Goal: Information Seeking & Learning: Learn about a topic

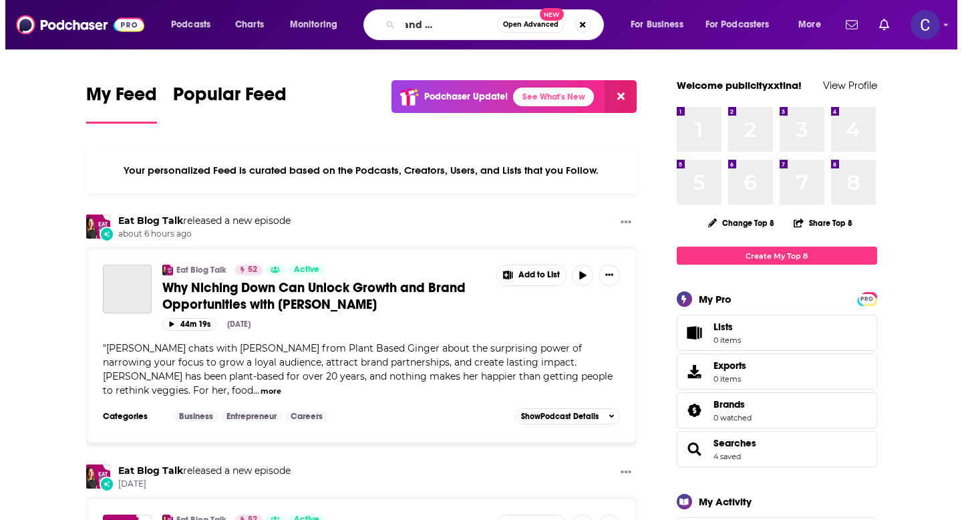
scroll to position [0, 62]
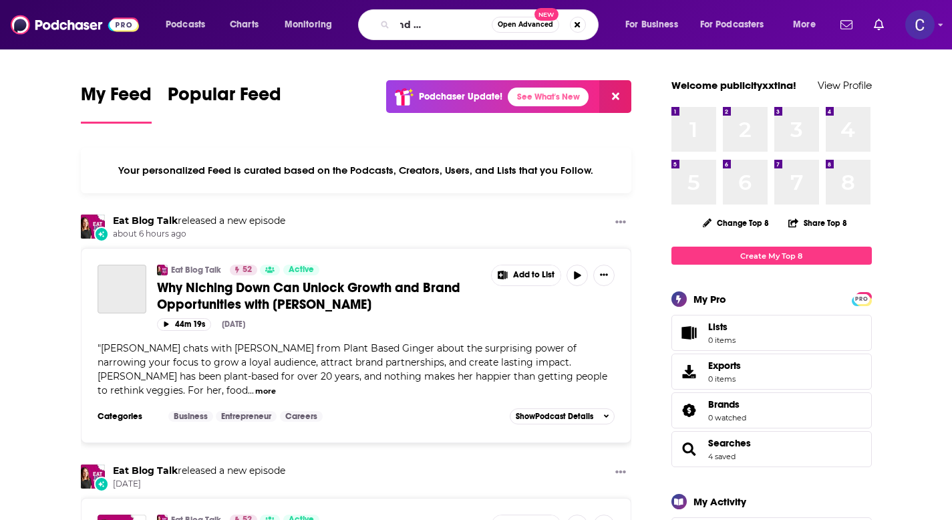
type input "the rested and rich real estate"
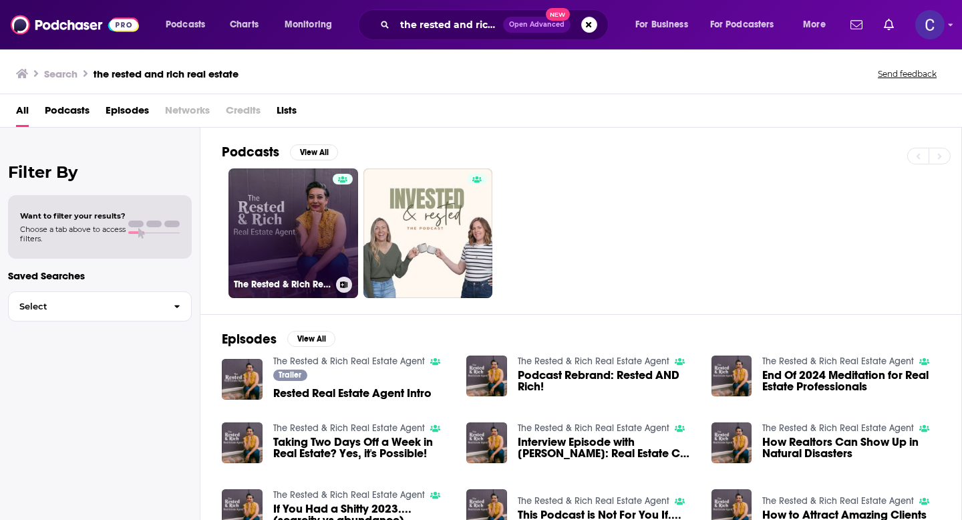
click at [275, 221] on link "The Rested & Rich Real Estate Agent" at bounding box center [294, 233] width 130 height 130
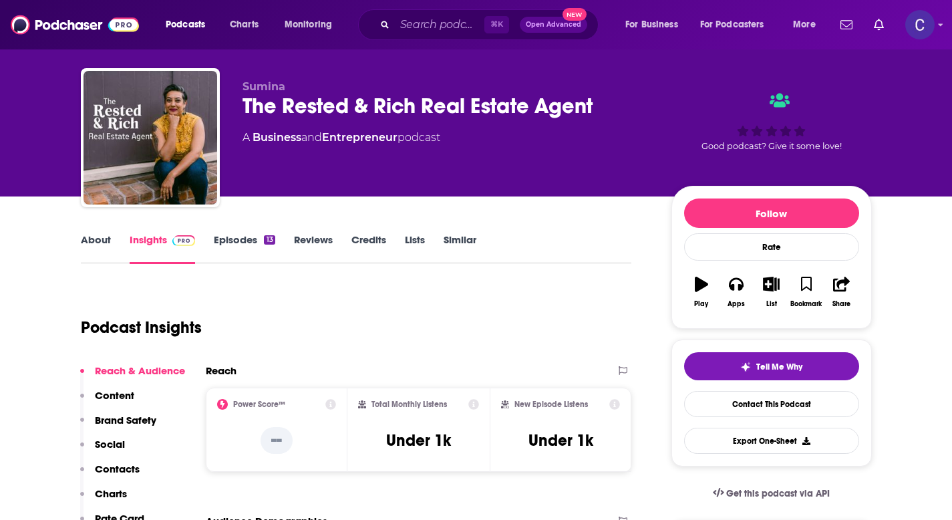
scroll to position [22, 0]
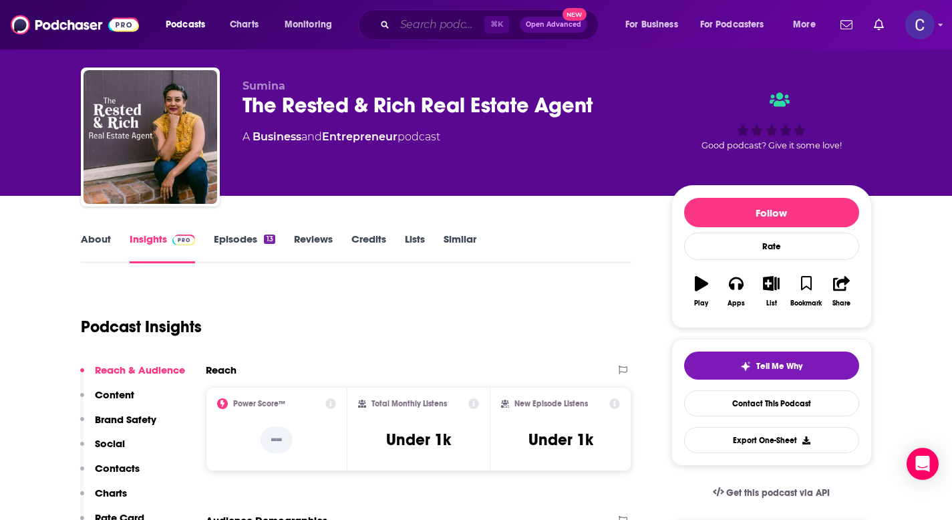
click at [436, 25] on input "Search podcasts, credits, & more..." at bounding box center [440, 24] width 90 height 21
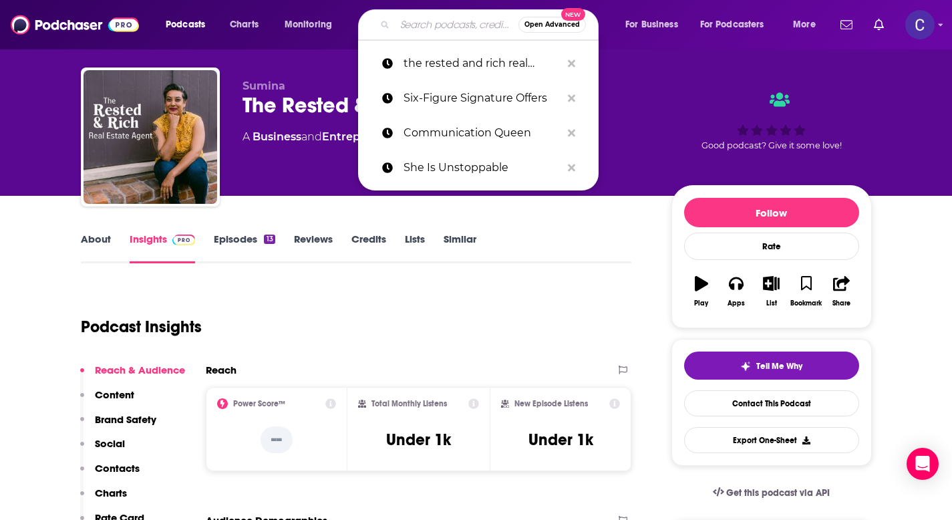
paste input "Overcoming Burnout and Succeeding in Real Estate"
type input "Overcoming Burnout and Succeeding in Real Estate"
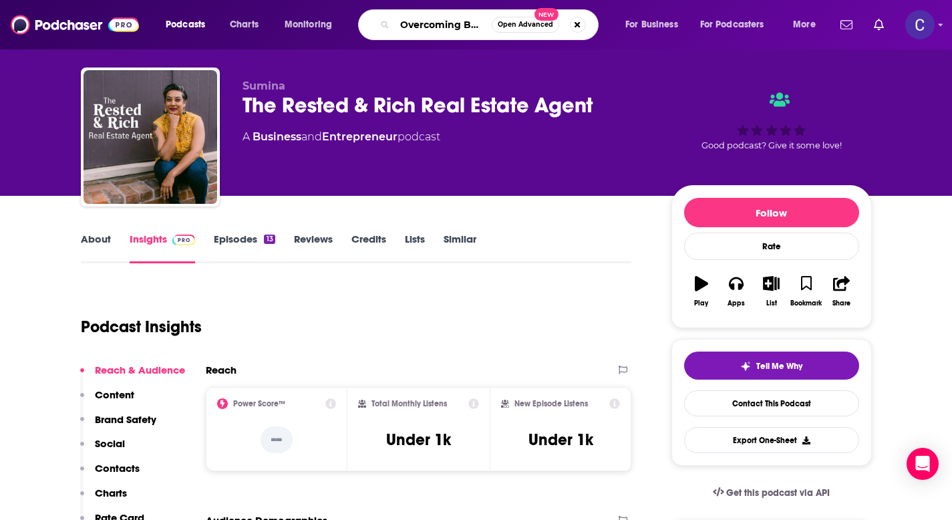
scroll to position [0, 170]
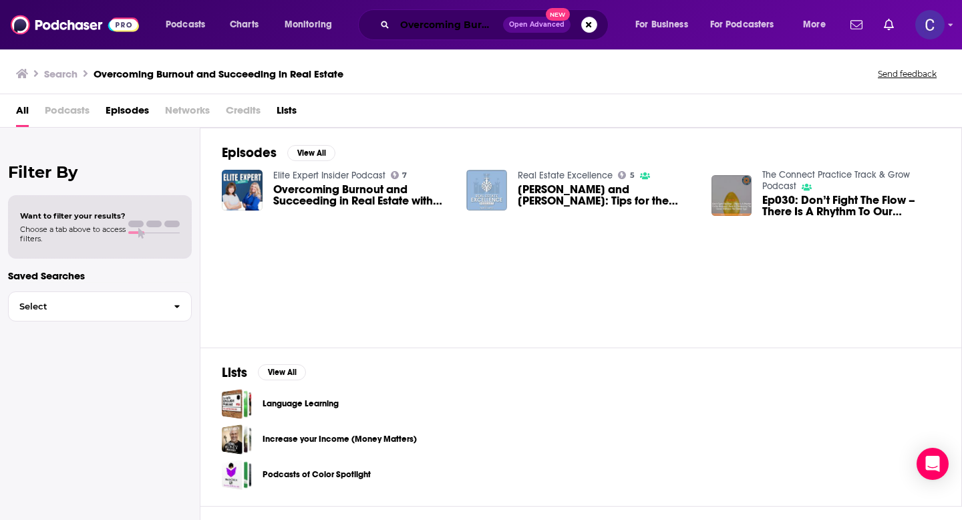
click at [418, 21] on input "Overcoming Burnout and Succeeding in Real Estate" at bounding box center [449, 24] width 108 height 21
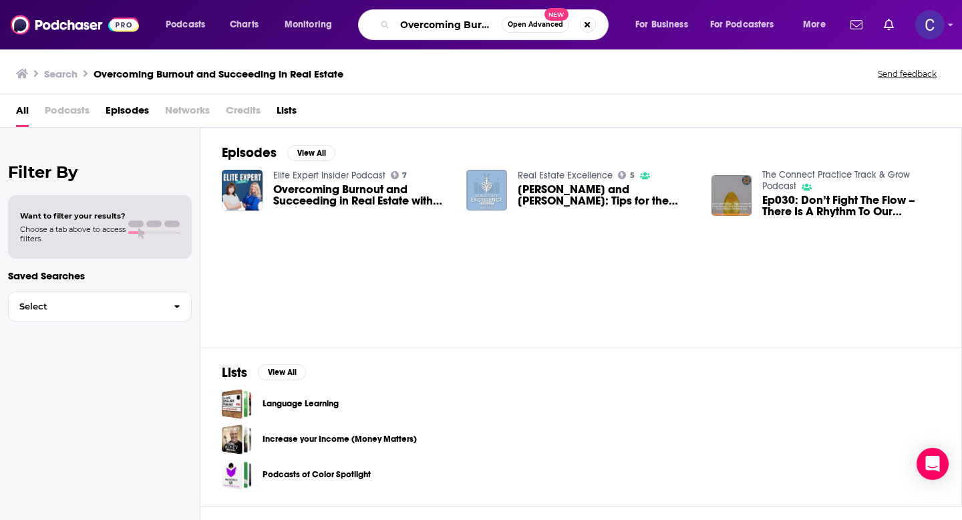
paste input "Navigating Real Estate Careers, Burnout, and Parenthood"
type input "Navigating Real Estate Careers, Burnout, and Parenthood"
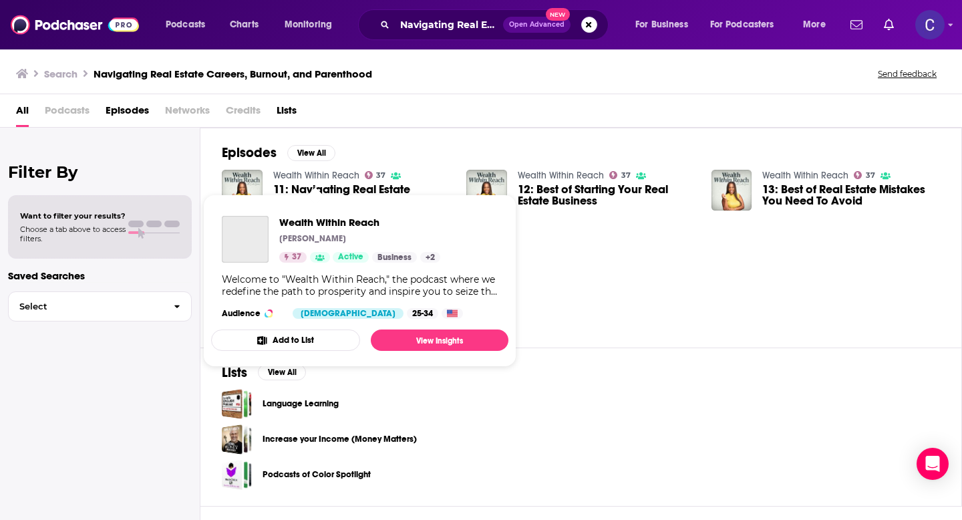
click at [320, 172] on link "Wealth Within Reach" at bounding box center [316, 175] width 86 height 11
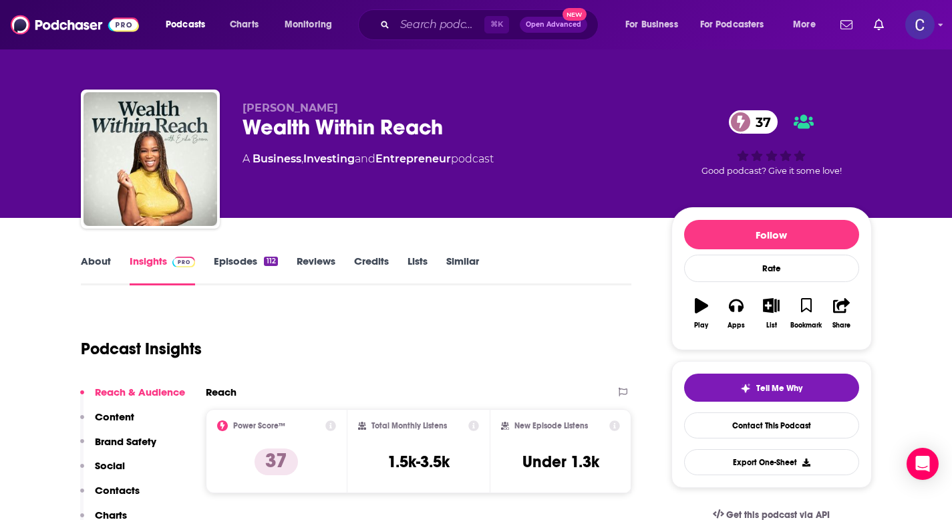
click at [101, 262] on link "About" at bounding box center [96, 270] width 30 height 31
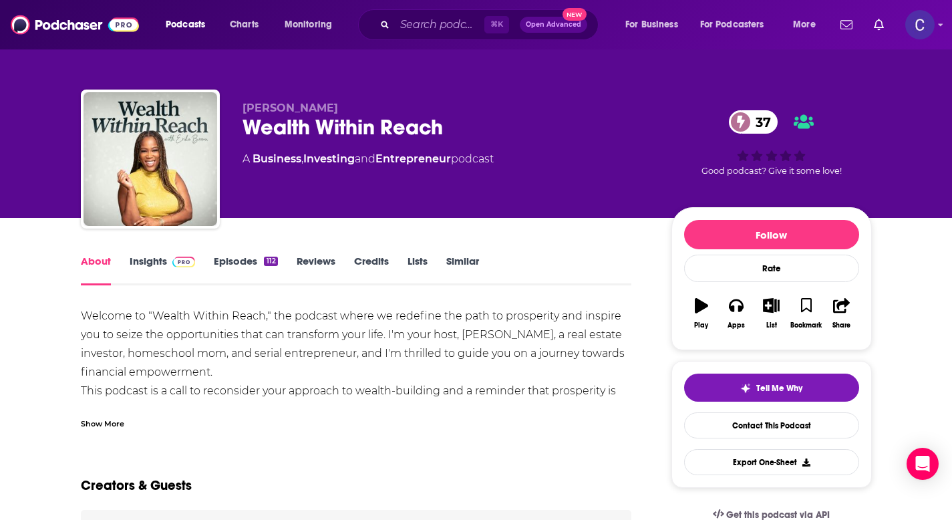
click at [108, 427] on div "Show More" at bounding box center [102, 422] width 43 height 13
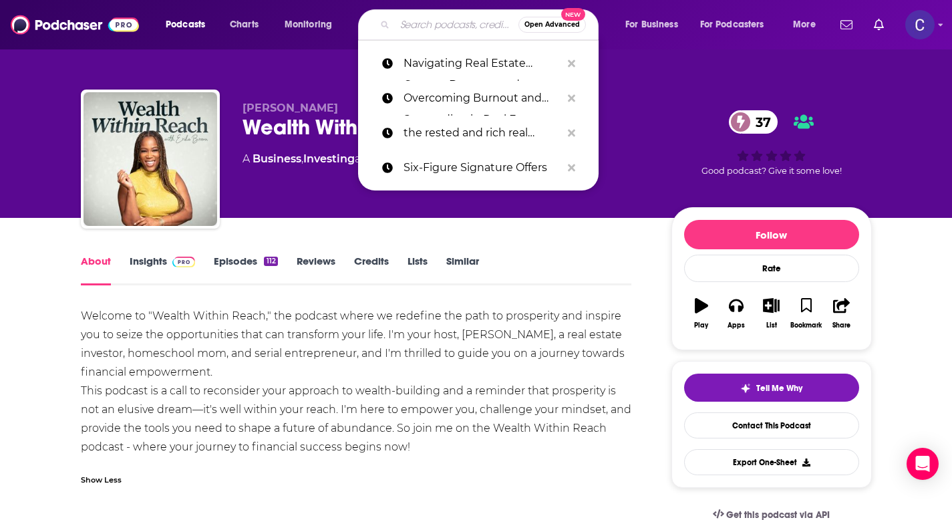
click at [425, 30] on input "Search podcasts, credits, & more..." at bounding box center [457, 24] width 124 height 21
paste input "The Breakfast Leadership Show"
type input "The Breakfast Leadership Show"
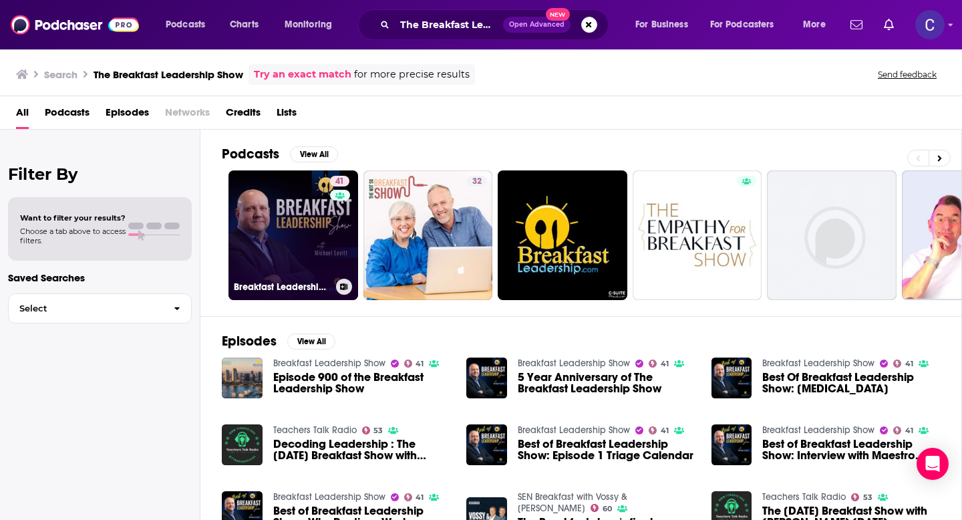
click at [312, 209] on link "41 Breakfast Leadership Show" at bounding box center [294, 235] width 130 height 130
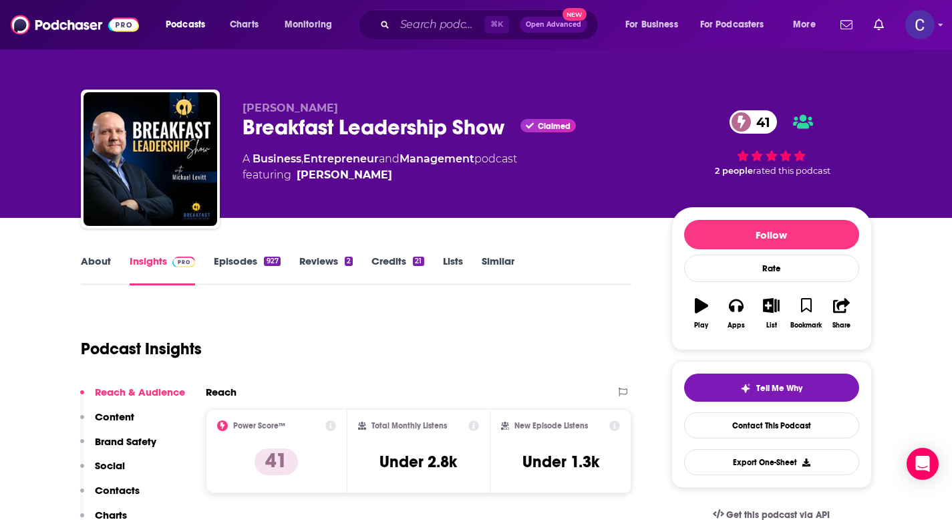
click at [96, 267] on link "About" at bounding box center [96, 270] width 30 height 31
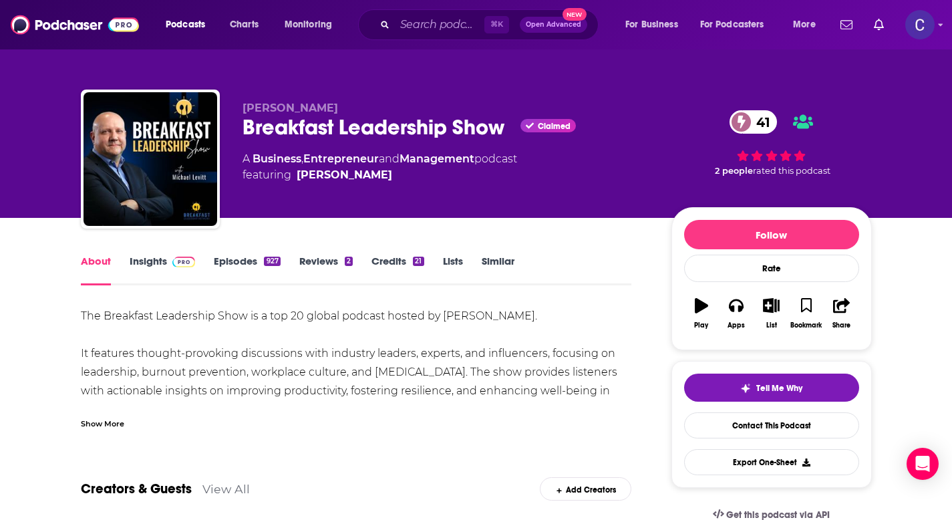
click at [148, 262] on link "Insights" at bounding box center [163, 270] width 66 height 31
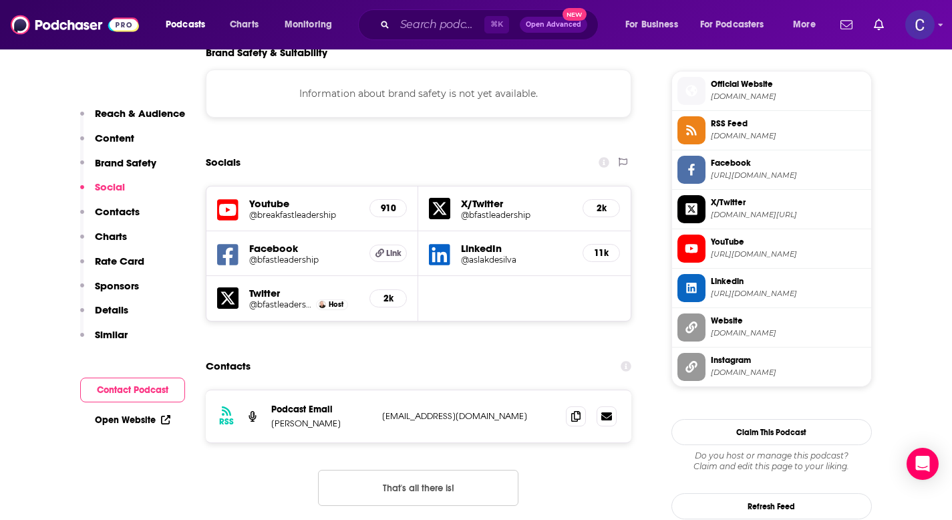
scroll to position [1188, 0]
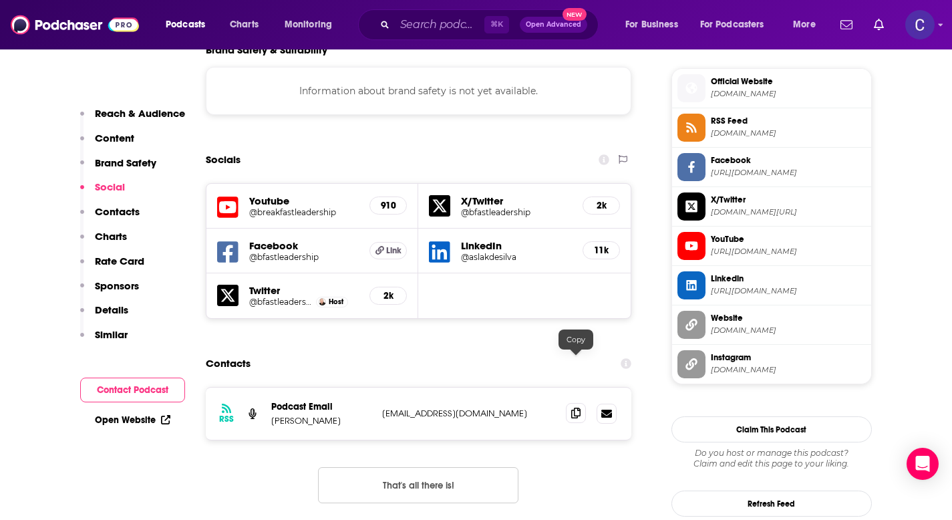
click at [575, 403] on span at bounding box center [576, 413] width 20 height 20
click at [465, 24] on input "Search podcasts, credits, & more..." at bounding box center [440, 24] width 90 height 21
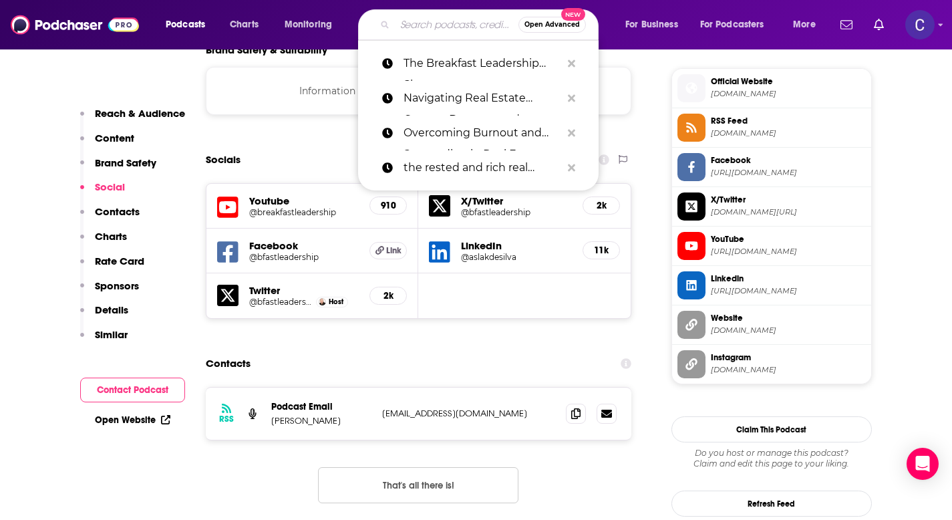
paste input "For Real: Life, Leadership, & Unlearning"
type input "For Real: Life, Leadership, & Unlearning"
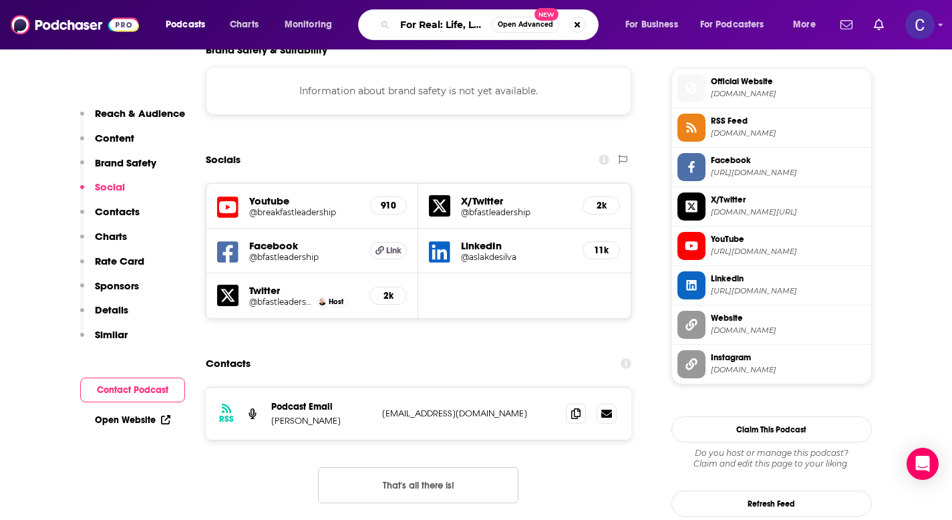
scroll to position [0, 106]
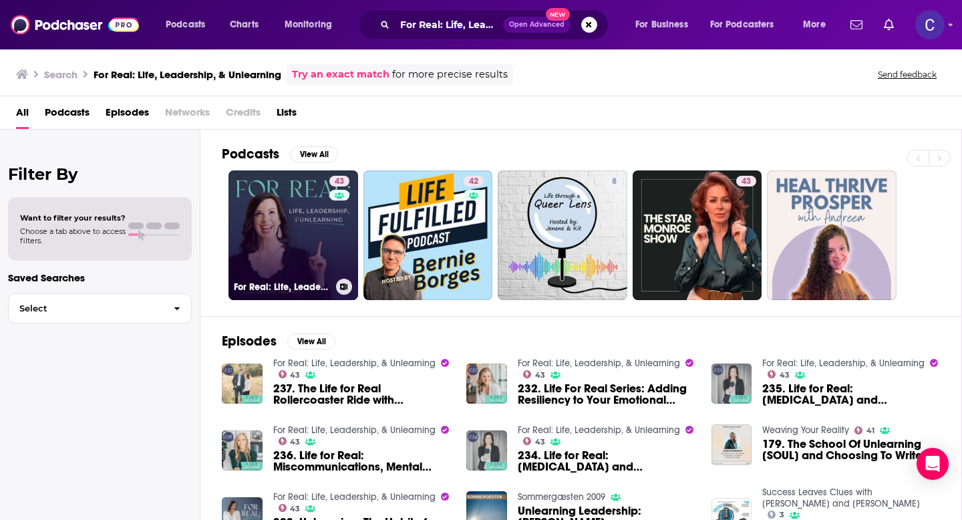
click at [301, 242] on link "43 For Real: Life, Leadership, & Unlearning" at bounding box center [294, 235] width 130 height 130
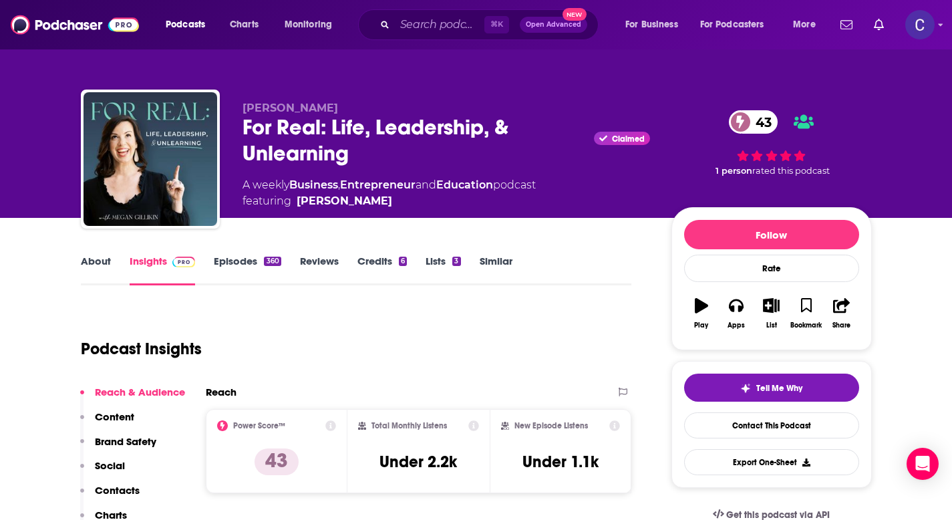
click at [100, 264] on link "About" at bounding box center [96, 270] width 30 height 31
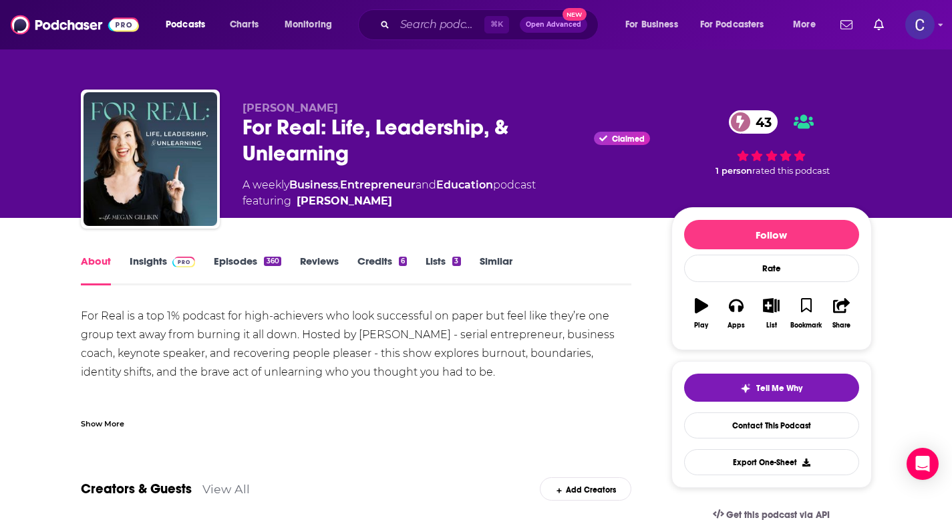
click at [94, 424] on div "Show More" at bounding box center [102, 422] width 43 height 13
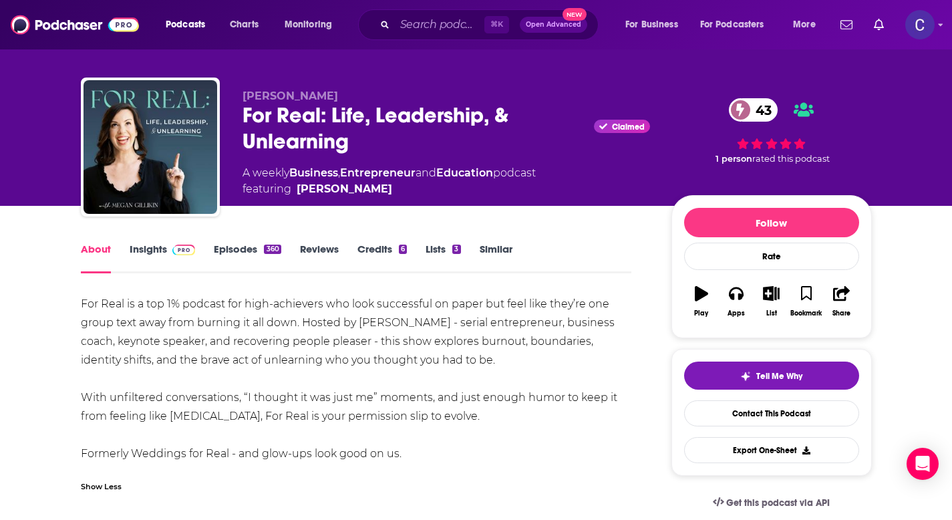
scroll to position [19, 0]
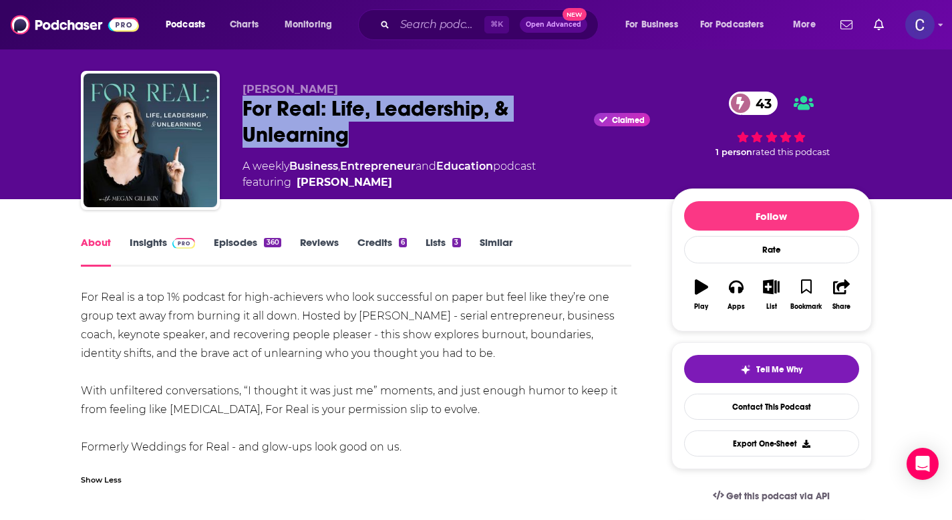
drag, startPoint x: 362, startPoint y: 137, endPoint x: 234, endPoint y: 110, distance: 131.2
click at [234, 110] on div "Megan Gillikin For Real: Life, Leadership, & Unlearning Claimed 43 A weekly Bus…" at bounding box center [476, 143] width 791 height 144
copy h1 "For Real: Life, Leadership, & Unlearning"
click at [132, 237] on link "Insights" at bounding box center [163, 251] width 66 height 31
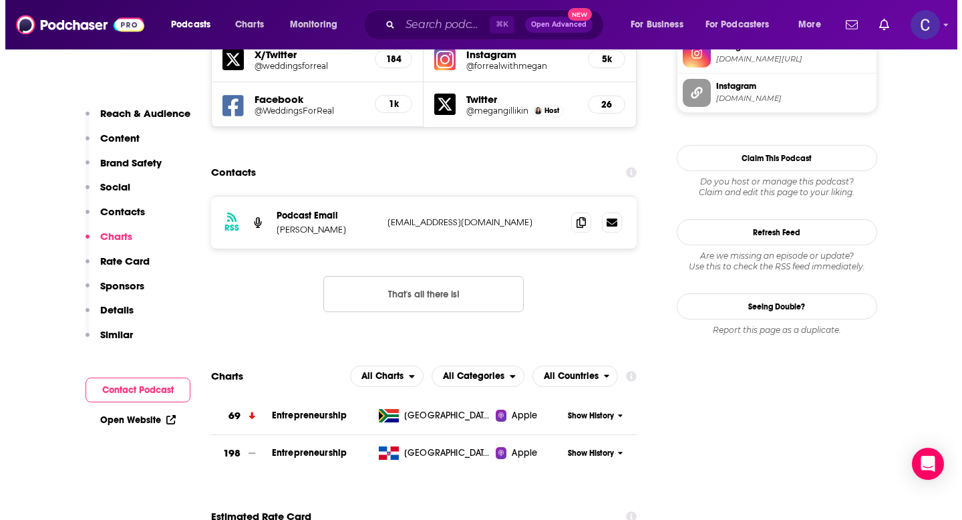
scroll to position [1367, 0]
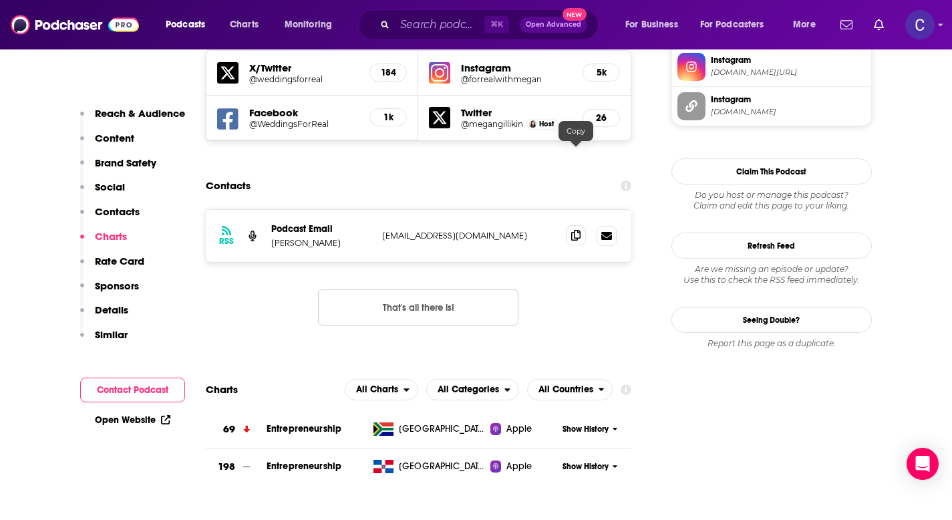
click at [573, 225] on span at bounding box center [576, 235] width 20 height 20
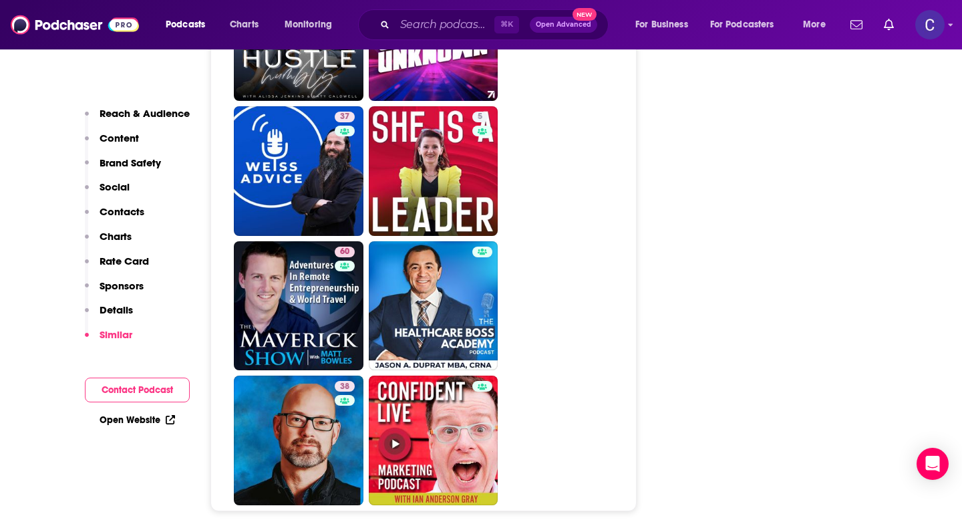
scroll to position [6239, 0]
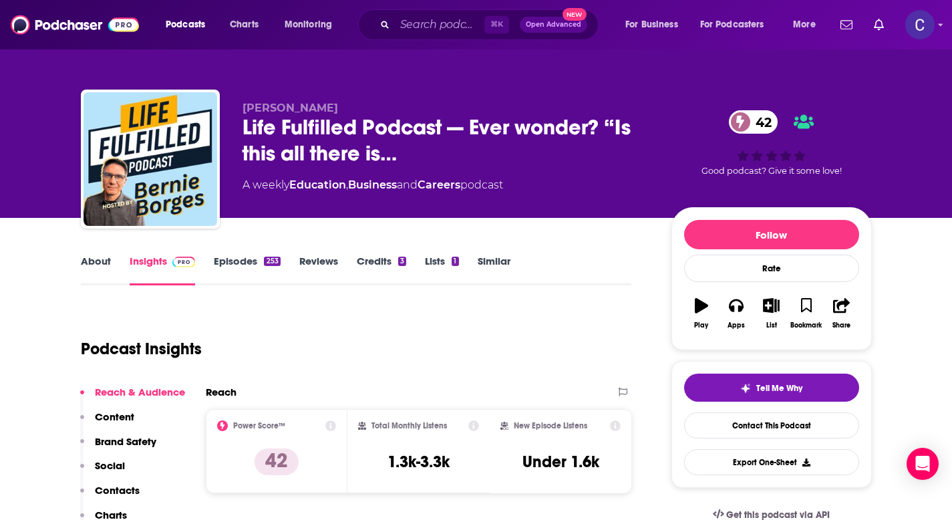
click at [99, 264] on link "About" at bounding box center [96, 270] width 30 height 31
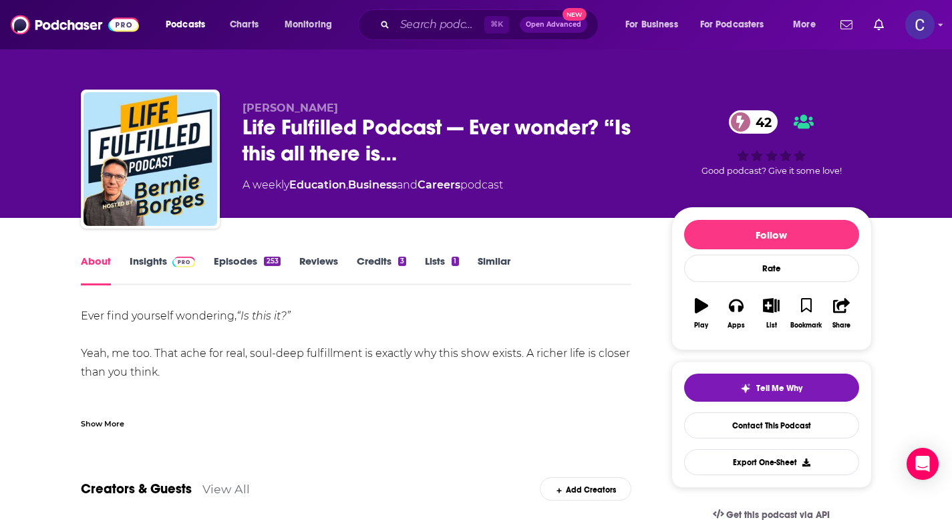
click at [106, 427] on div "Show More" at bounding box center [102, 422] width 43 height 13
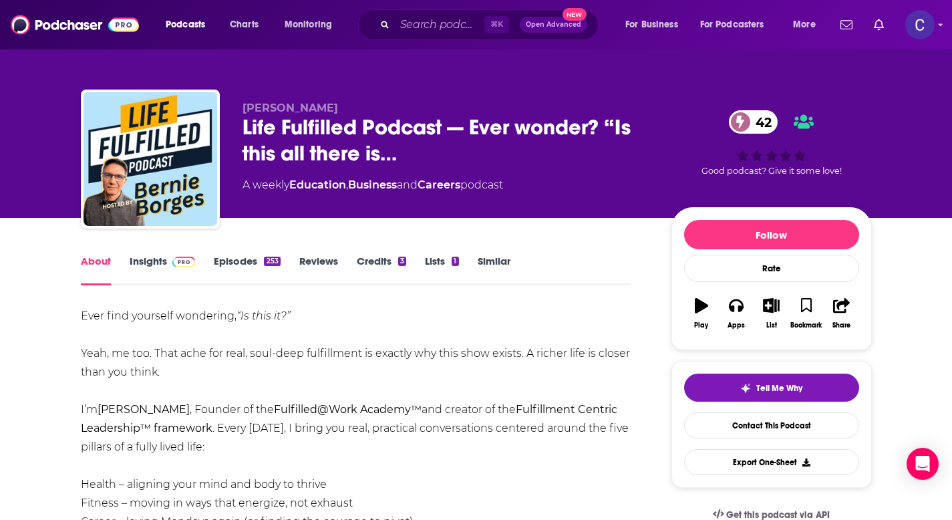
click at [145, 269] on link "Insights" at bounding box center [163, 270] width 66 height 31
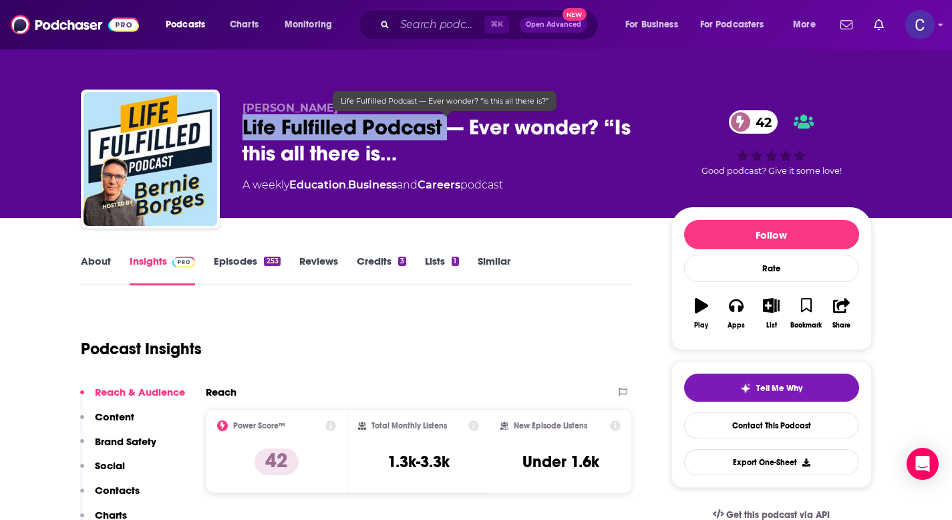
drag, startPoint x: 243, startPoint y: 130, endPoint x: 445, endPoint y: 128, distance: 202.5
click at [445, 128] on span "Life Fulfilled Podcast — Ever wonder? “Is this all there is…" at bounding box center [447, 140] width 408 height 52
copy h2 "Life Fulfilled Podcast"
click at [393, 126] on span "Life Fulfilled Podcast — Ever wonder? “Is this all there is…" at bounding box center [447, 140] width 408 height 52
drag, startPoint x: 244, startPoint y: 128, endPoint x: 440, endPoint y: 131, distance: 195.8
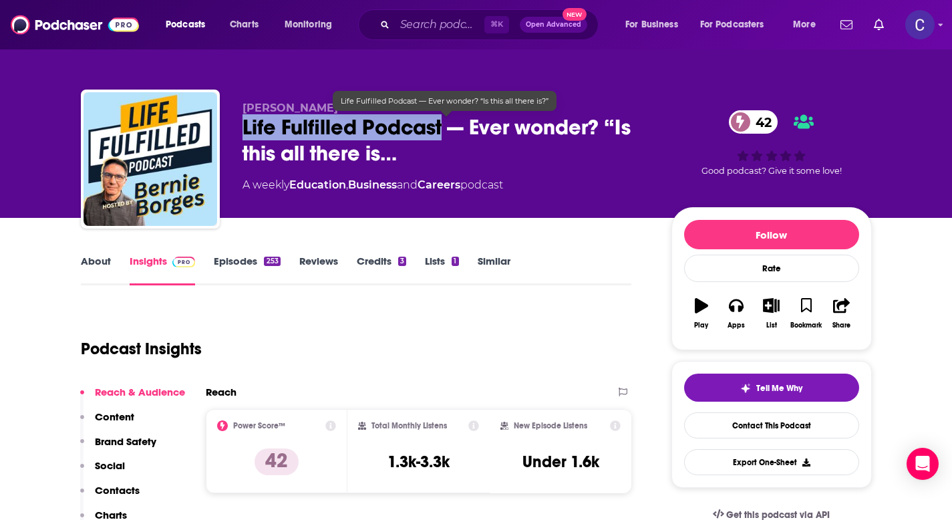
click at [440, 131] on span "Life Fulfilled Podcast — Ever wonder? “Is this all there is…" at bounding box center [447, 140] width 408 height 52
copy h2 "Life Fulfilled Podcast"
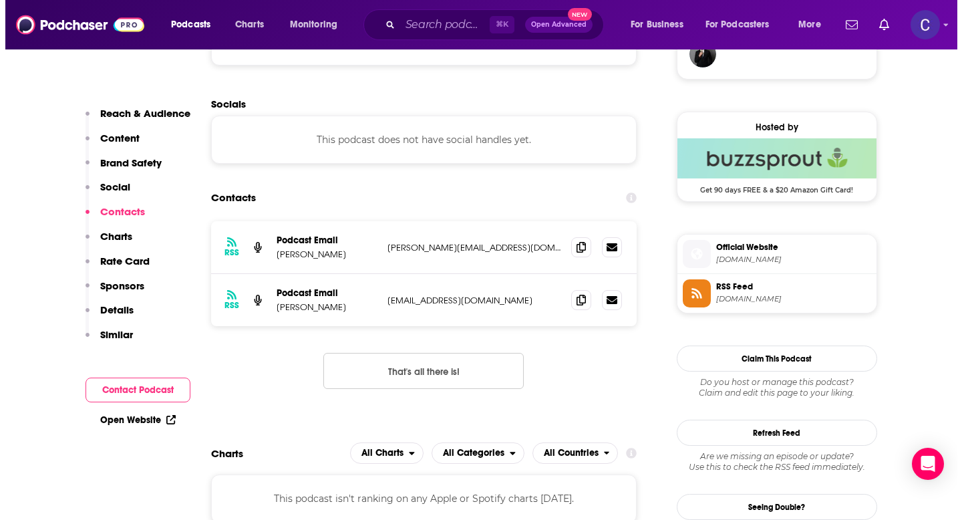
scroll to position [1024, 0]
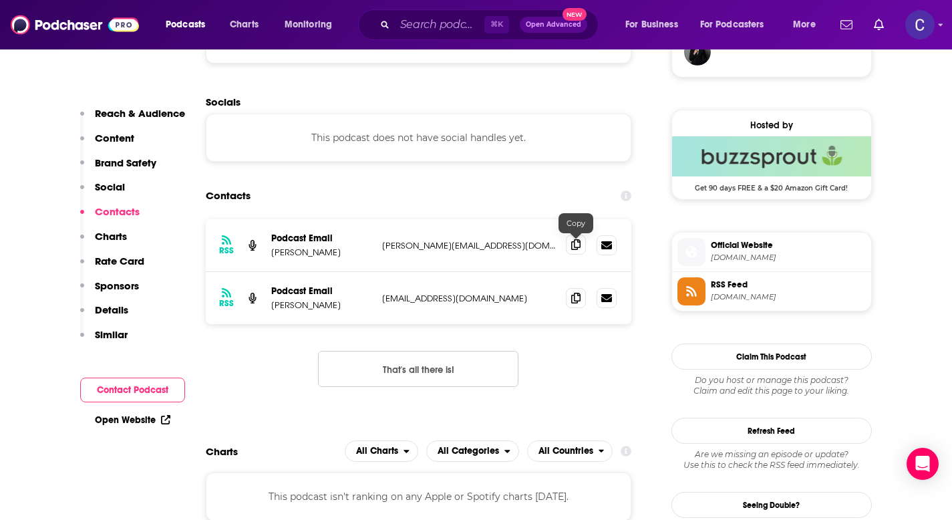
click at [573, 246] on icon at bounding box center [575, 244] width 9 height 11
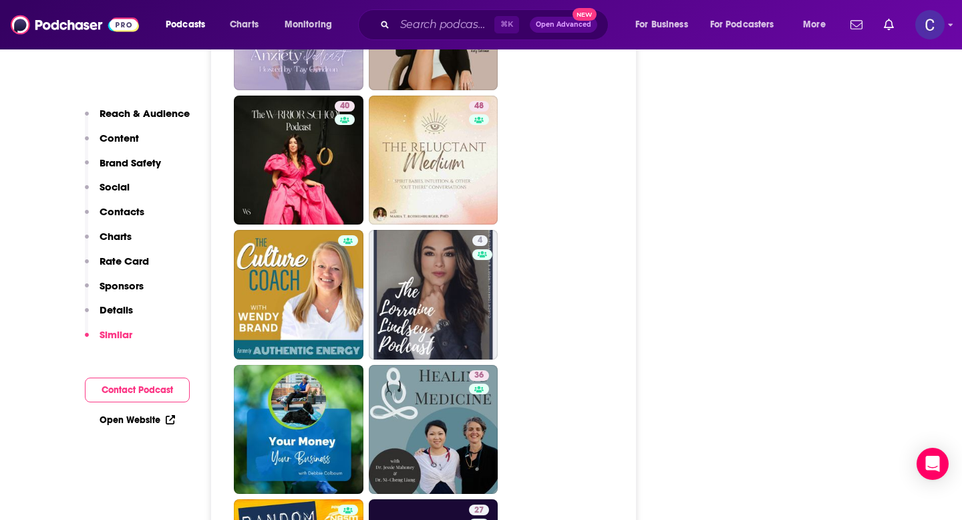
scroll to position [3304, 0]
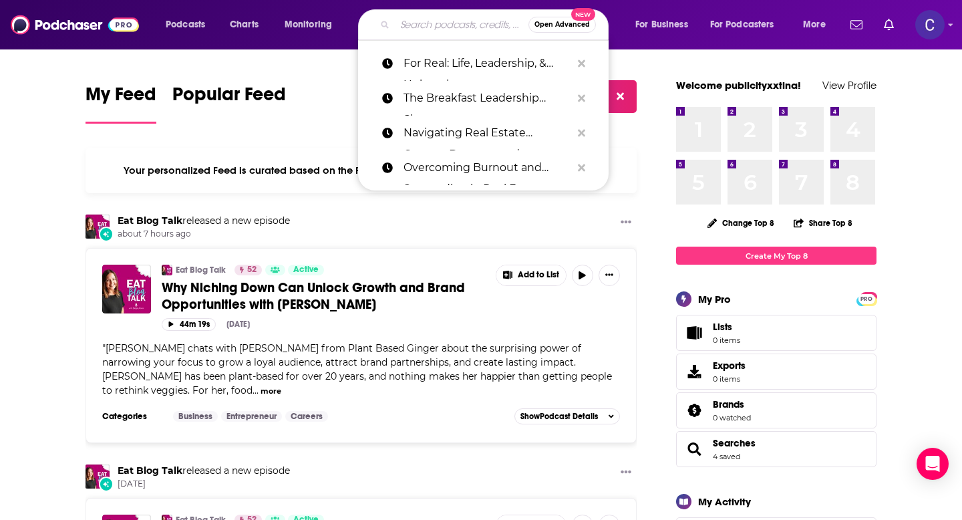
click at [407, 23] on input "Search podcasts, credits, & more..." at bounding box center [462, 24] width 134 height 21
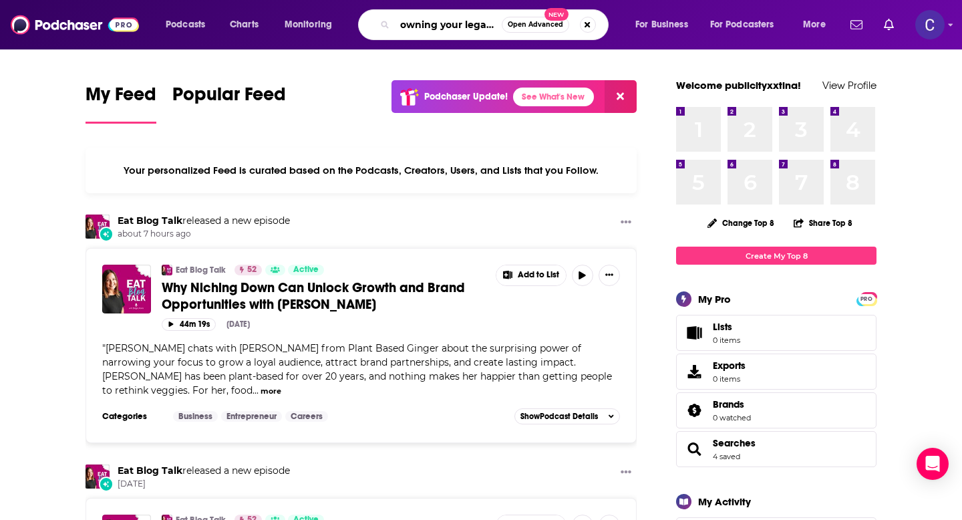
scroll to position [0, 1]
type input "owning your legacy"
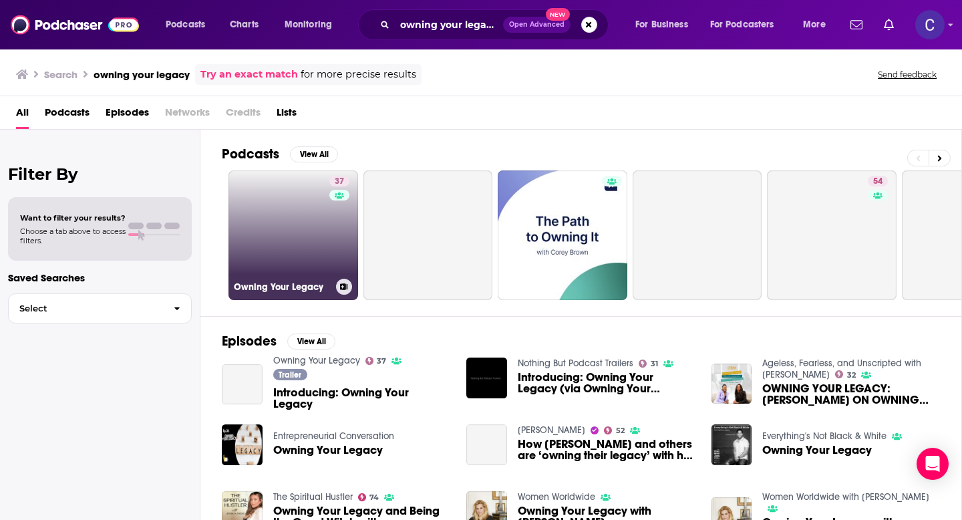
click at [288, 246] on link "37 Owning Your Legacy" at bounding box center [294, 235] width 130 height 130
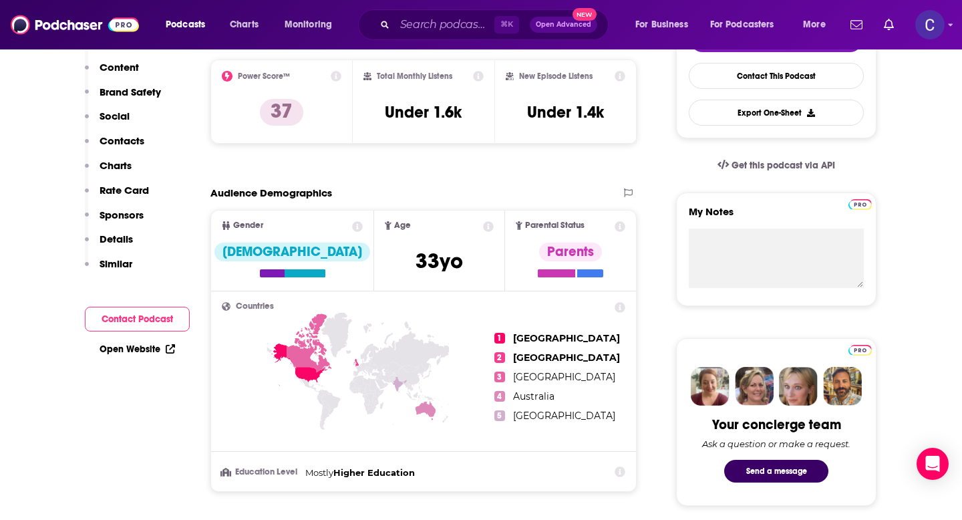
scroll to position [62, 0]
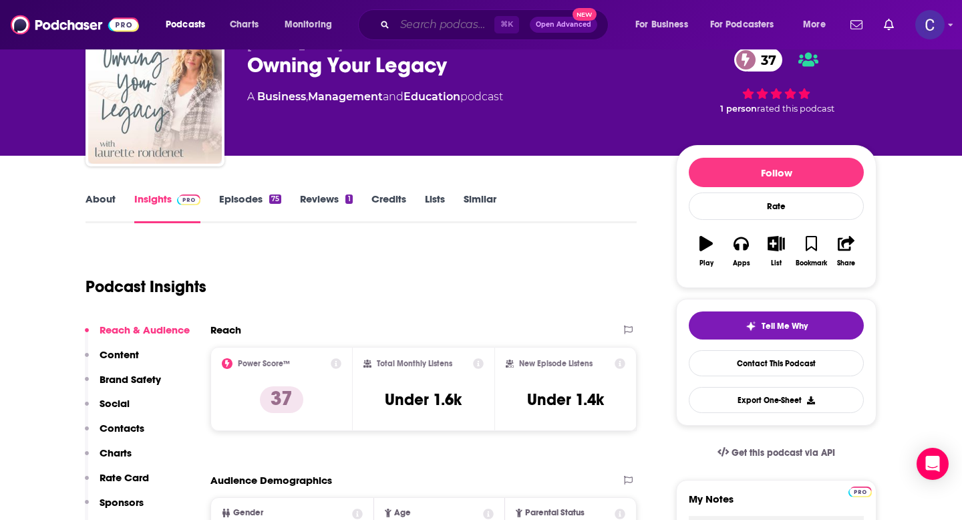
click at [418, 24] on input "Search podcasts, credits, & more..." at bounding box center [445, 24] width 100 height 21
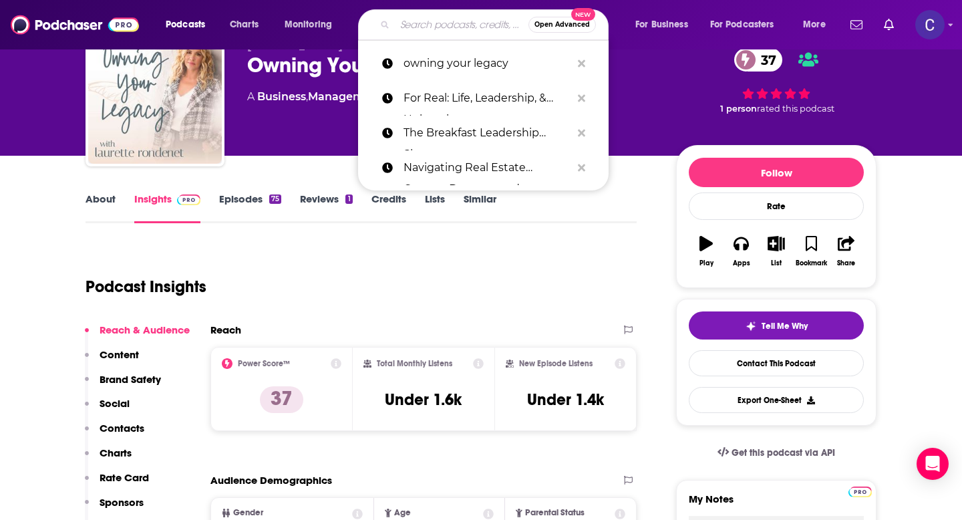
click at [418, 24] on input "Search podcasts, credits, & more..." at bounding box center [462, 24] width 134 height 21
paste input "The Entrepreneurial Mindset Project"
type input "The Entrepreneurial Mindset Project"
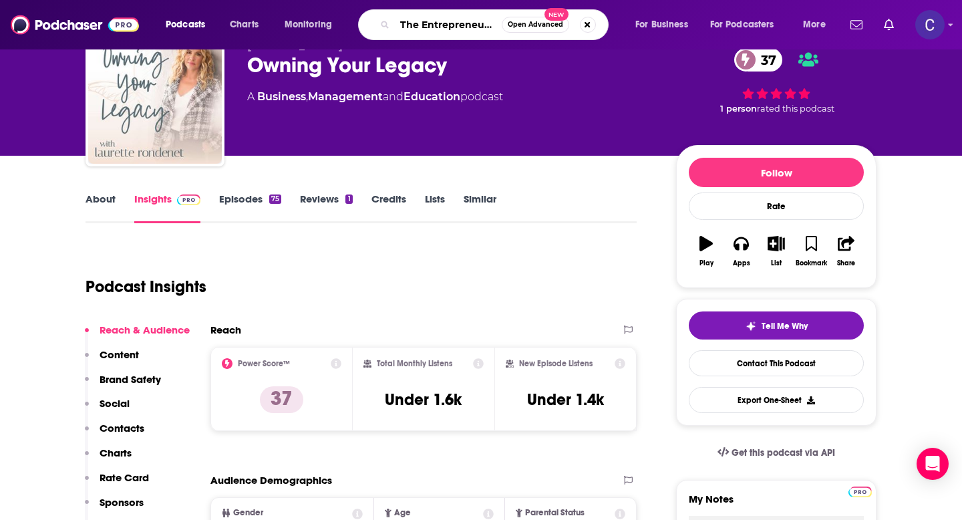
scroll to position [0, 84]
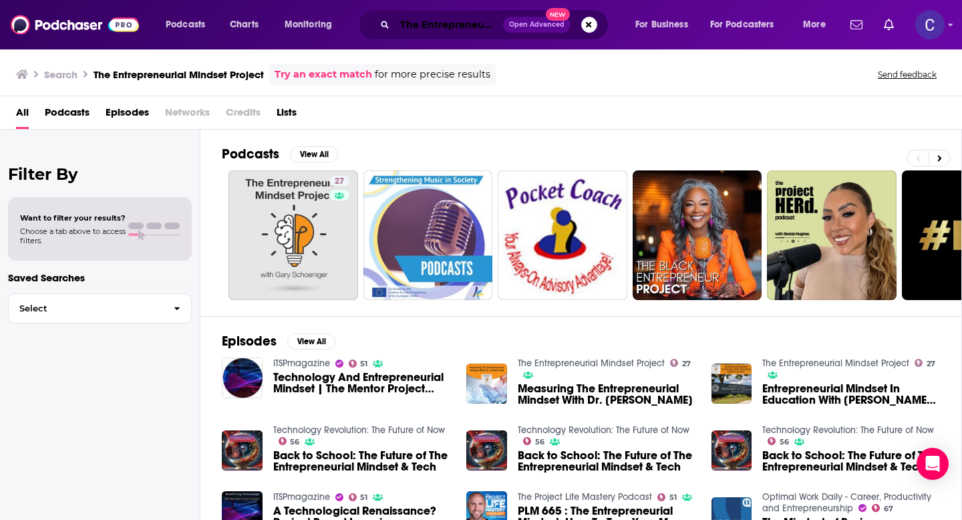
click at [446, 29] on input "The Entrepreneurial Mindset Project" at bounding box center [449, 24] width 108 height 21
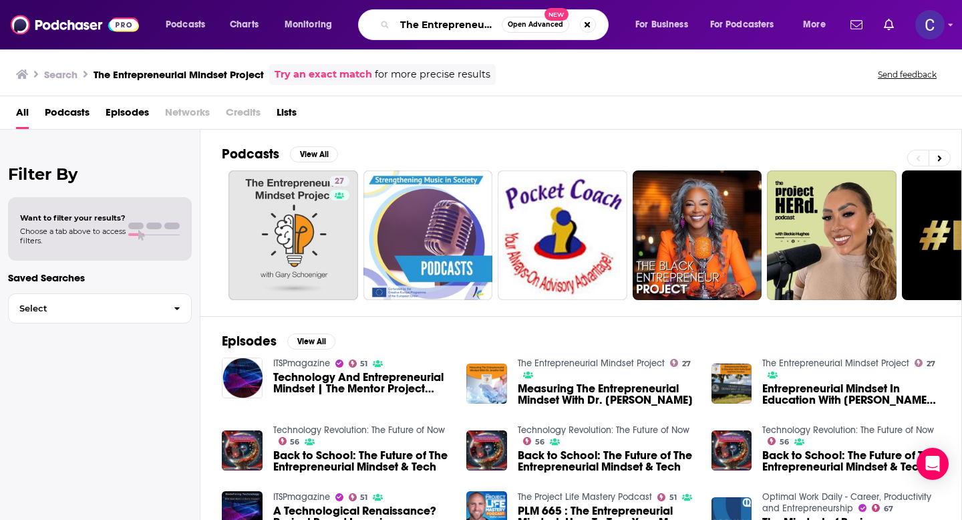
paste input "ake Back Your Mind"
type input "Take Back Your Mind"
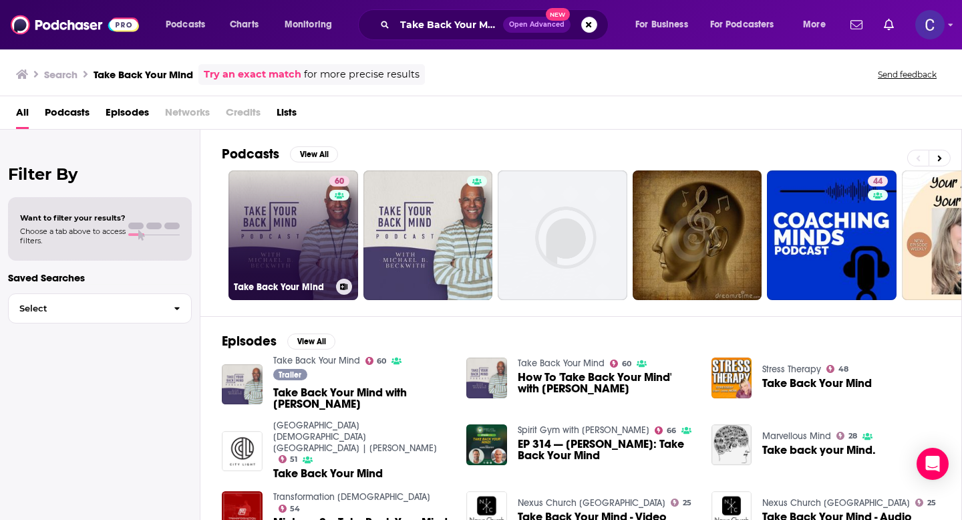
click at [292, 216] on link "60 Take Back Your Mind" at bounding box center [294, 235] width 130 height 130
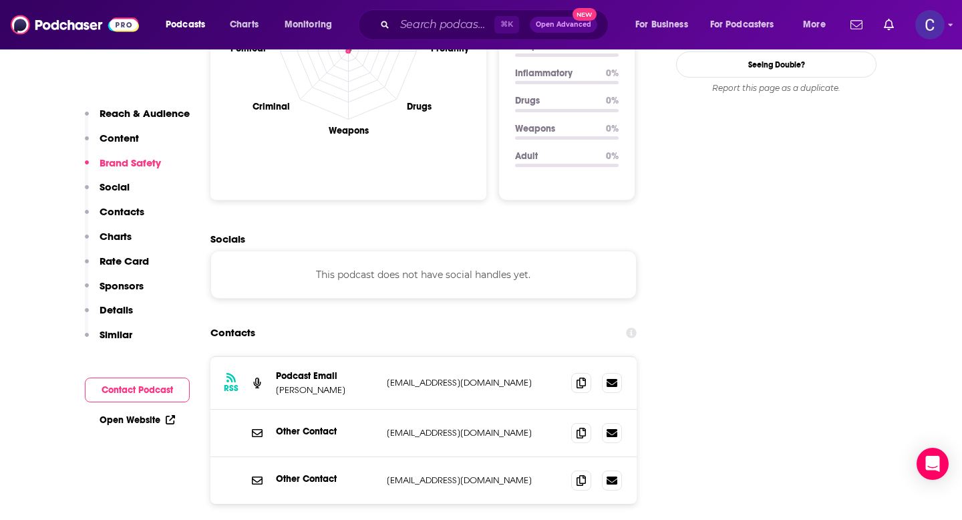
scroll to position [1356, 0]
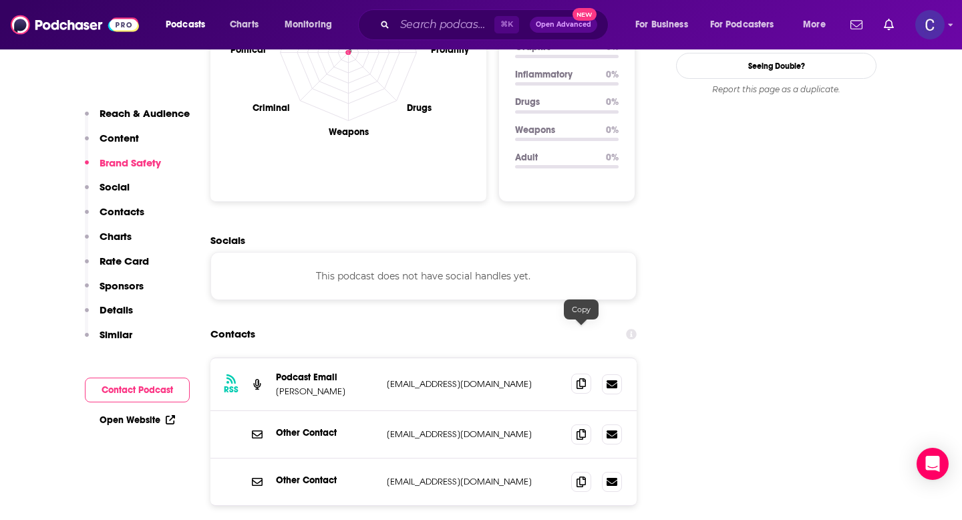
click at [584, 378] on icon at bounding box center [581, 383] width 9 height 11
click at [576, 424] on span at bounding box center [581, 434] width 20 height 20
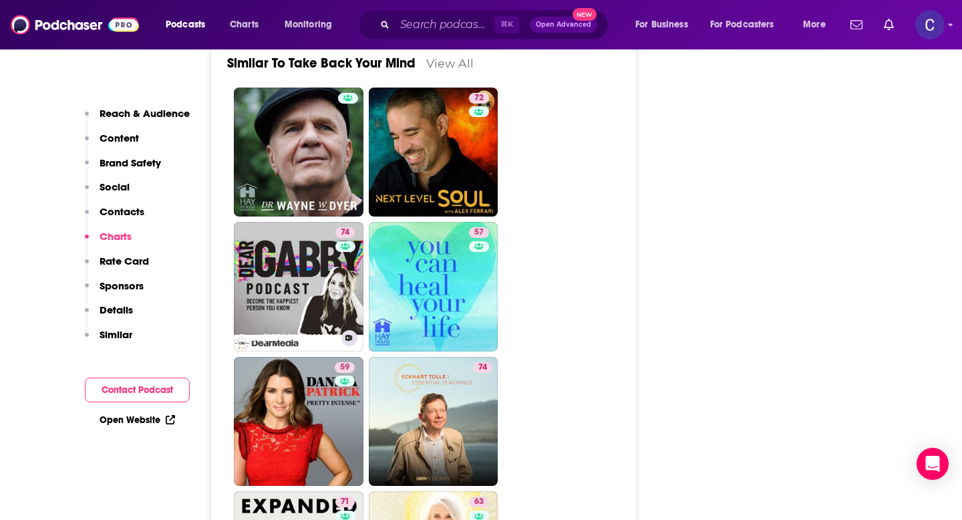
scroll to position [2934, 0]
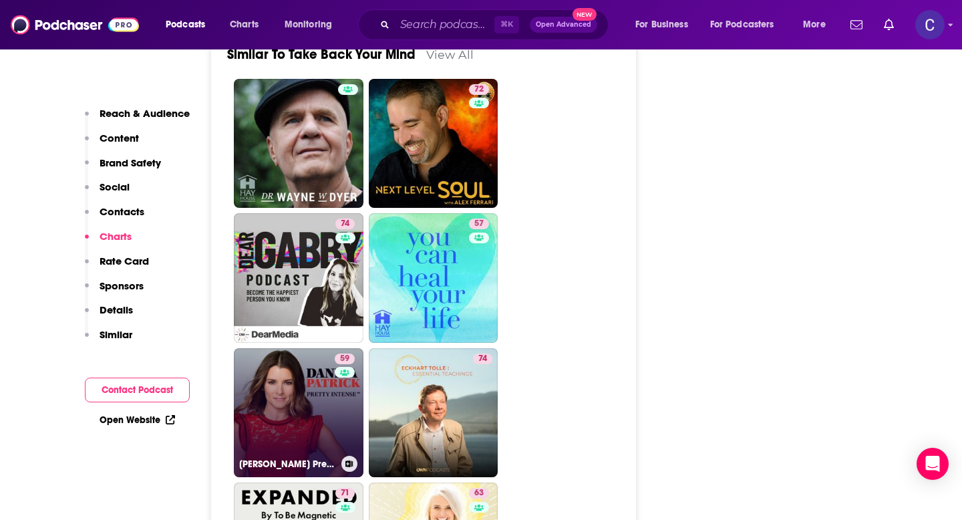
click at [269, 364] on link "59 Danica Patrick Pretty Intense Podcast" at bounding box center [299, 413] width 130 height 130
type input "https://www.podchaser.com/podcasts/danica-patrick-pretty-intense-859889"
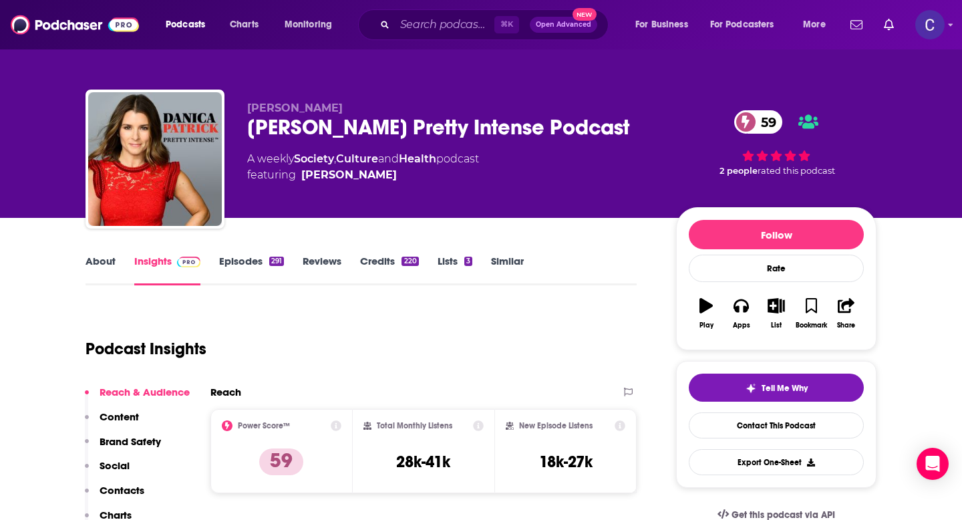
click at [95, 259] on link "About" at bounding box center [101, 270] width 30 height 31
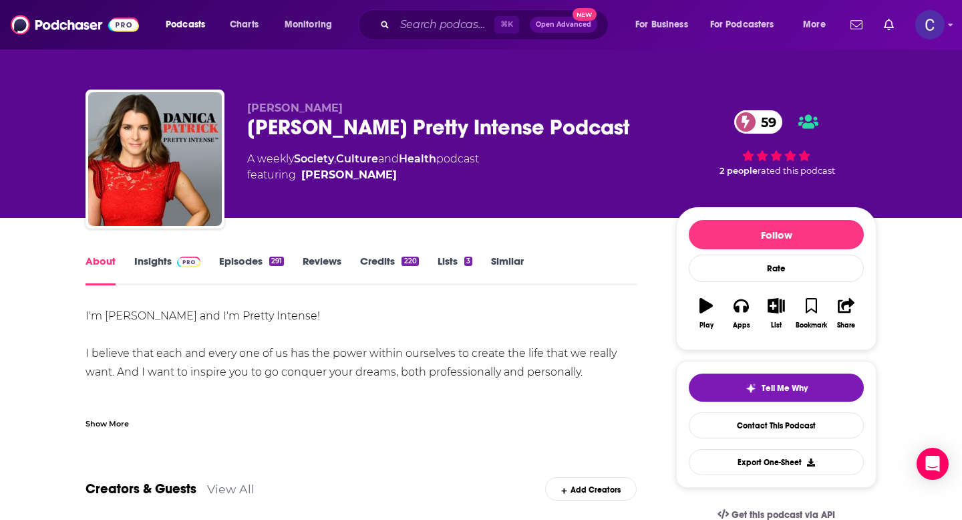
click at [109, 424] on div "Show More" at bounding box center [107, 422] width 43 height 13
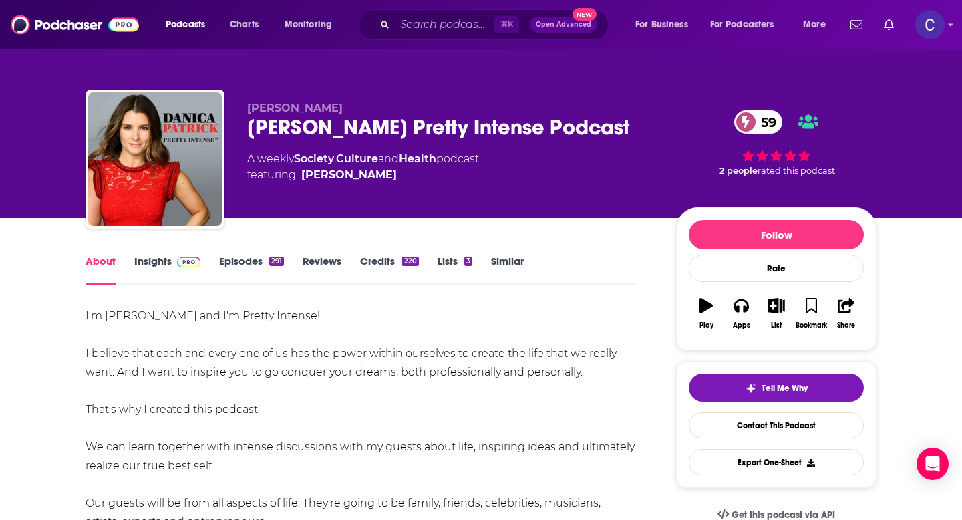
drag, startPoint x: 245, startPoint y: 133, endPoint x: 633, endPoint y: 135, distance: 387.6
click at [633, 135] on div "Danica Patrick Danica Patrick Pretty Intense Podcast 59 A weekly Society , Cult…" at bounding box center [481, 162] width 791 height 144
copy h1 "Danica Patrick Pretty Intense Podcast"
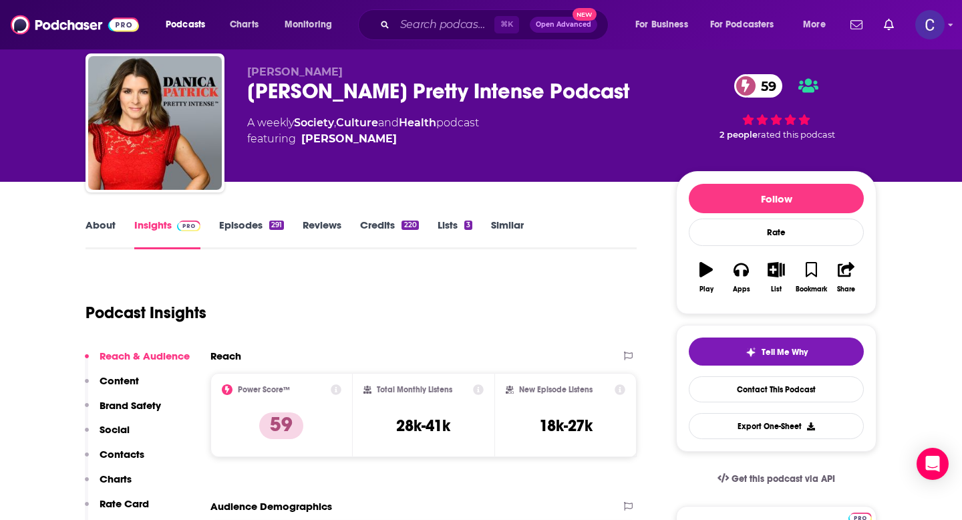
scroll to position [243, 0]
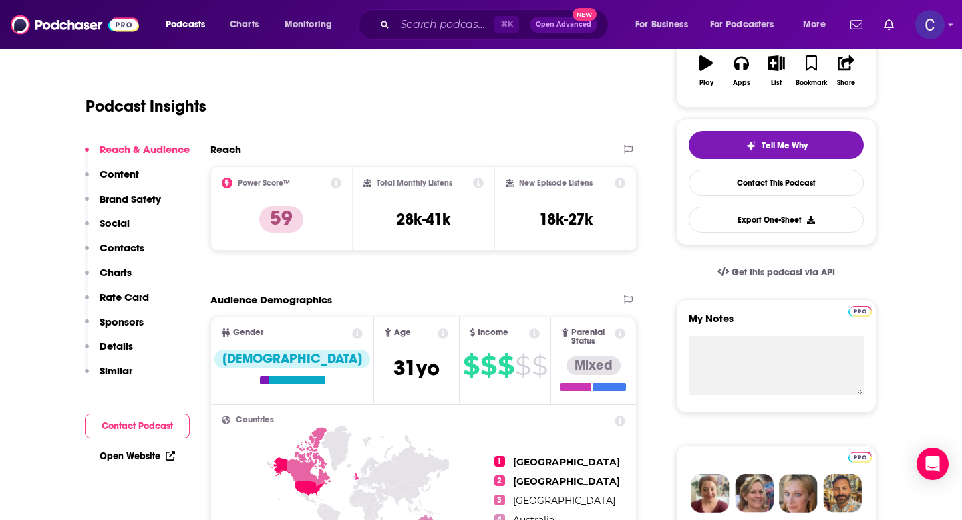
type input "https://www.podchaser.com/podcasts/take-back-your-mind-5139231"
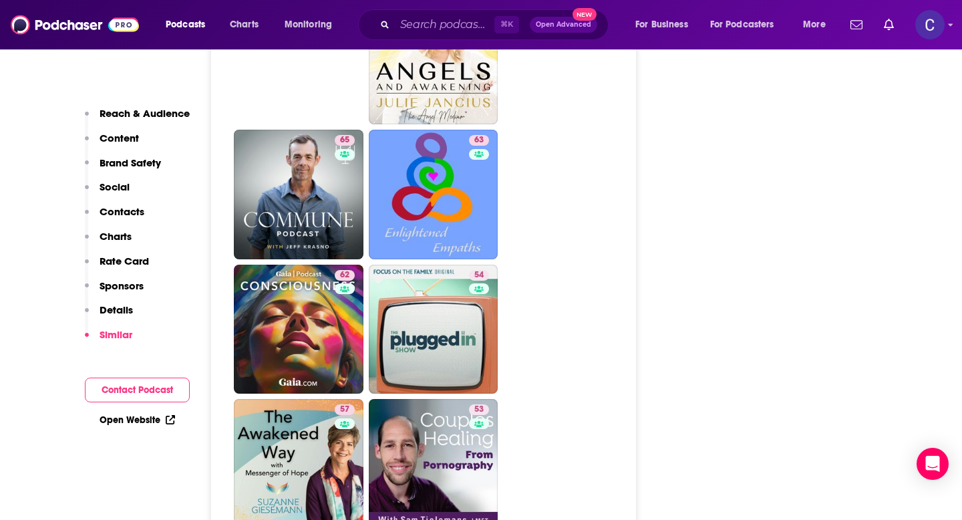
scroll to position [3607, 0]
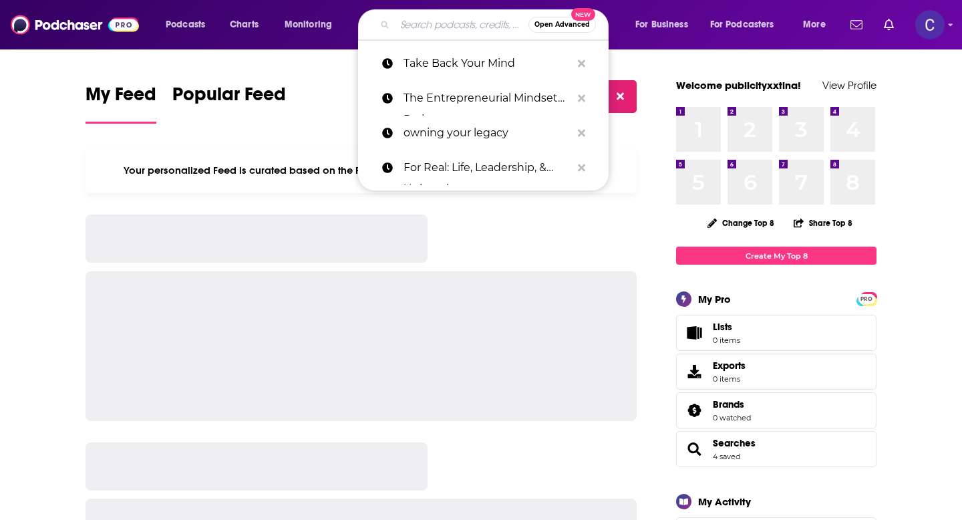
click at [414, 29] on input "Search podcasts, credits, & more..." at bounding box center [462, 24] width 134 height 21
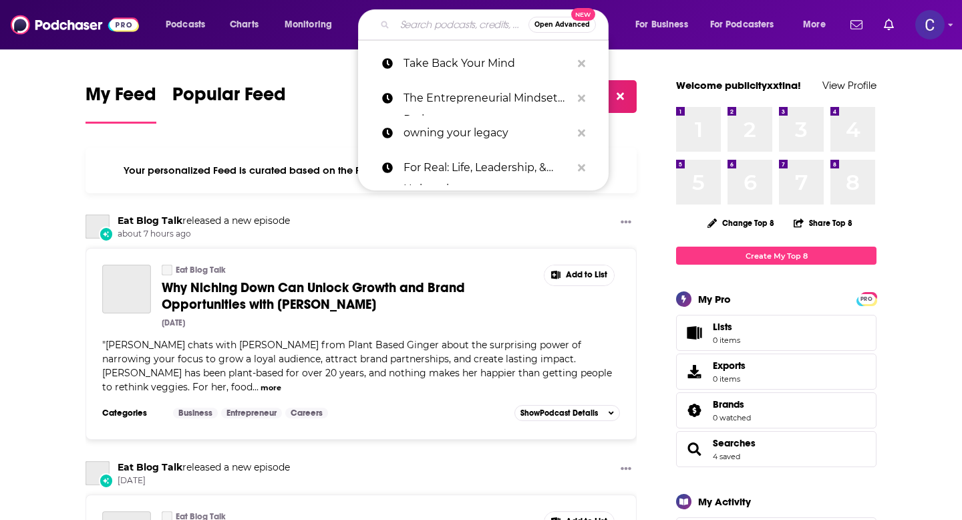
paste input "Spirit Gym with Paul Chek"
type input "Spirit Gym with Paul Chek"
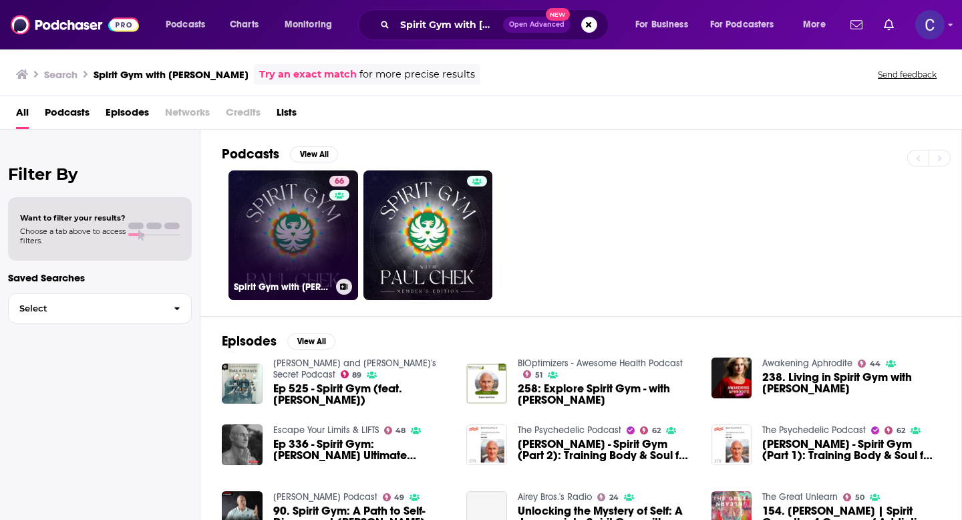
click at [286, 235] on link "66 Spirit Gym with Paul Chek" at bounding box center [294, 235] width 130 height 130
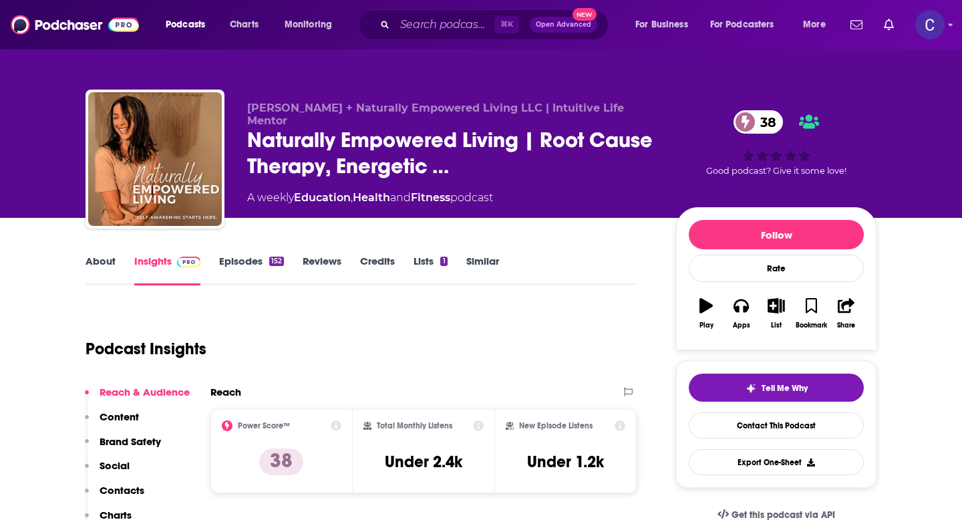
click at [96, 267] on link "About" at bounding box center [101, 270] width 30 height 31
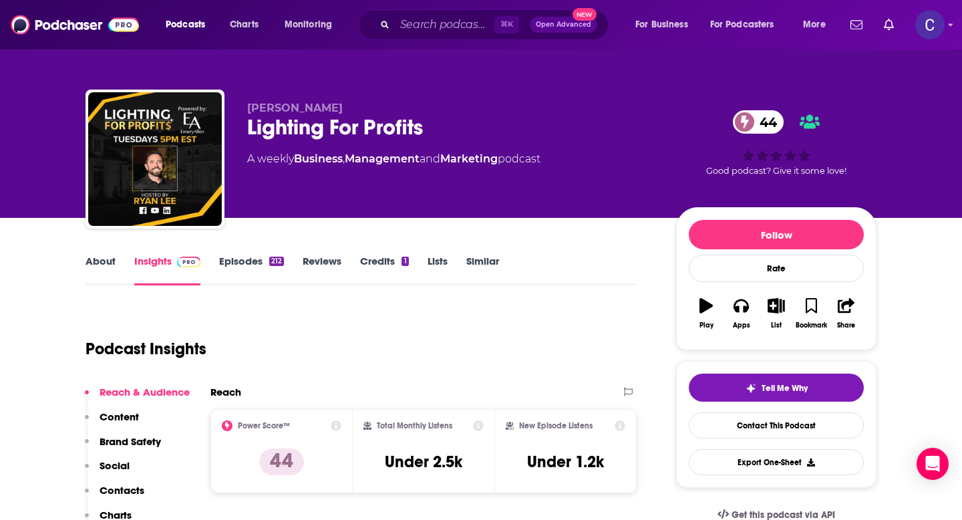
click at [102, 263] on link "About" at bounding box center [101, 270] width 30 height 31
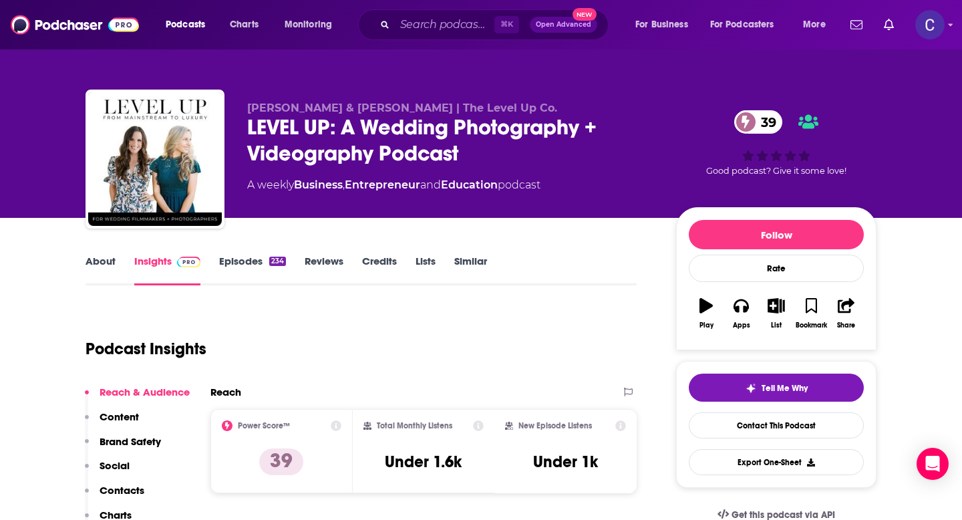
click at [88, 259] on link "About" at bounding box center [101, 270] width 30 height 31
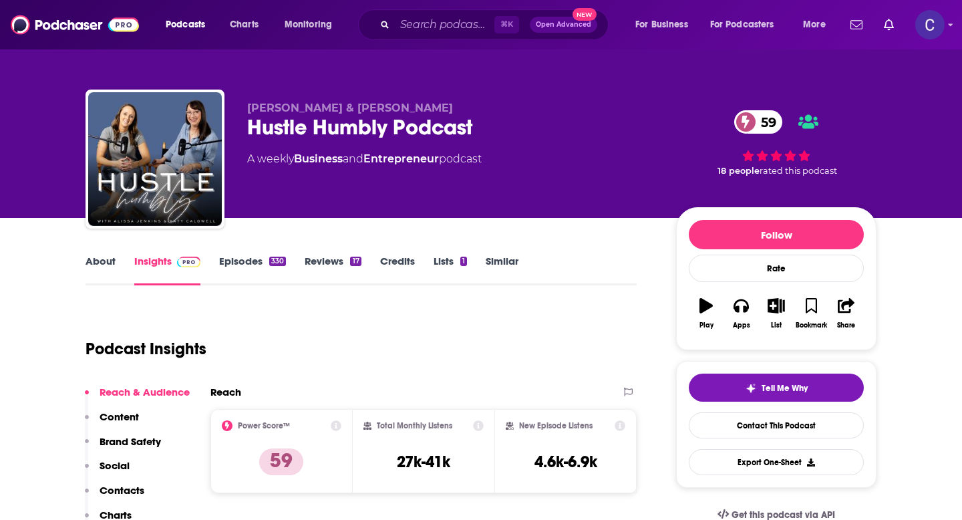
click at [94, 263] on link "About" at bounding box center [101, 270] width 30 height 31
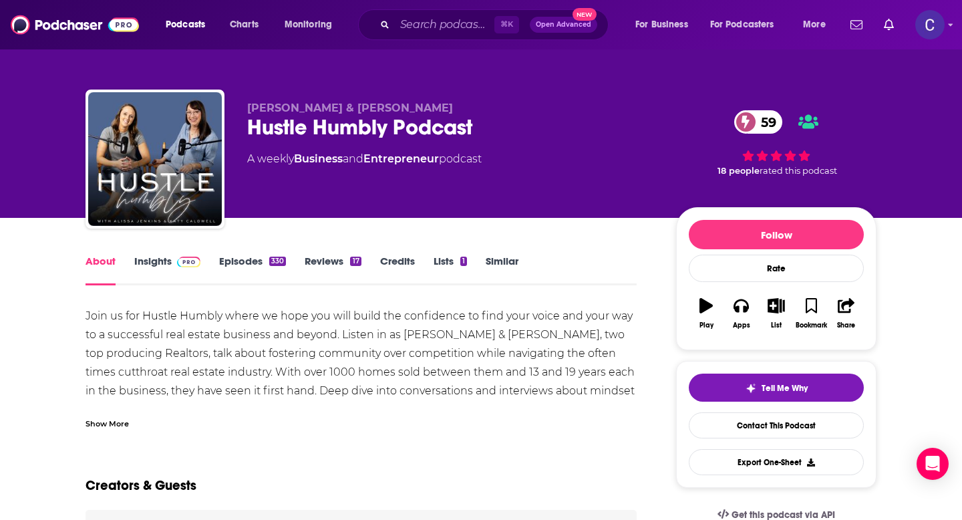
click at [99, 426] on div "Show More" at bounding box center [107, 422] width 43 height 13
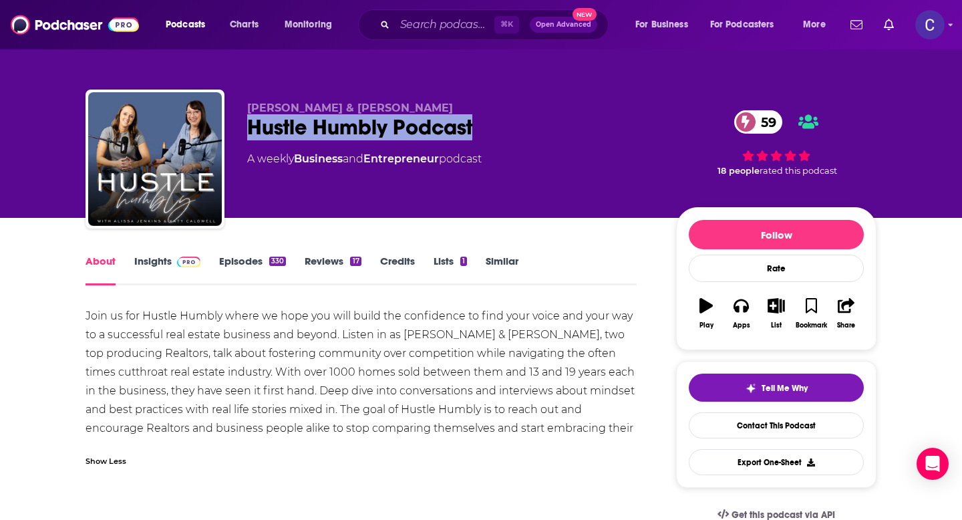
drag, startPoint x: 487, startPoint y: 124, endPoint x: 241, endPoint y: 126, distance: 246.6
click at [241, 126] on div "Alissa Jenkins & Katy Caldwell Hustle Humbly Podcast 59 A weekly Business and E…" at bounding box center [481, 162] width 791 height 144
copy h1 "Hustle Humbly Podcast"
click at [144, 259] on link "Insights" at bounding box center [167, 270] width 66 height 31
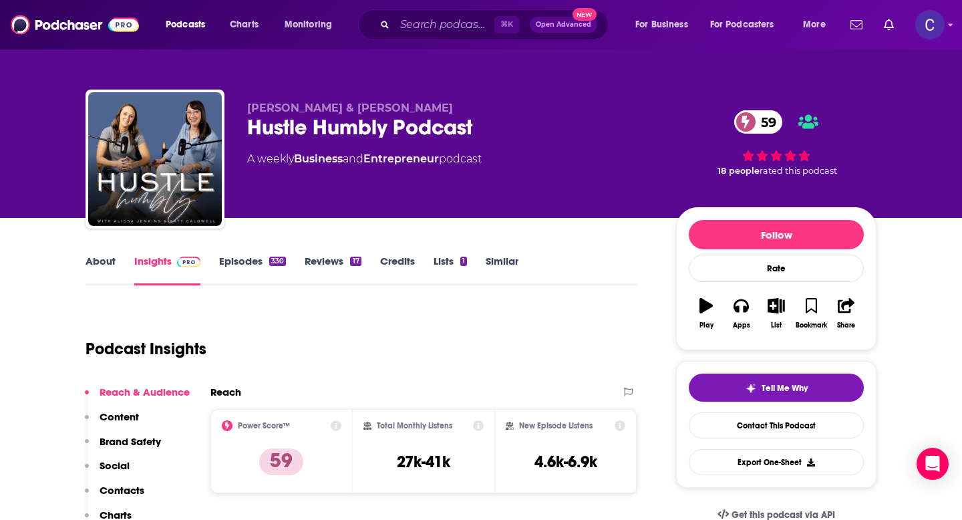
drag, startPoint x: 249, startPoint y: 106, endPoint x: 424, endPoint y: 106, distance: 175.1
click at [424, 106] on p "Alissa Jenkins & Katy Caldwell" at bounding box center [451, 108] width 408 height 13
copy span "Alissa Jenkins & Katy Caldwell"
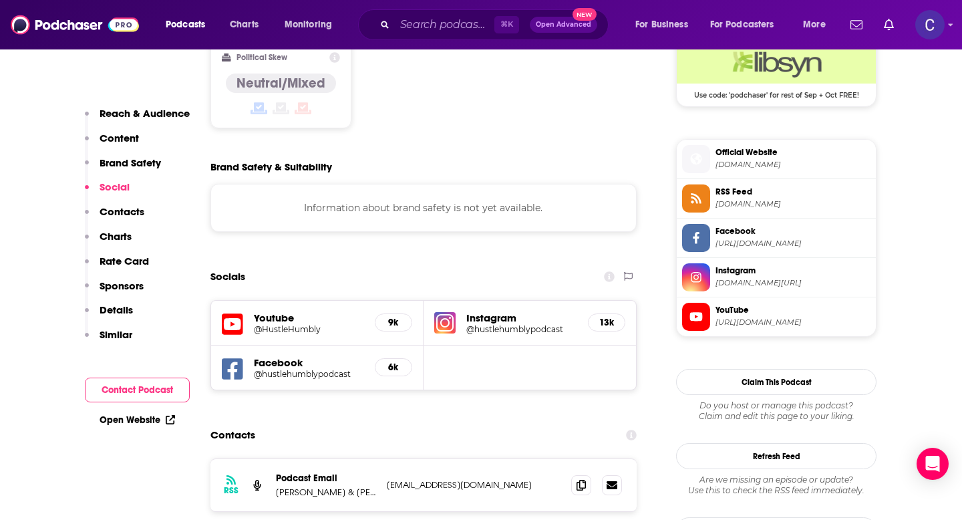
scroll to position [1123, 0]
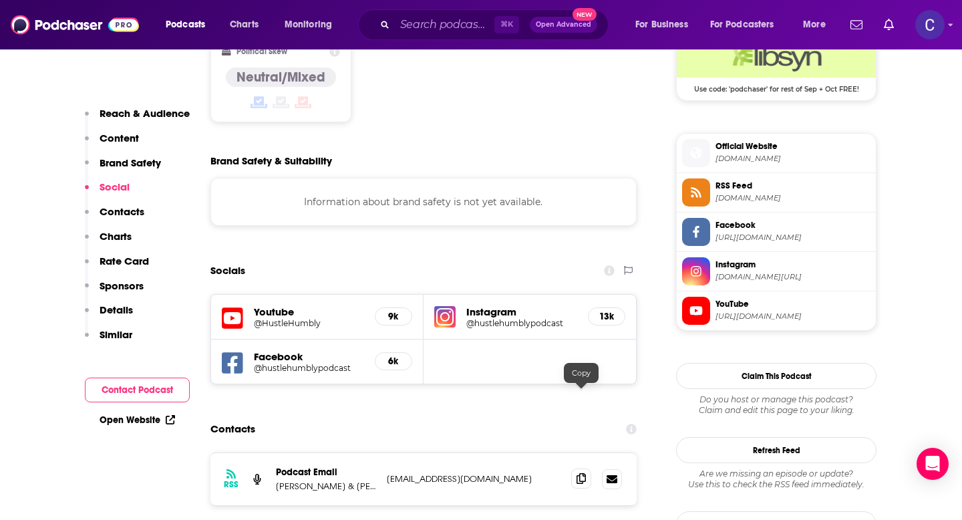
click at [581, 473] on icon at bounding box center [581, 478] width 9 height 11
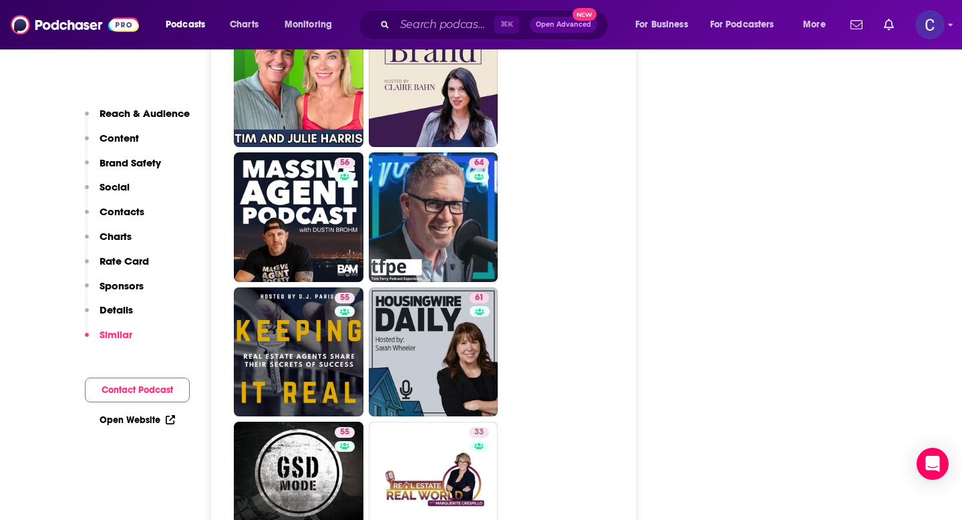
scroll to position [2775, 0]
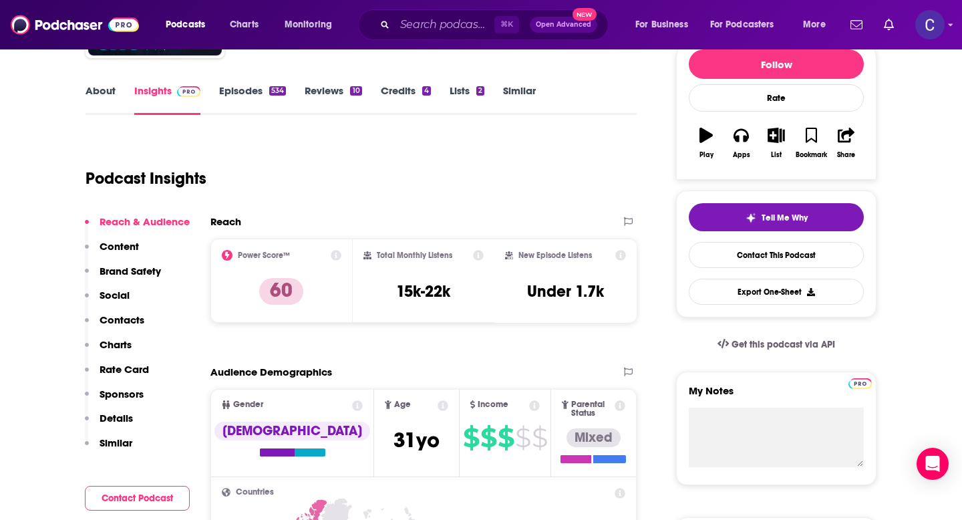
scroll to position [168, 0]
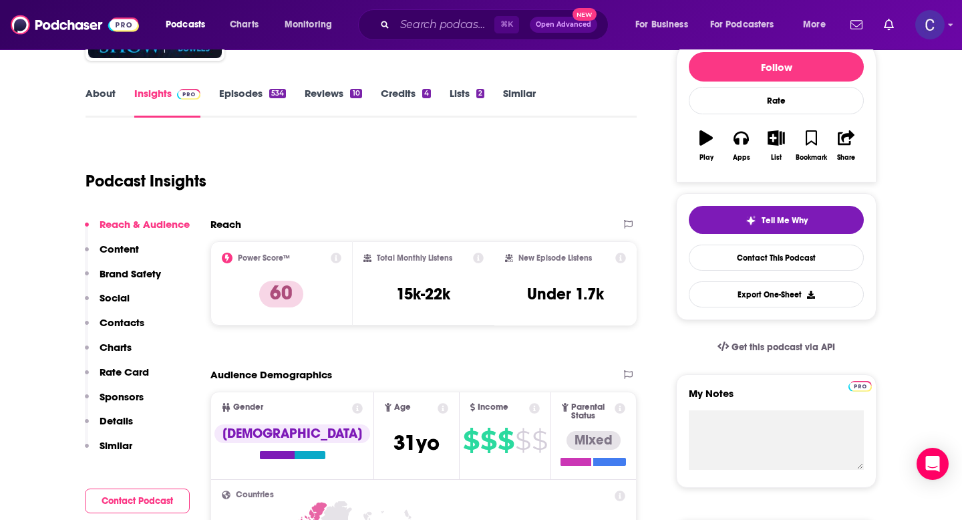
click at [87, 94] on link "About" at bounding box center [101, 102] width 30 height 31
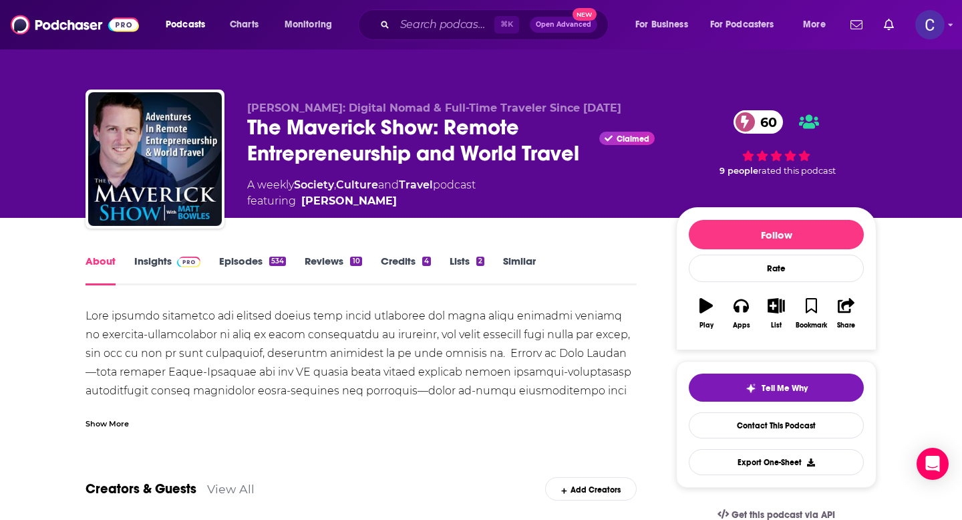
click at [101, 419] on div "Show More" at bounding box center [107, 422] width 43 height 13
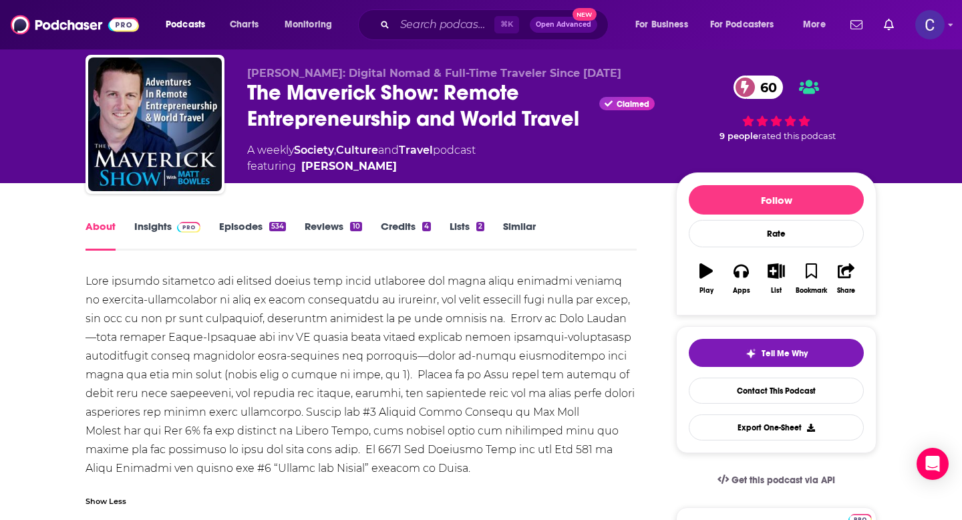
scroll to position [35, 0]
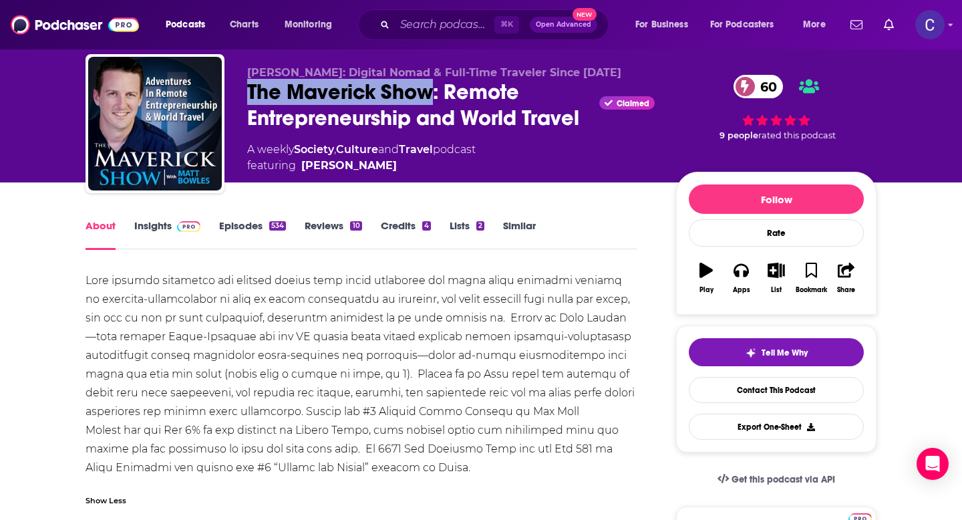
drag, startPoint x: 239, startPoint y: 103, endPoint x: 436, endPoint y: 96, distance: 197.3
click at [436, 96] on div "Matt Bowles: Digital Nomad & Full-Time Traveler Since 2013 The Maverick Show: R…" at bounding box center [481, 126] width 791 height 144
copy h1 "The Maverick Show"
click at [399, 104] on div "The Maverick Show: Remote Entrepreneurship and World Travel Claimed 60" at bounding box center [451, 105] width 408 height 52
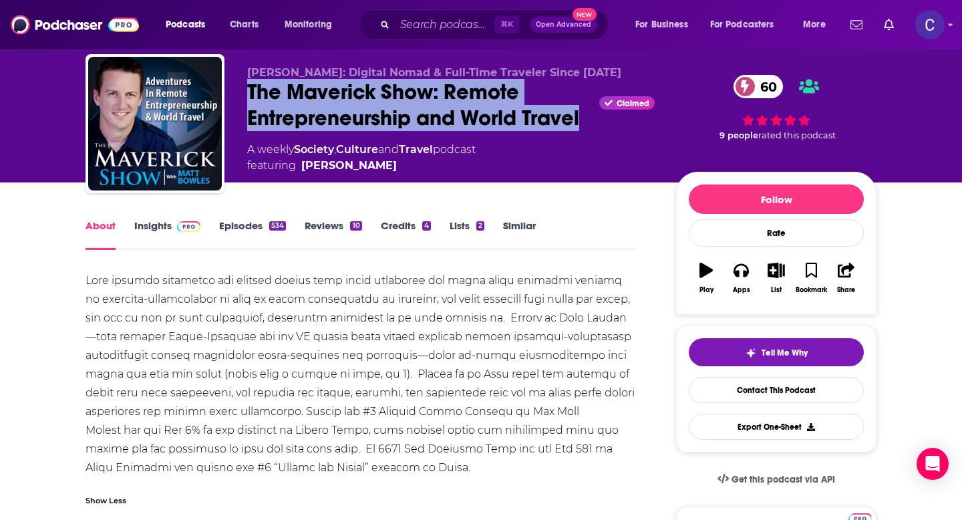
drag, startPoint x: 245, startPoint y: 98, endPoint x: 585, endPoint y: 119, distance: 340.8
click at [585, 119] on div "Matt Bowles: Digital Nomad & Full-Time Traveler Since 2013 The Maverick Show: R…" at bounding box center [481, 126] width 791 height 144
copy h1 "The Maverick Show: Remote Entrepreneurship and World Travel"
click at [152, 227] on link "Insights" at bounding box center [167, 234] width 66 height 31
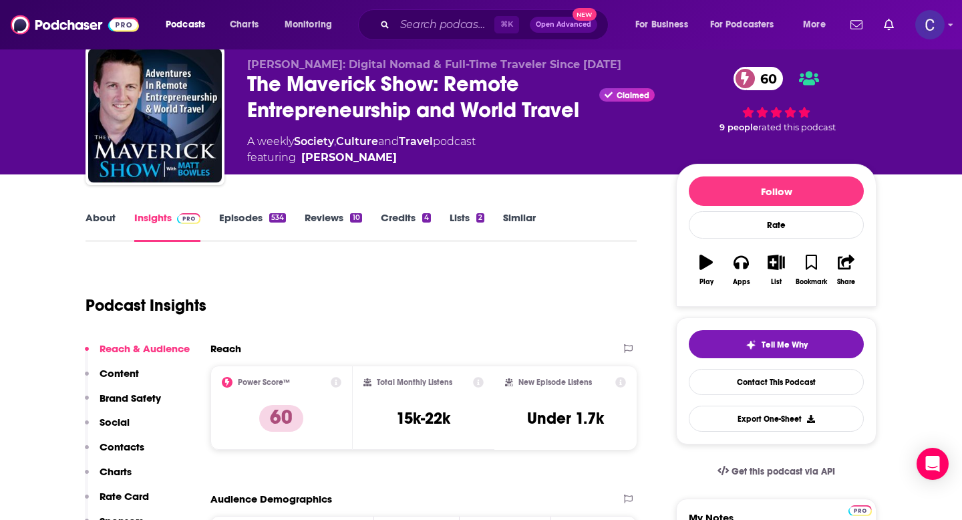
scroll to position [31, 0]
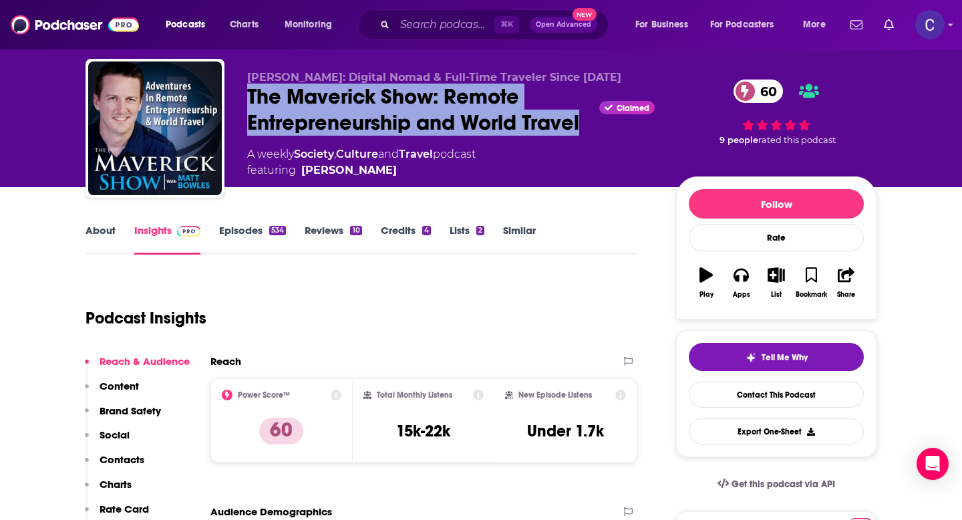
drag, startPoint x: 242, startPoint y: 98, endPoint x: 588, endPoint y: 128, distance: 347.4
click at [588, 128] on div "Matt Bowles: Digital Nomad & Full-Time Traveler Since 2013 The Maverick Show: R…" at bounding box center [481, 131] width 791 height 144
copy h2 "The Maverick Show: Remote Entrepreneurship and World Travel"
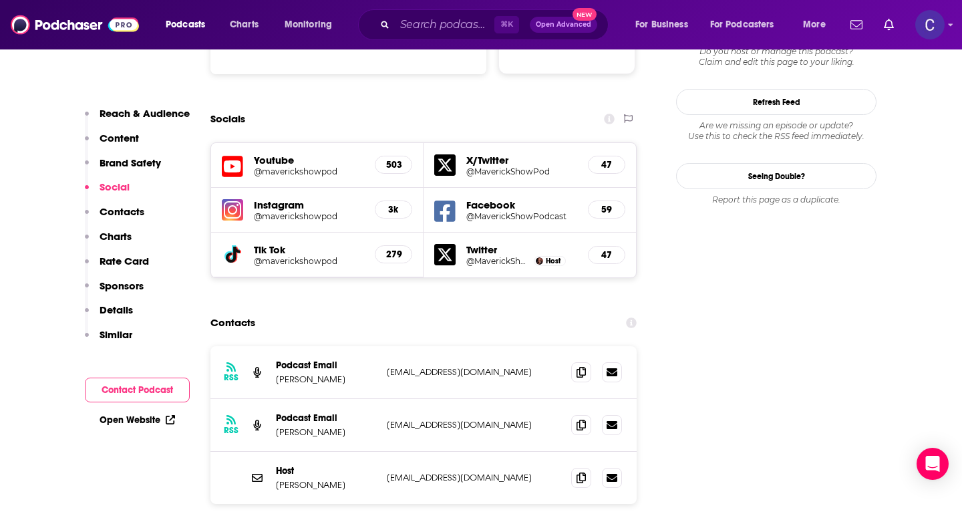
scroll to position [1469, 0]
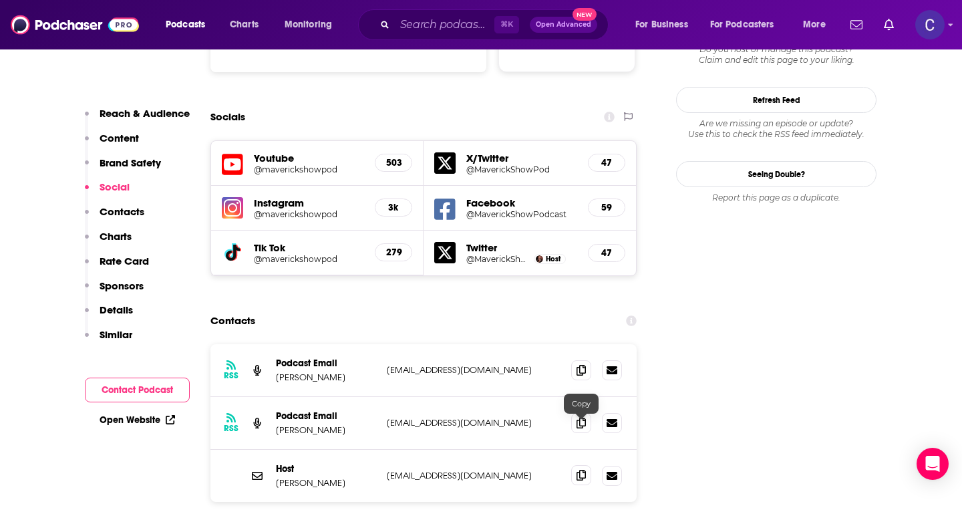
click at [579, 470] on icon at bounding box center [581, 475] width 9 height 11
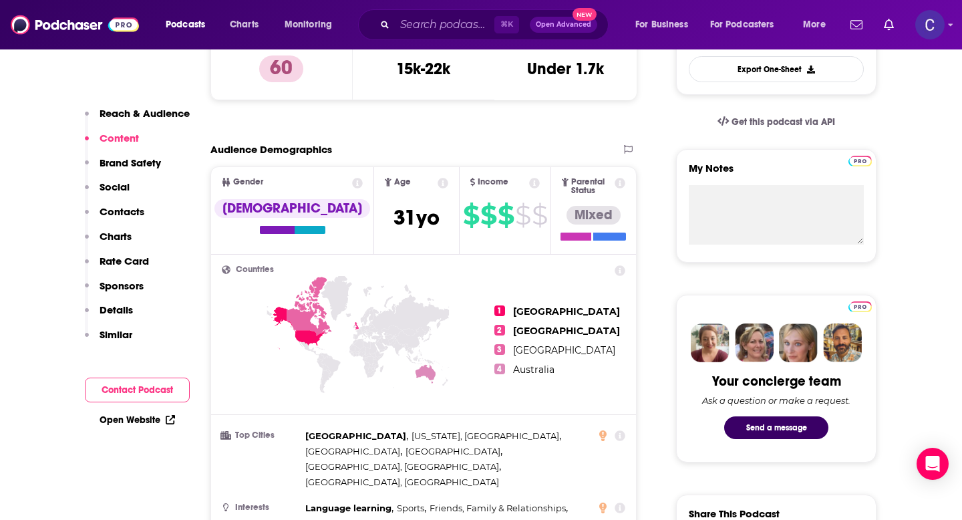
scroll to position [0, 0]
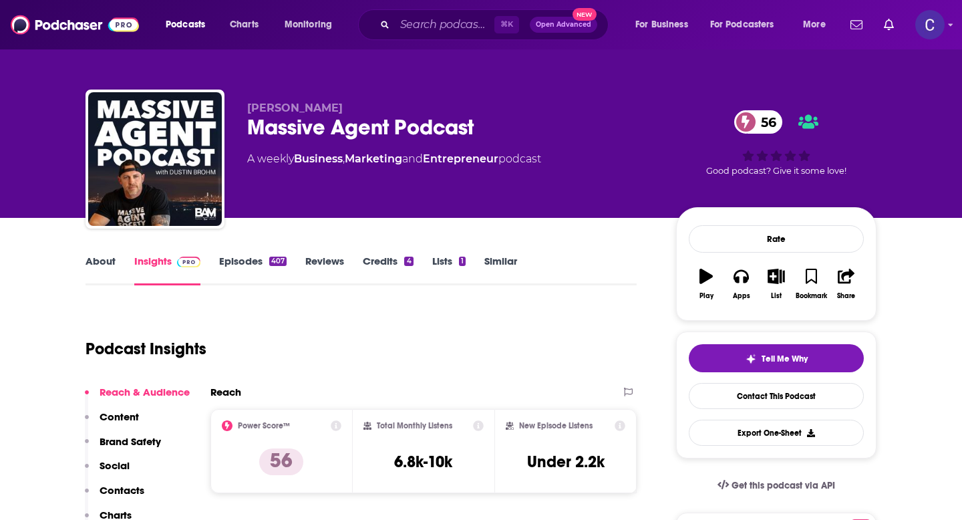
click at [98, 264] on link "About" at bounding box center [101, 270] width 30 height 31
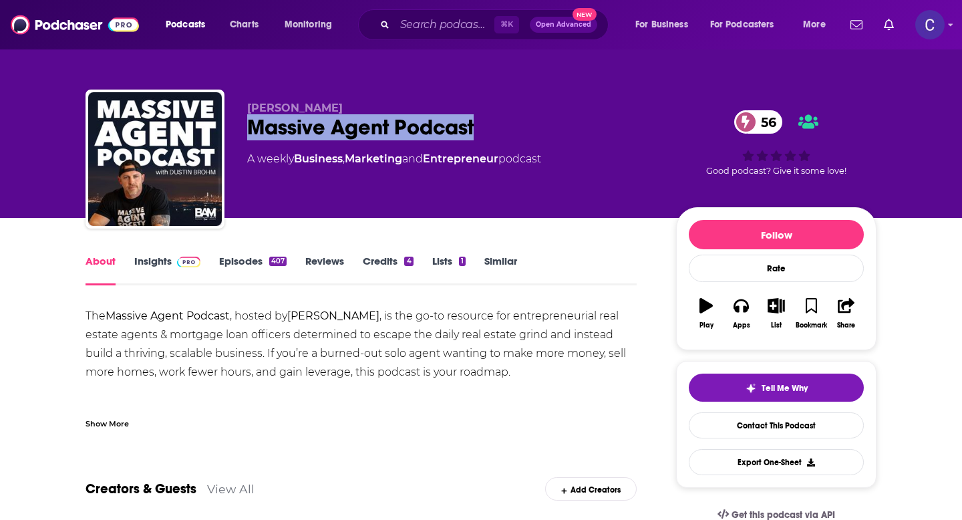
drag, startPoint x: 239, startPoint y: 131, endPoint x: 480, endPoint y: 130, distance: 241.9
click at [480, 130] on div "Dustin Brohm Massive Agent Podcast 56 A weekly Business , Marketing and Entrepr…" at bounding box center [481, 162] width 791 height 144
copy h1 "Massive Agent Podcast"
click at [153, 263] on link "Insights" at bounding box center [167, 270] width 66 height 31
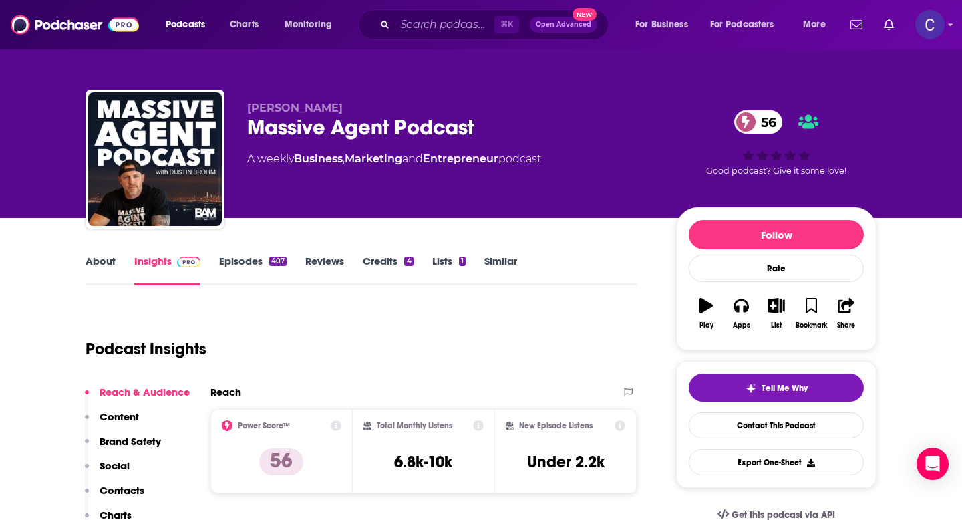
click at [472, 131] on div "Massive Agent Podcast 56" at bounding box center [451, 127] width 408 height 26
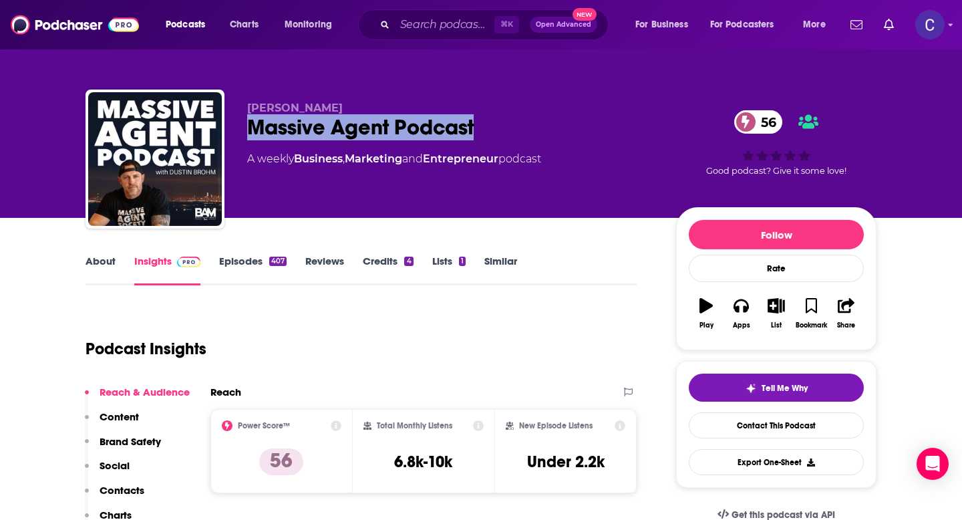
drag, startPoint x: 490, startPoint y: 128, endPoint x: 249, endPoint y: 128, distance: 241.9
click at [249, 128] on div "Massive Agent Podcast 56" at bounding box center [451, 127] width 408 height 26
copy h2 "Massive Agent Podcast"
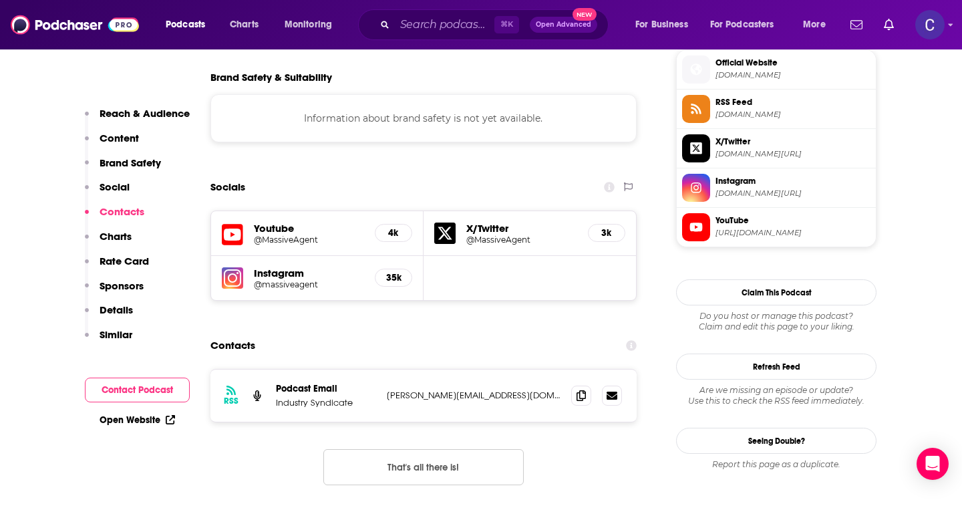
scroll to position [1215, 0]
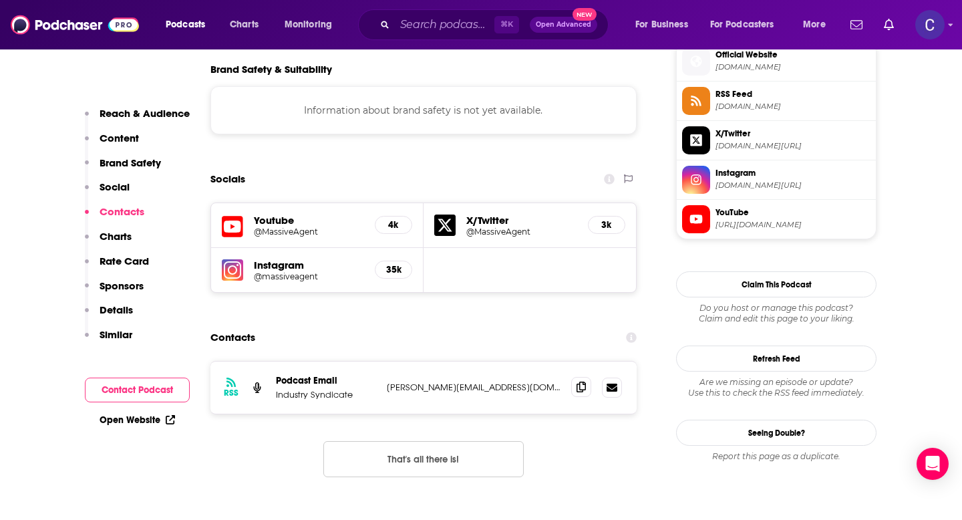
click at [585, 382] on icon at bounding box center [581, 387] width 9 height 11
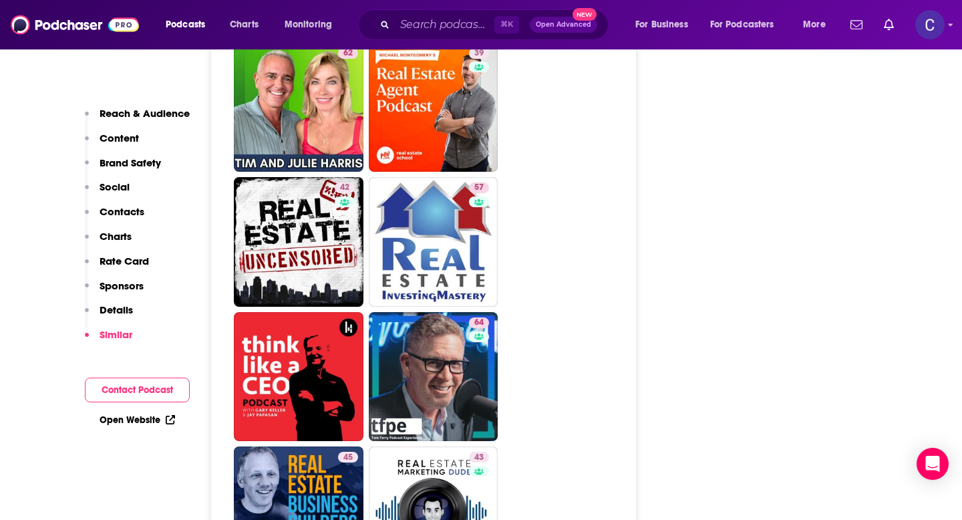
scroll to position [3007, 0]
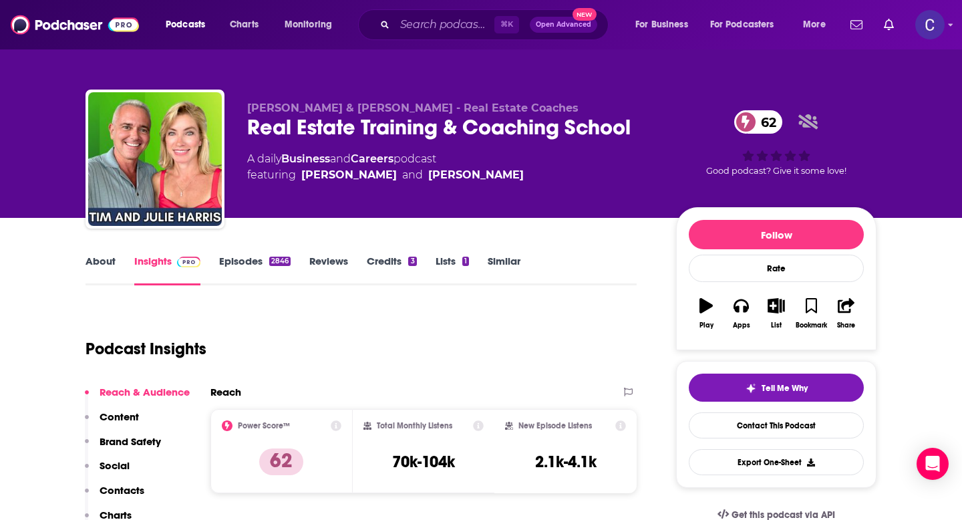
click at [104, 260] on link "About" at bounding box center [101, 270] width 30 height 31
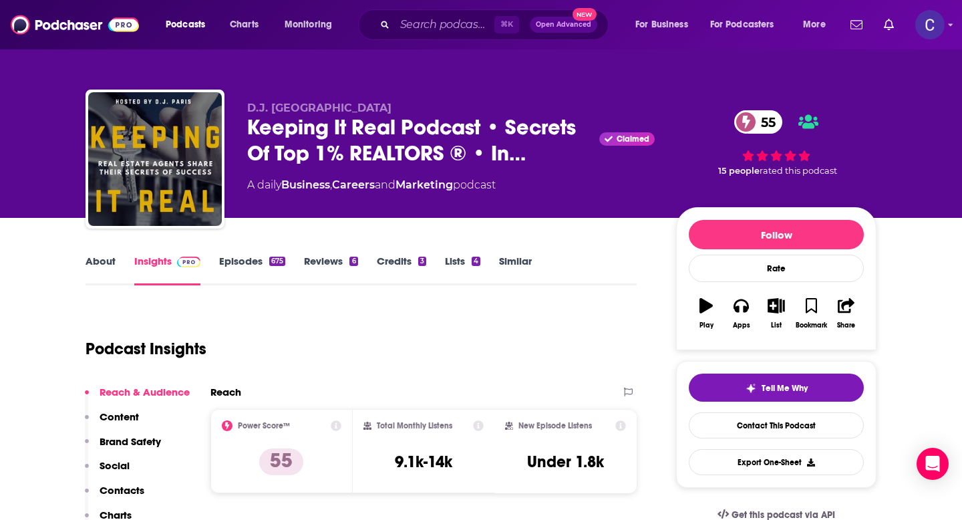
click at [94, 267] on link "About" at bounding box center [101, 270] width 30 height 31
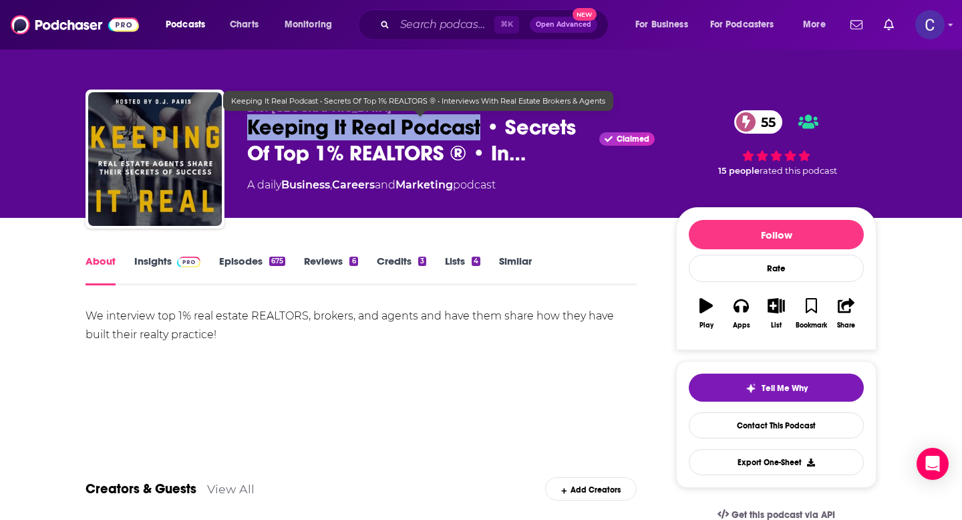
drag, startPoint x: 245, startPoint y: 134, endPoint x: 479, endPoint y: 134, distance: 233.9
click at [479, 134] on div "D.J. Paris Keeping It Real Podcast • Secrets Of Top 1% REALTORS ® • In… Claimed…" at bounding box center [481, 162] width 791 height 144
copy h1 "Keeping It Real Podcast"
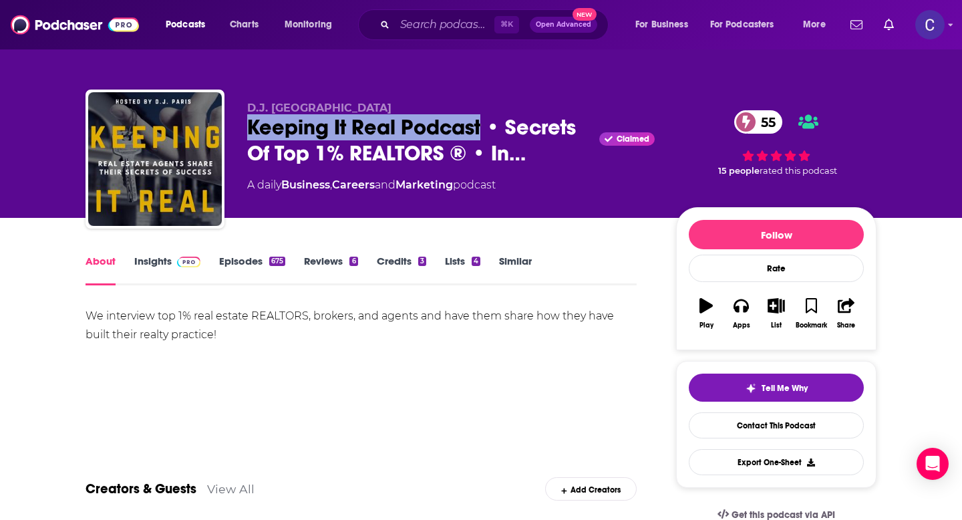
click at [160, 257] on link "Insights" at bounding box center [167, 270] width 66 height 31
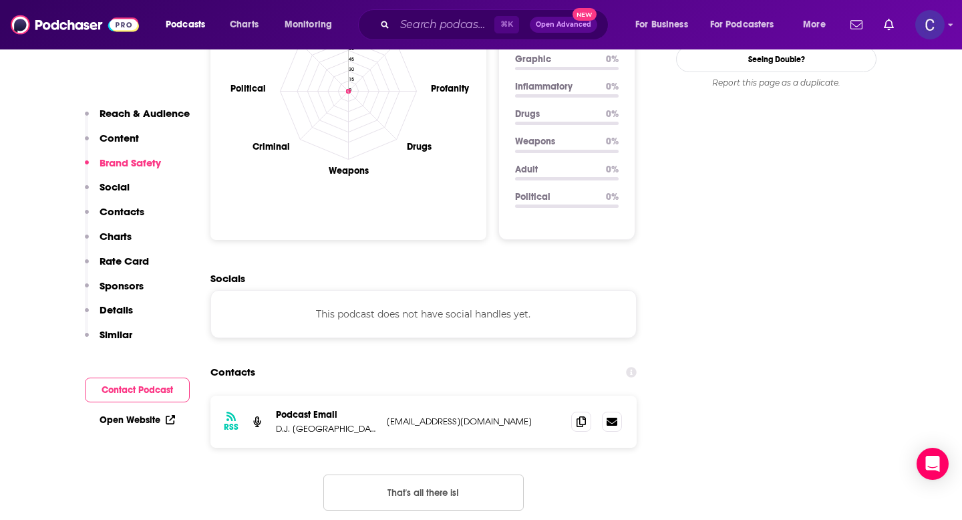
scroll to position [1352, 0]
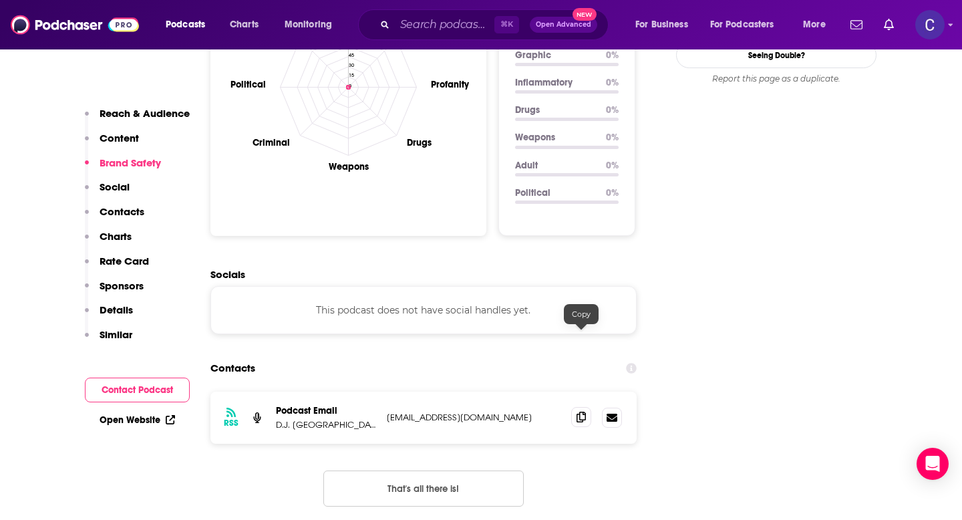
click at [578, 412] on icon at bounding box center [581, 417] width 9 height 11
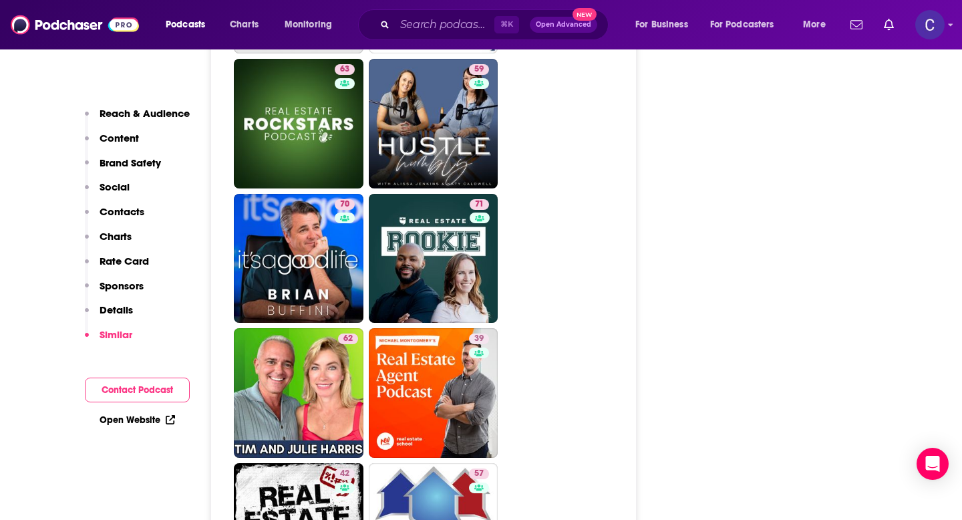
scroll to position [3093, 0]
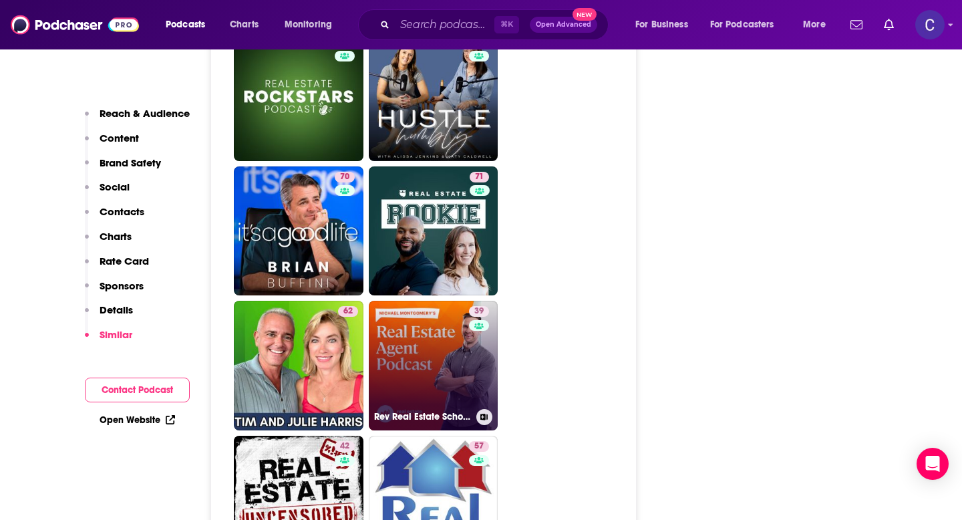
click at [396, 301] on link "39 Rev Real Estate School | Top Real Estate Agent Training" at bounding box center [434, 366] width 130 height 130
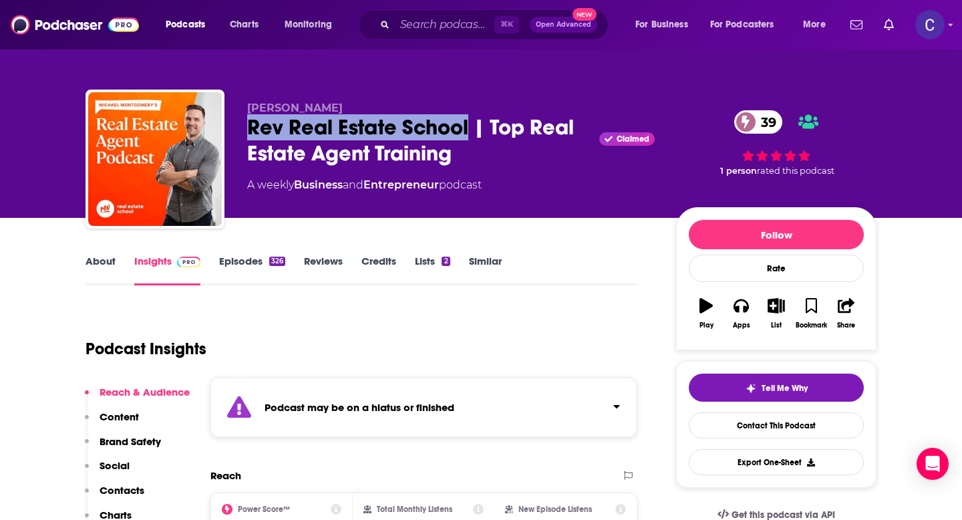
drag, startPoint x: 243, startPoint y: 132, endPoint x: 468, endPoint y: 132, distance: 225.9
click at [468, 132] on div "Michael Montgomery Rev Real Estate School | Top Real Estate Agent Training Clai…" at bounding box center [481, 162] width 791 height 144
copy h2 "Rev Real Estate School"
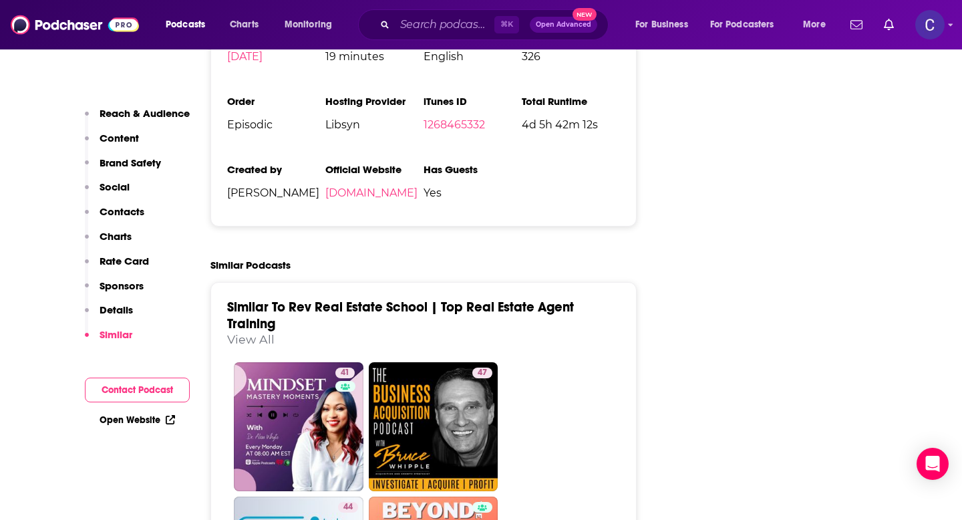
scroll to position [2311, 0]
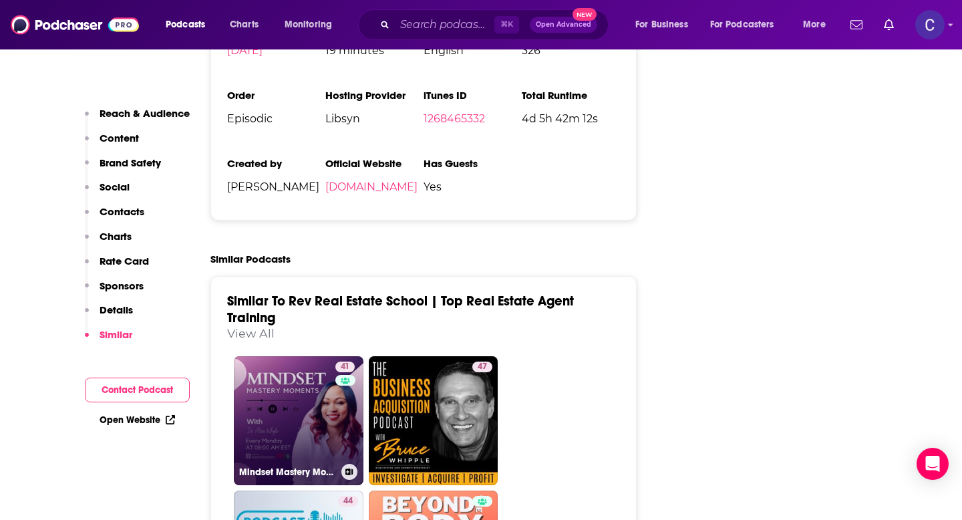
click at [288, 392] on link "41 Mindset Mastery Moments with Dr. Alisa Whyte" at bounding box center [299, 421] width 130 height 130
type input "https://www.podchaser.com/podcasts/mindset-mastery-moments-with-d-5498020"
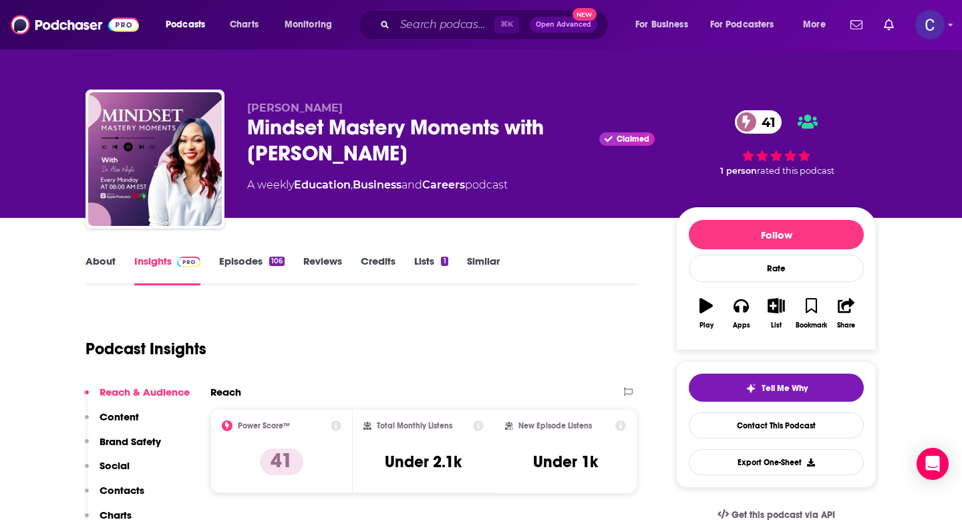
click at [104, 263] on link "About" at bounding box center [101, 270] width 30 height 31
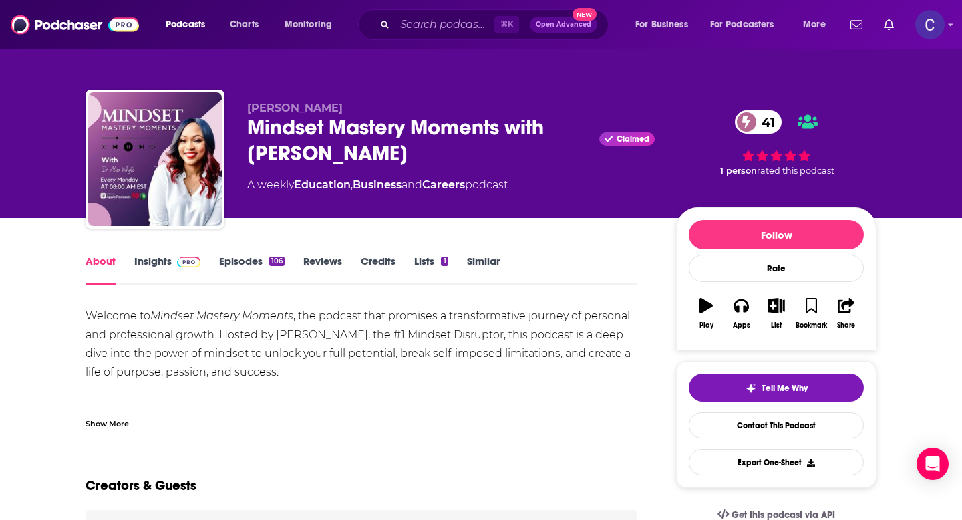
drag, startPoint x: 249, startPoint y: 130, endPoint x: 386, endPoint y: 157, distance: 138.9
click at [386, 157] on div "Mindset Mastery Moments with Dr. Alisa Whyte Claimed 41" at bounding box center [451, 140] width 408 height 52
copy h1 "Mindset Mastery Moments with Dr. Alisa Whyte"
click at [166, 266] on link "Insights" at bounding box center [167, 270] width 66 height 31
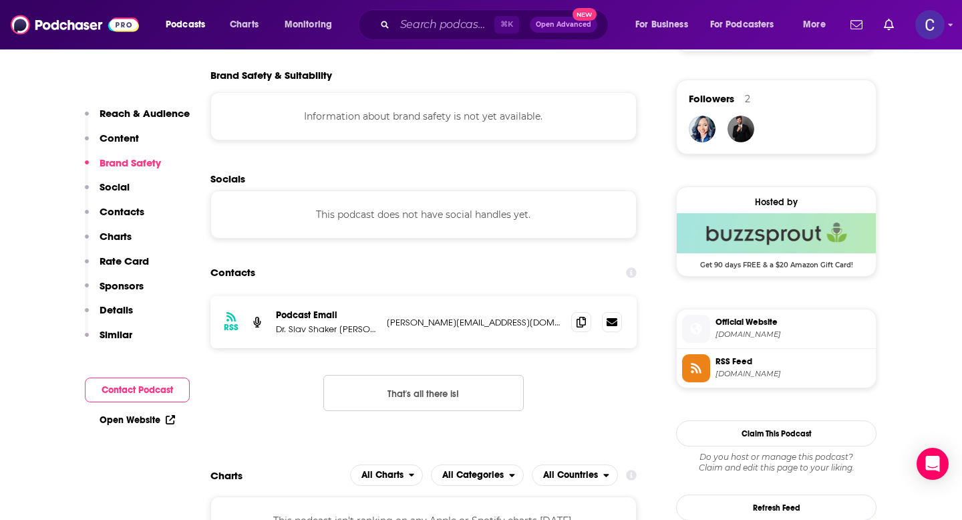
scroll to position [948, 0]
click at [581, 321] on icon at bounding box center [581, 320] width 9 height 11
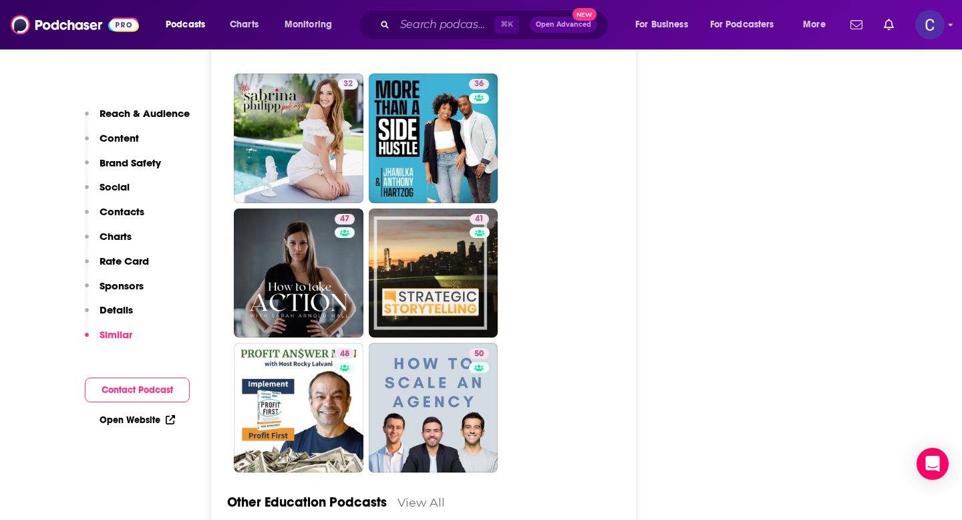
scroll to position [3389, 0]
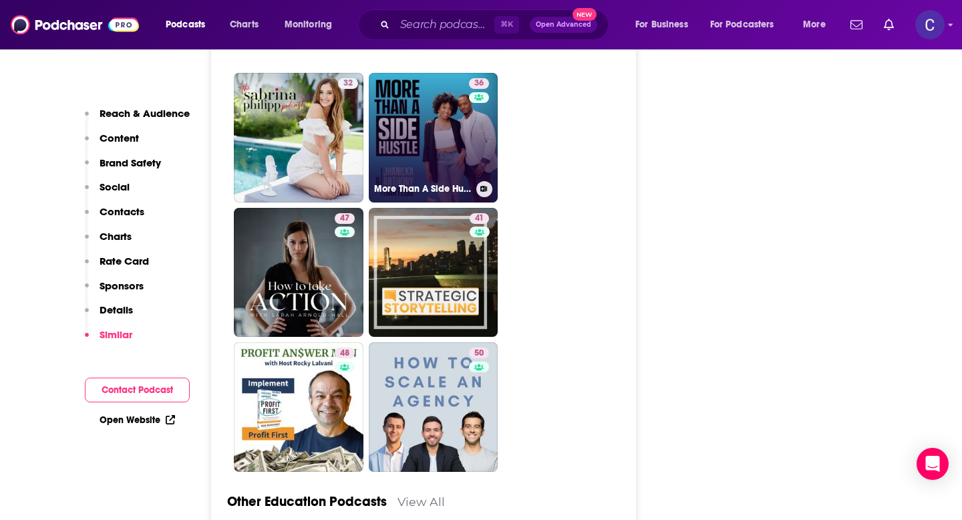
click at [436, 160] on link "36 More Than A Side Hustle" at bounding box center [434, 138] width 130 height 130
type input "https://www.podchaser.com/podcasts/more-than-a-side-hustle-3115930"
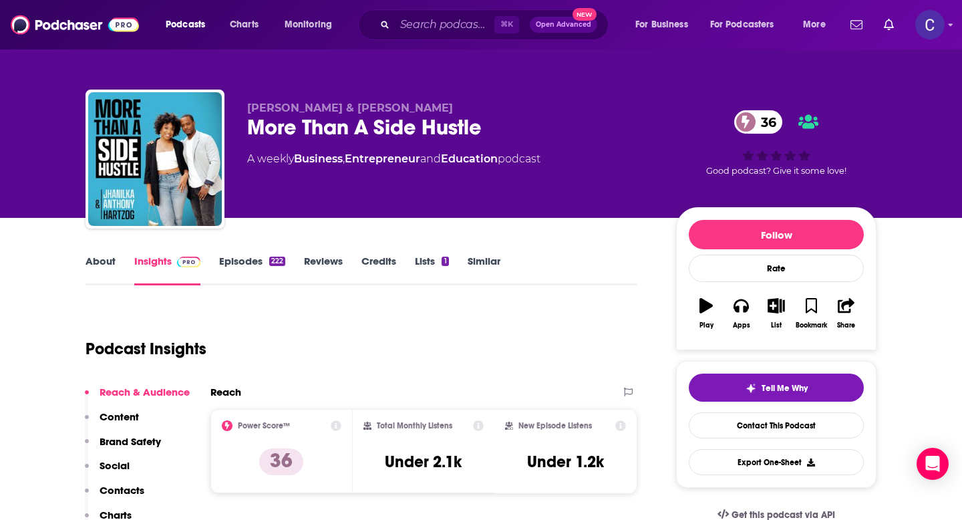
click at [99, 266] on link "About" at bounding box center [101, 270] width 30 height 31
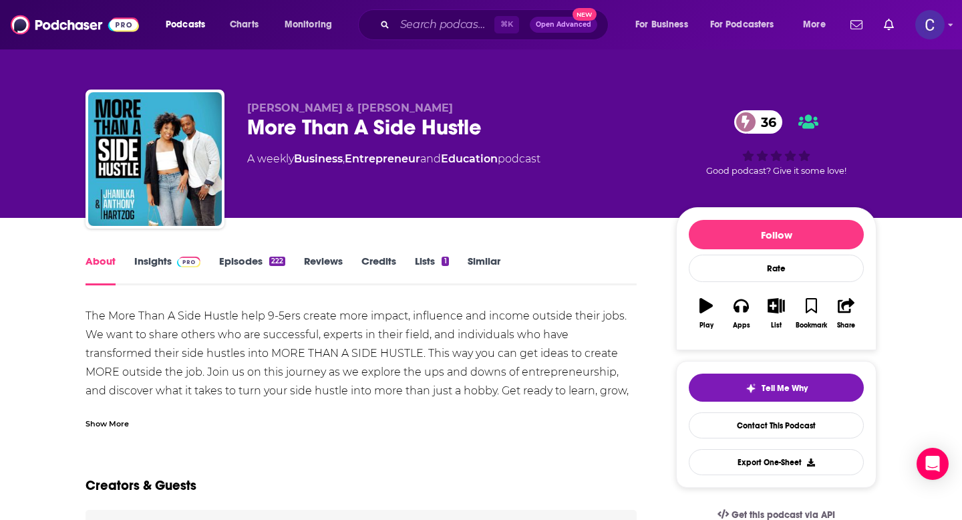
click at [154, 264] on link "Insights" at bounding box center [167, 270] width 66 height 31
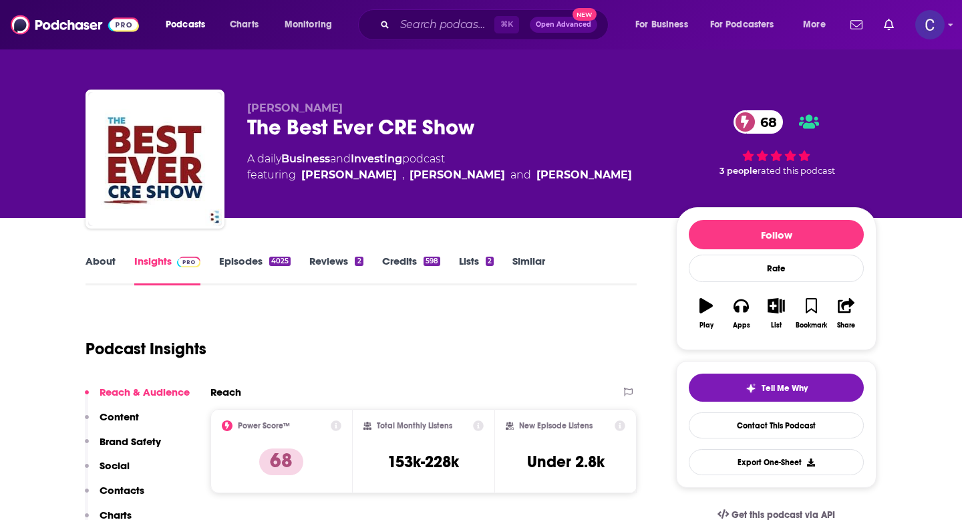
click at [100, 260] on link "About" at bounding box center [101, 270] width 30 height 31
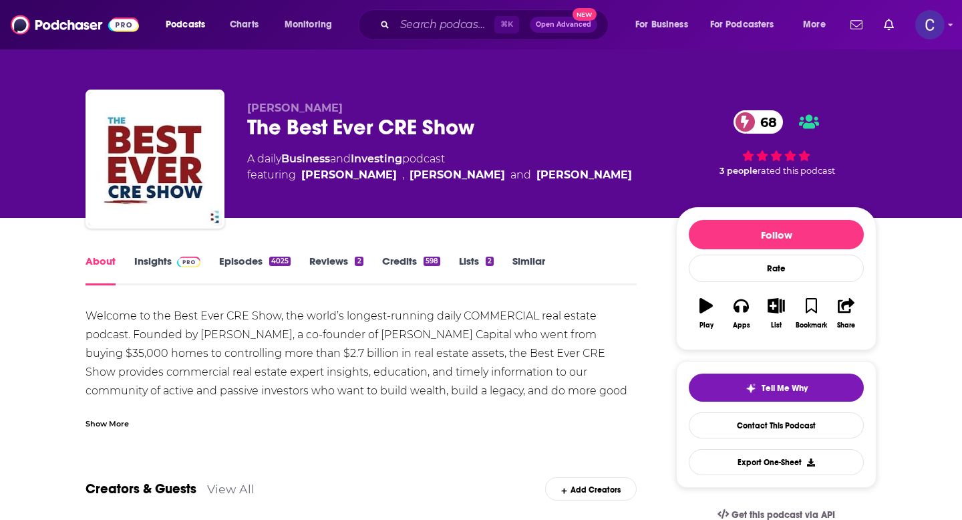
click at [156, 261] on link "Insights" at bounding box center [167, 270] width 66 height 31
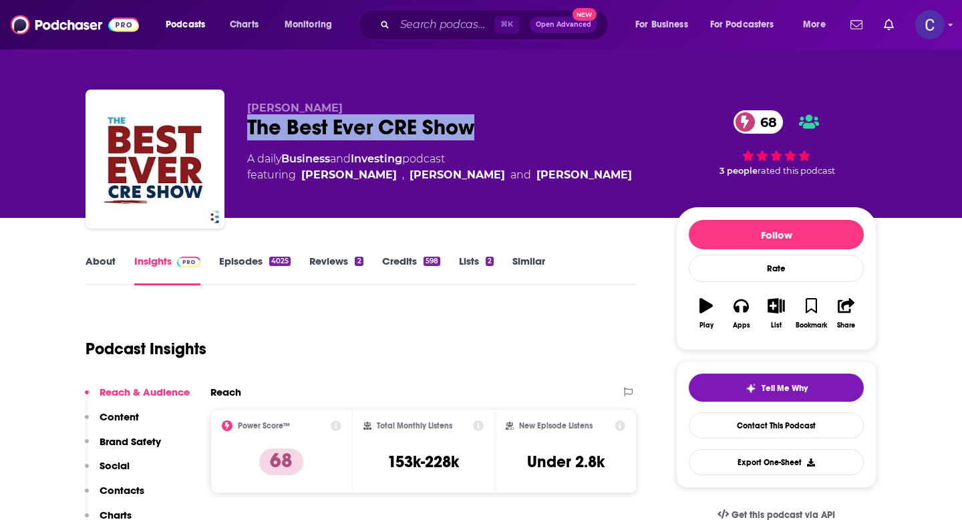
drag, startPoint x: 241, startPoint y: 135, endPoint x: 509, endPoint y: 128, distance: 268.1
click at [509, 128] on div "[PERSON_NAME] The Best Ever CRE Show 68 A daily Business and Investing podcast …" at bounding box center [481, 162] width 791 height 144
copy h2 "The Best Ever CRE Show"
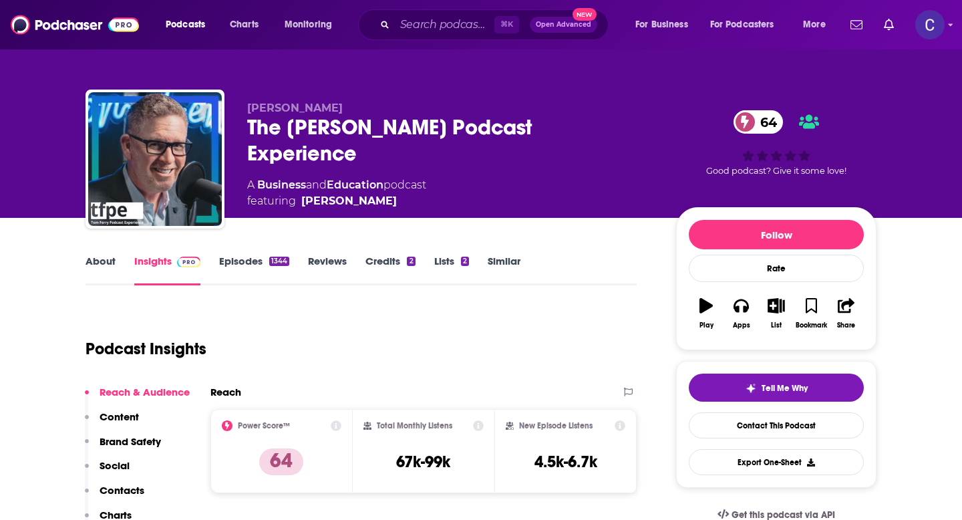
click at [98, 261] on link "About" at bounding box center [101, 270] width 30 height 31
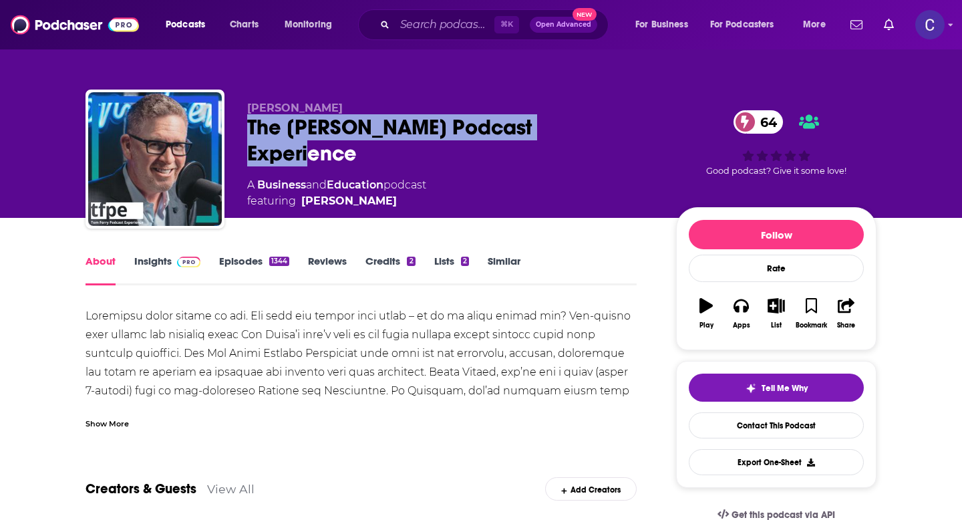
drag, startPoint x: 588, startPoint y: 126, endPoint x: 243, endPoint y: 125, distance: 344.8
click at [243, 125] on div "[PERSON_NAME] The [PERSON_NAME] Podcast Experience 64 A Business and Education …" at bounding box center [481, 162] width 791 height 144
copy h1 "The [PERSON_NAME] Podcast Experience"
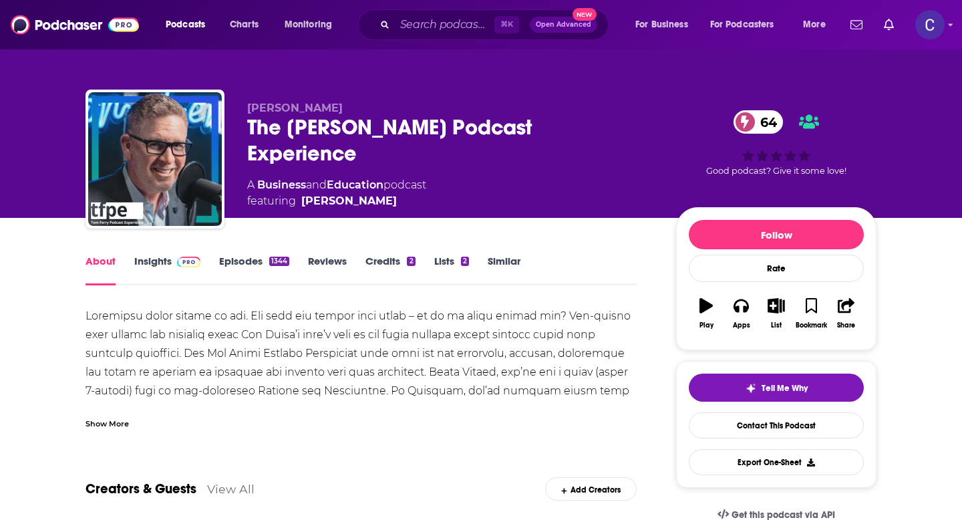
click at [109, 424] on div "Show More" at bounding box center [107, 422] width 43 height 13
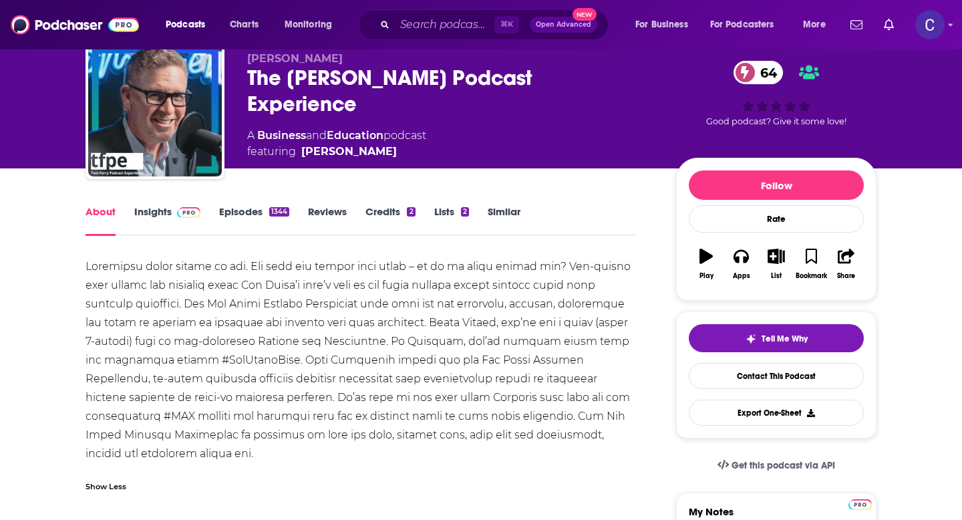
scroll to position [51, 0]
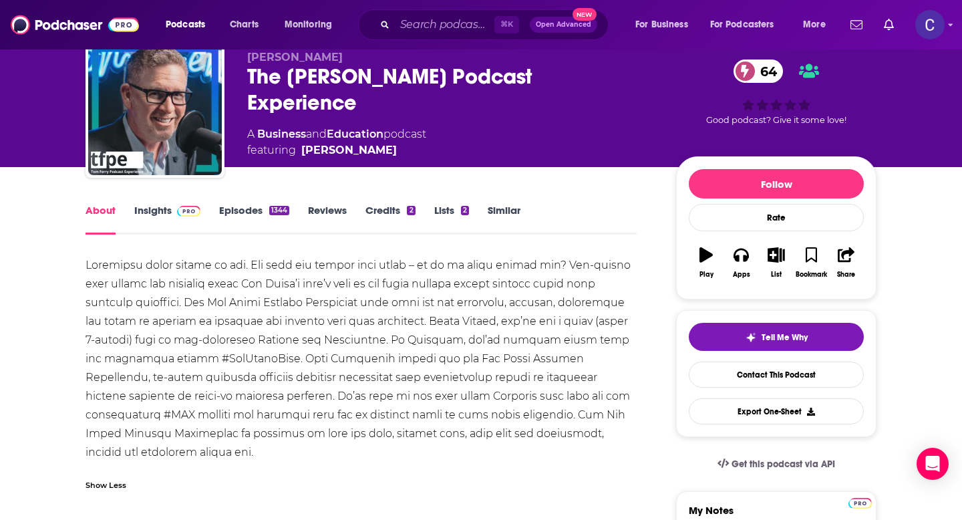
click at [144, 215] on link "Insights" at bounding box center [167, 219] width 66 height 31
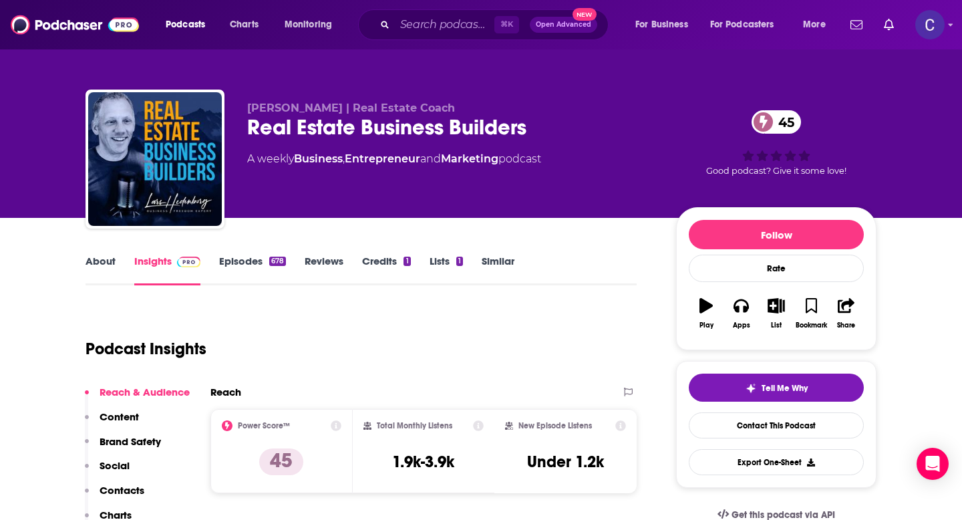
click at [95, 255] on link "About" at bounding box center [101, 270] width 30 height 31
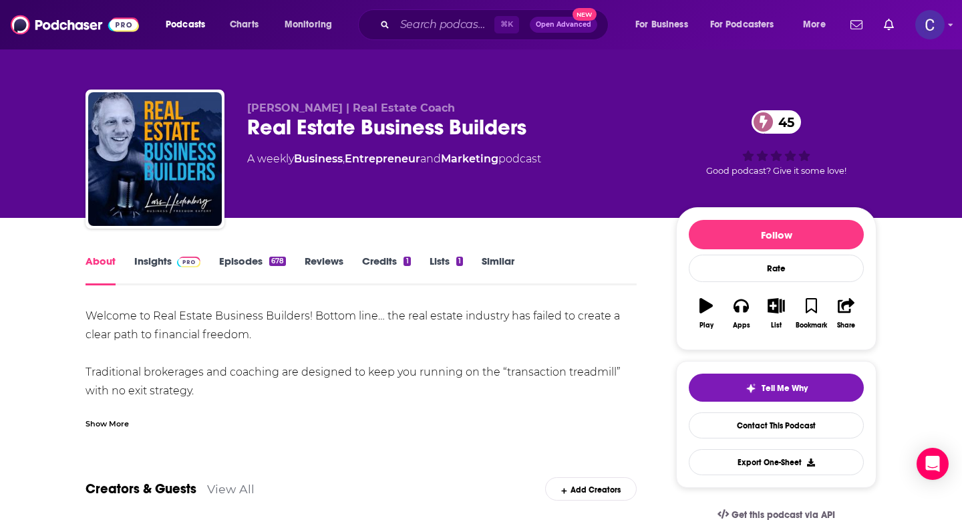
click at [117, 427] on div "Show More" at bounding box center [107, 422] width 43 height 13
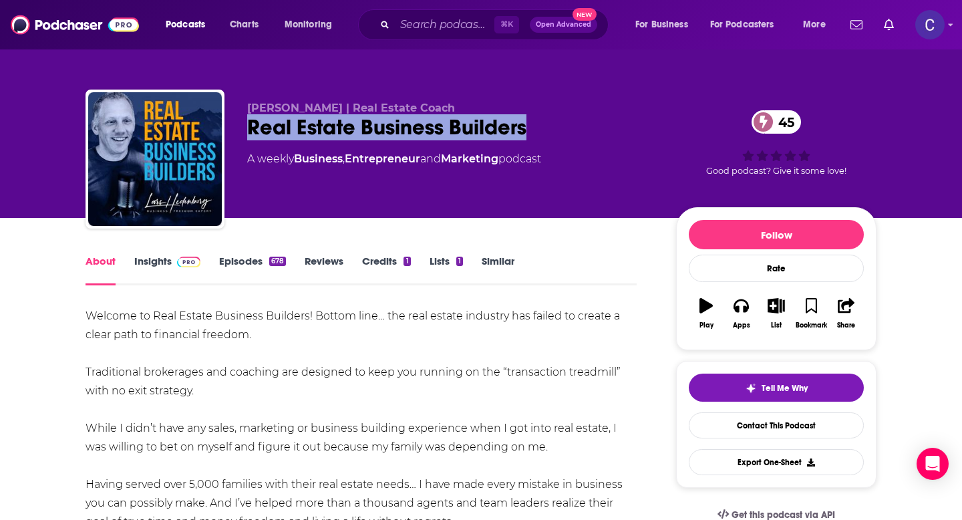
drag, startPoint x: 538, startPoint y: 129, endPoint x: 234, endPoint y: 134, distance: 304.1
click at [234, 134] on div "Lars Hedenborg | Real Estate Coach Real Estate Business Builders 45 A weekly Bu…" at bounding box center [481, 162] width 791 height 144
copy h1 "Real Estate Business Builders"
click at [157, 268] on link "Insights" at bounding box center [167, 270] width 66 height 31
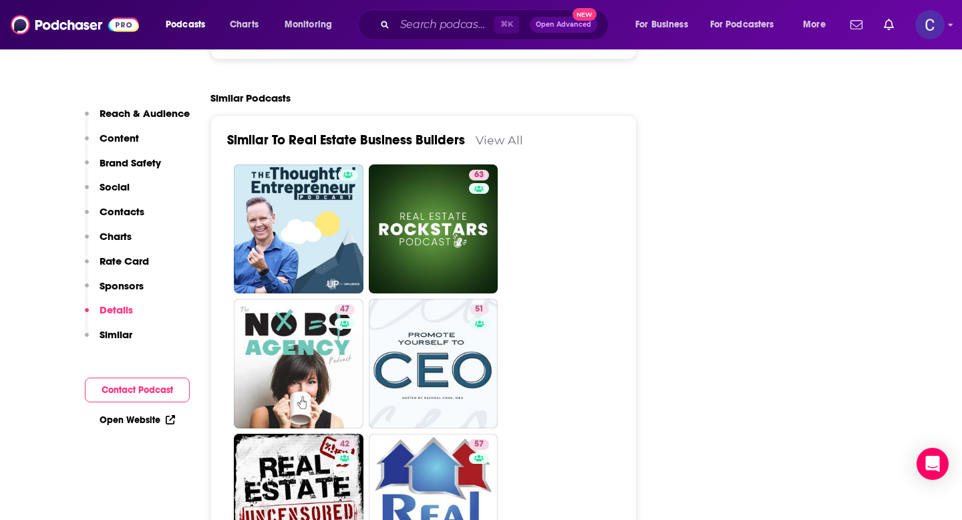
scroll to position [2414, 0]
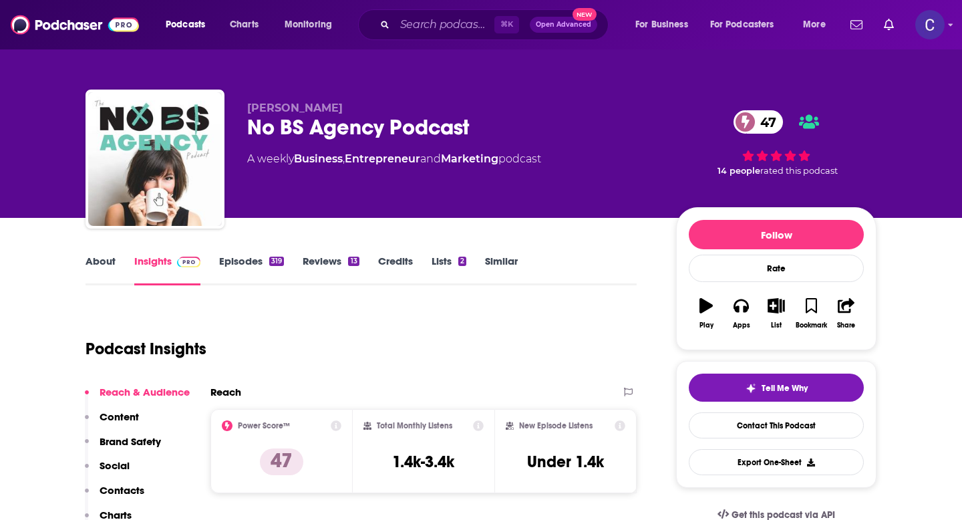
click at [98, 262] on link "About" at bounding box center [101, 270] width 30 height 31
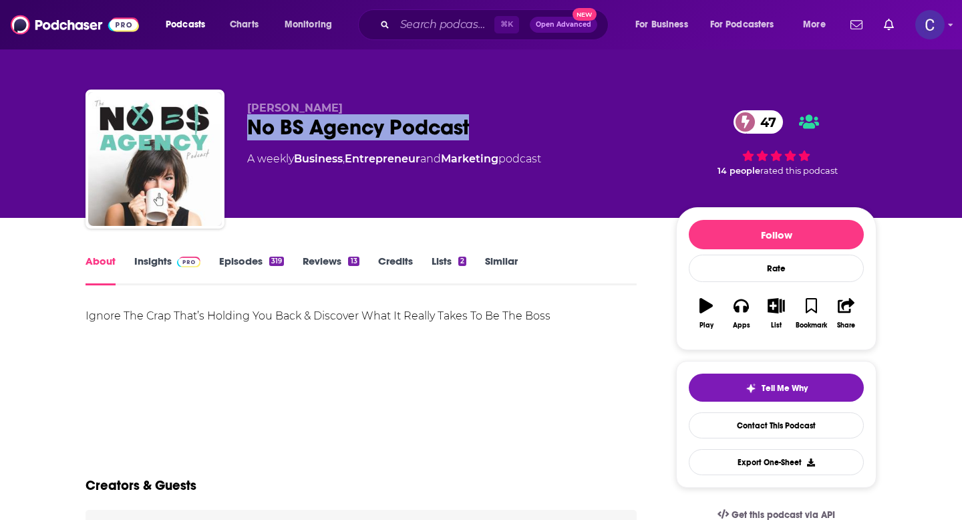
drag, startPoint x: 486, startPoint y: 129, endPoint x: 246, endPoint y: 138, distance: 240.7
click at [246, 138] on div "Pia Silva No BS Agency Podcast 47 A weekly Business , Entrepreneur and Marketin…" at bounding box center [481, 162] width 791 height 144
click at [156, 261] on link "Insights" at bounding box center [167, 270] width 66 height 31
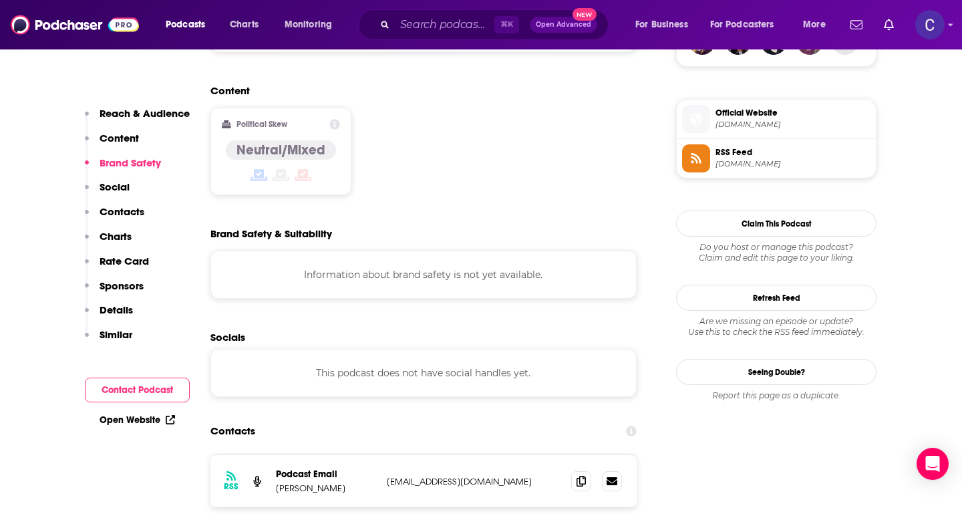
scroll to position [1079, 0]
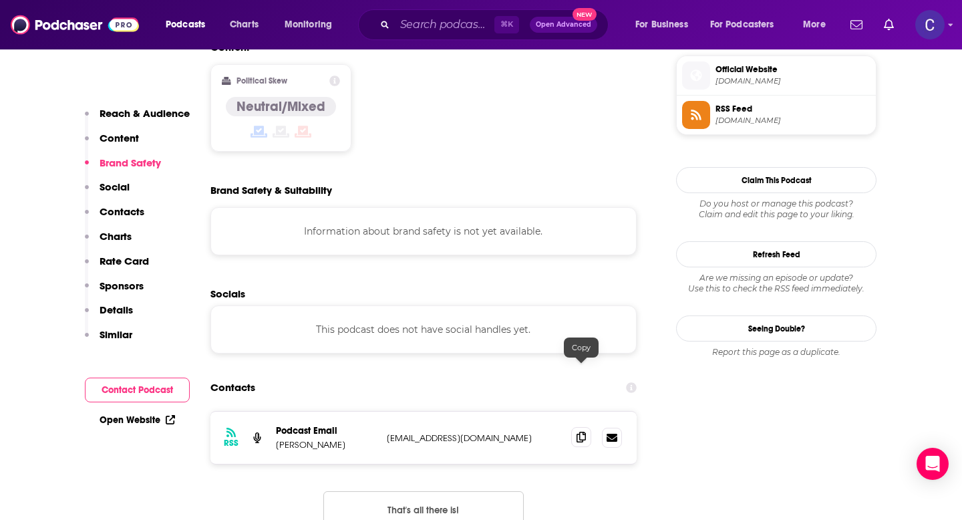
click at [577, 432] on icon at bounding box center [581, 437] width 9 height 11
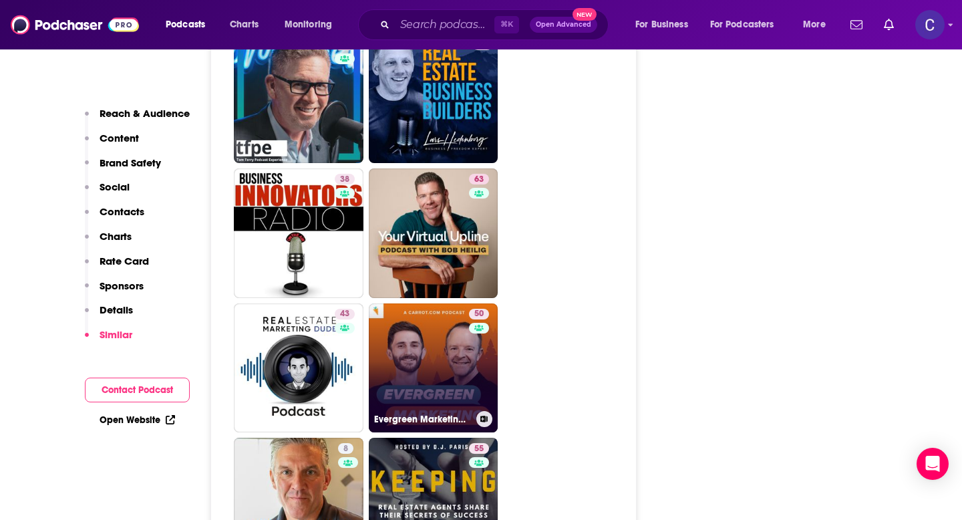
scroll to position [3585, 0]
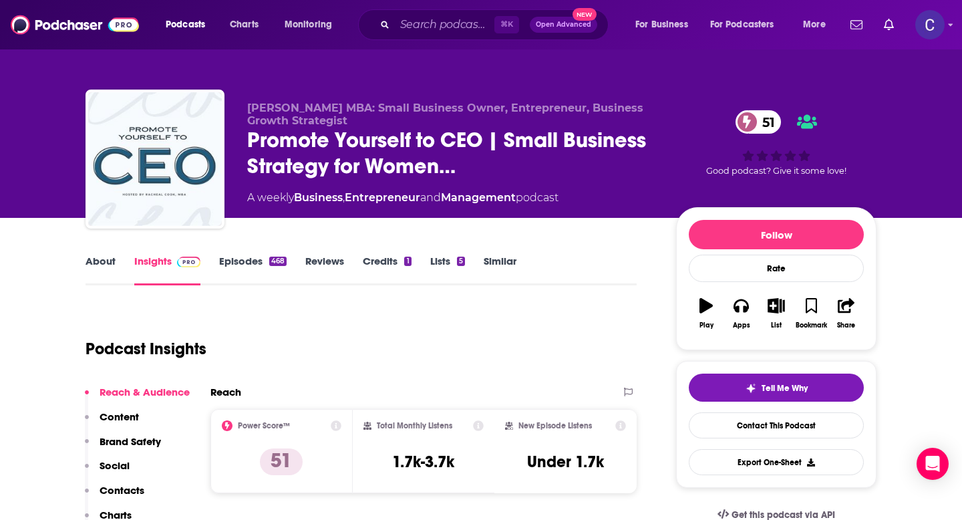
click at [95, 263] on link "About" at bounding box center [101, 270] width 30 height 31
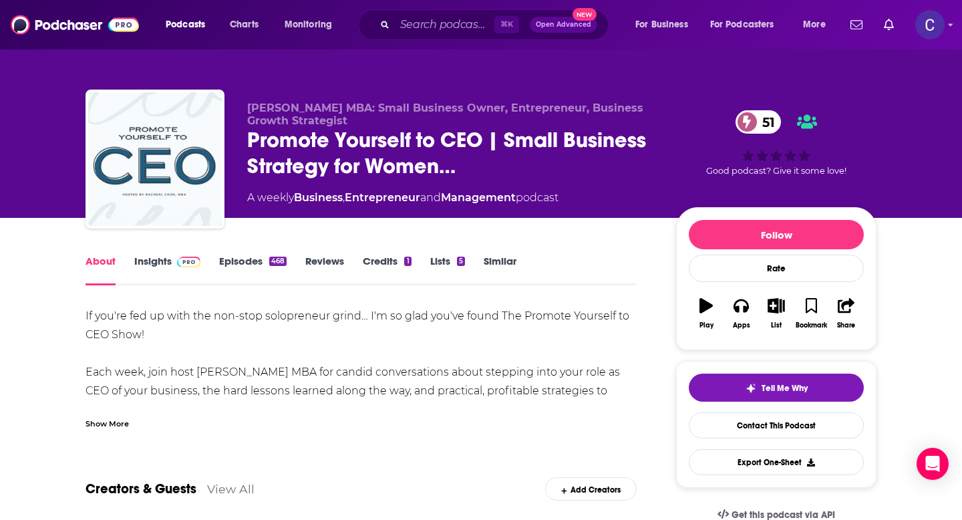
click at [352, 126] on p "Racheal Cook MBA: Small Business Owner, Entrepreneur, Business Growth Strategist" at bounding box center [451, 114] width 408 height 25
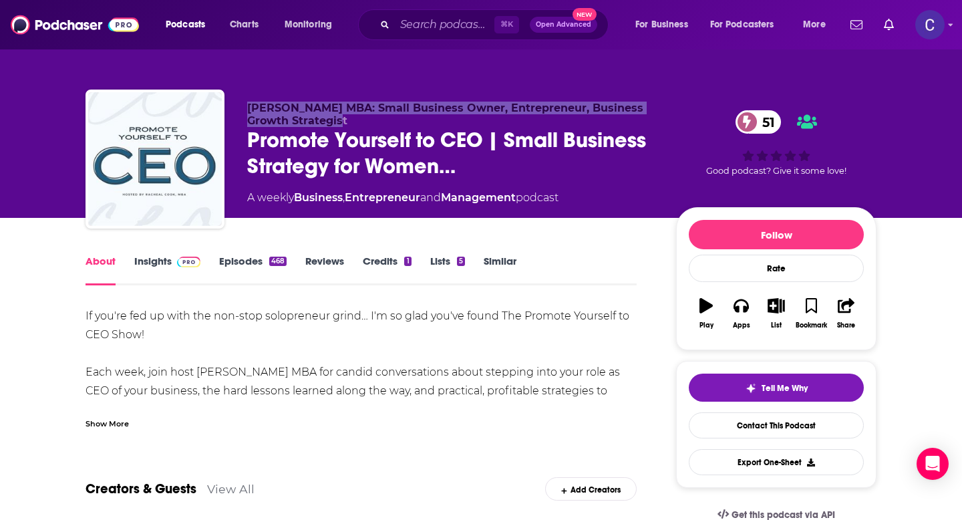
drag, startPoint x: 352, startPoint y: 126, endPoint x: 242, endPoint y: 110, distance: 111.5
click at [242, 110] on div "Racheal Cook MBA: Small Business Owner, Entrepreneur, Business Growth Strategis…" at bounding box center [481, 162] width 791 height 144
copy span "Racheal Cook MBA: Small Business Owner, Entrepreneur, Business Growth Strategist"
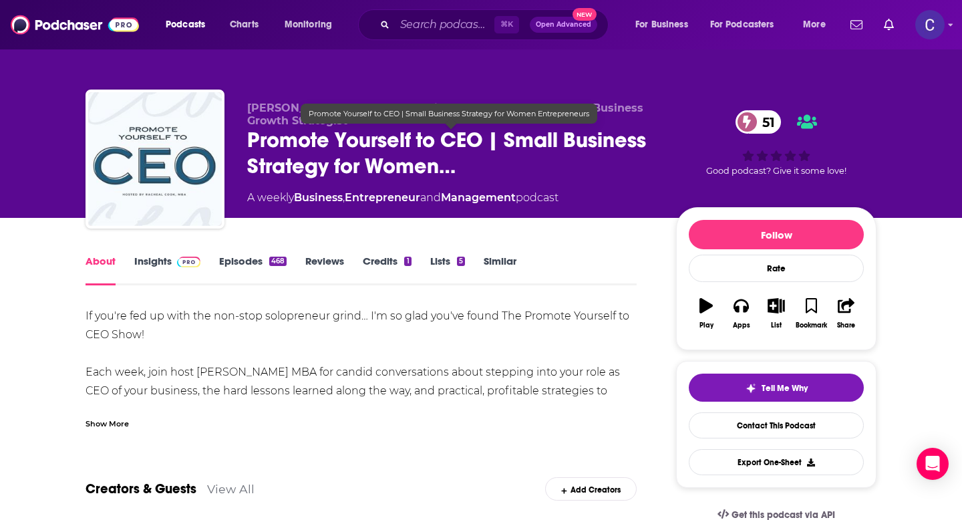
click at [414, 145] on span "Promote Yourself to CEO | Small Business Strategy for Women…" at bounding box center [451, 153] width 408 height 52
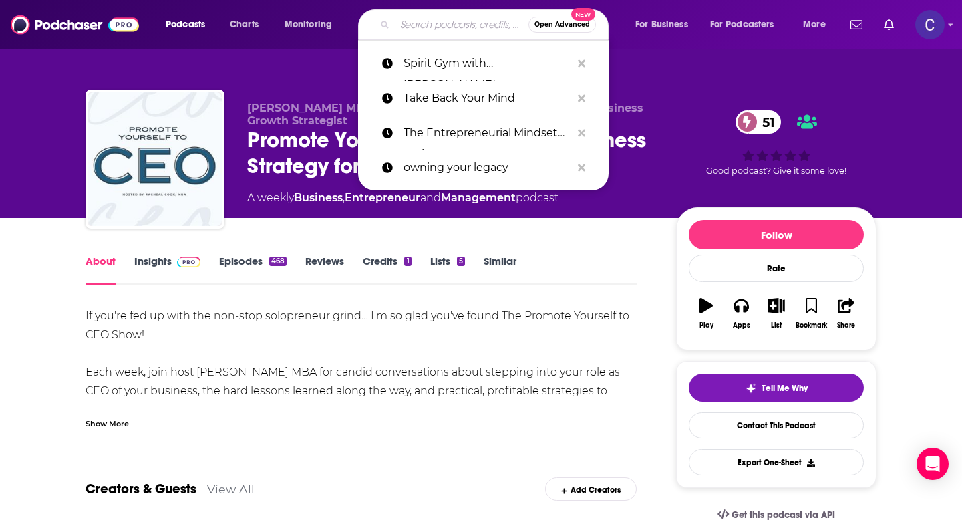
click at [422, 26] on input "Search podcasts, credits, & more..." at bounding box center [462, 24] width 134 height 21
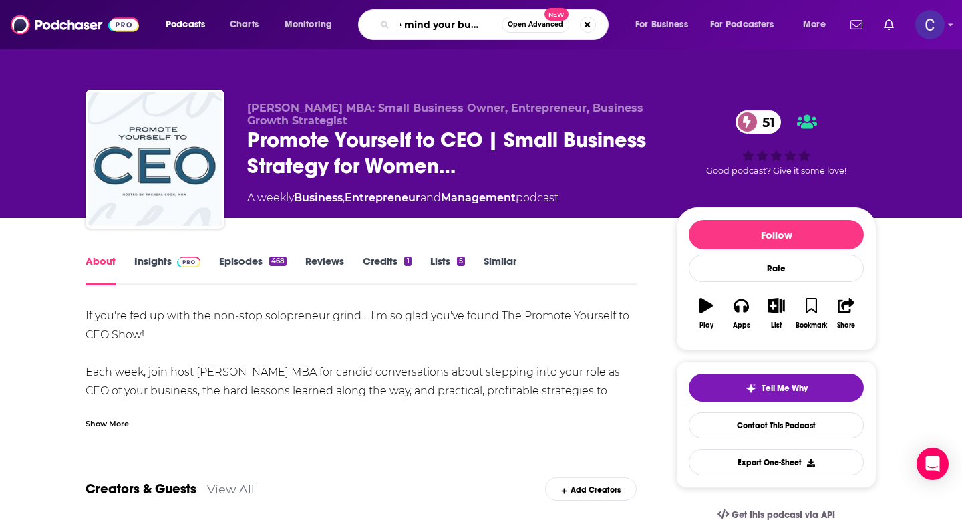
type input "the mind your business"
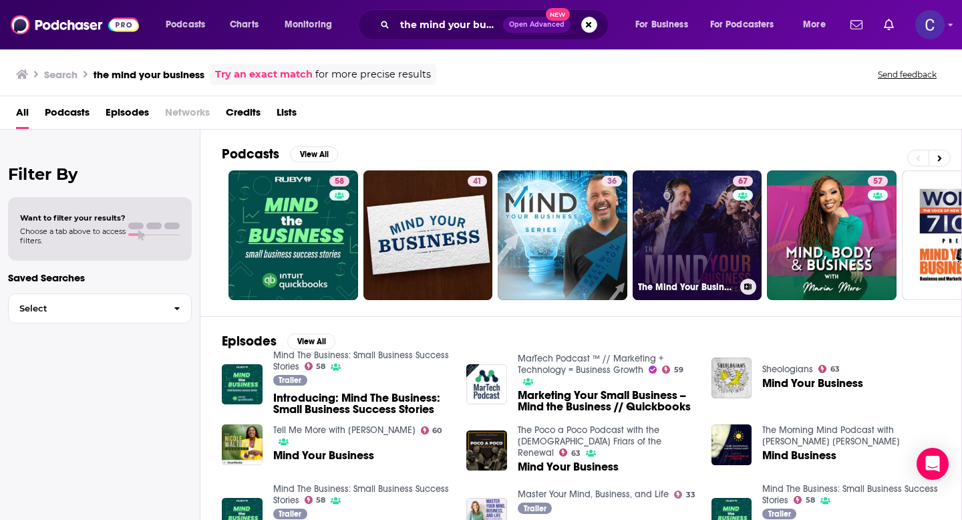
click at [667, 182] on link "67 The Mind Your Business Podcast" at bounding box center [698, 235] width 130 height 130
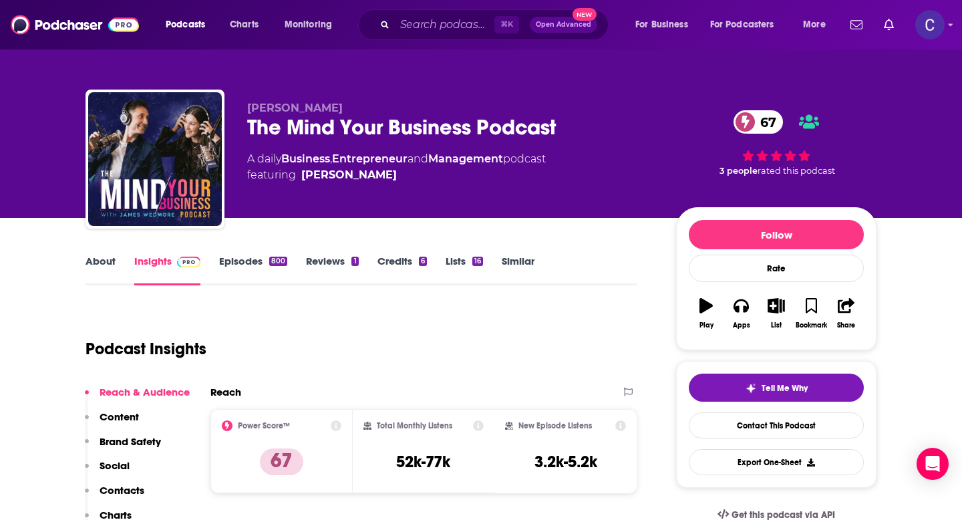
click at [103, 263] on link "About" at bounding box center [101, 270] width 30 height 31
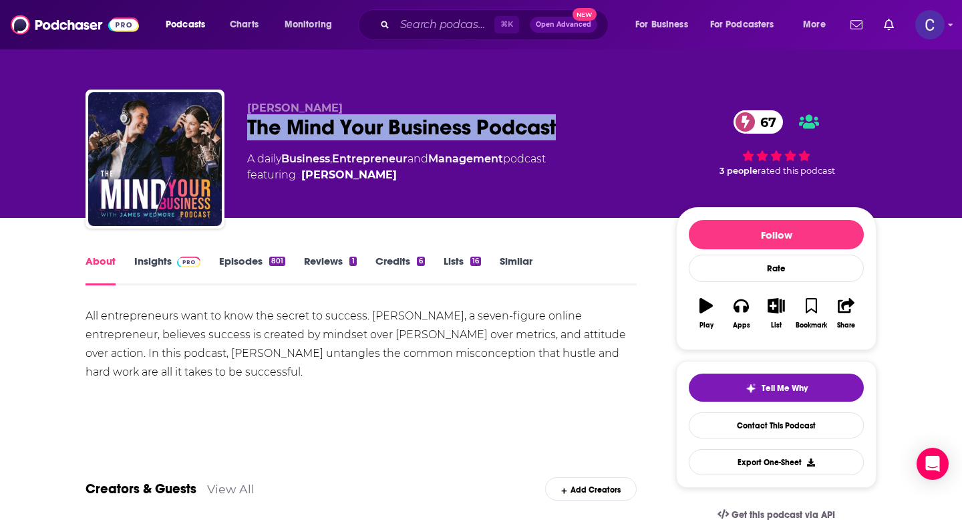
drag, startPoint x: 243, startPoint y: 130, endPoint x: 574, endPoint y: 118, distance: 331.7
click at [574, 118] on div "James Wedmore The Mind Your Business Podcast 67 A daily Business , Entrepreneur…" at bounding box center [481, 162] width 791 height 144
copy h1 "The Mind Your Business Podcast"
click at [152, 262] on link "Insights" at bounding box center [167, 270] width 66 height 31
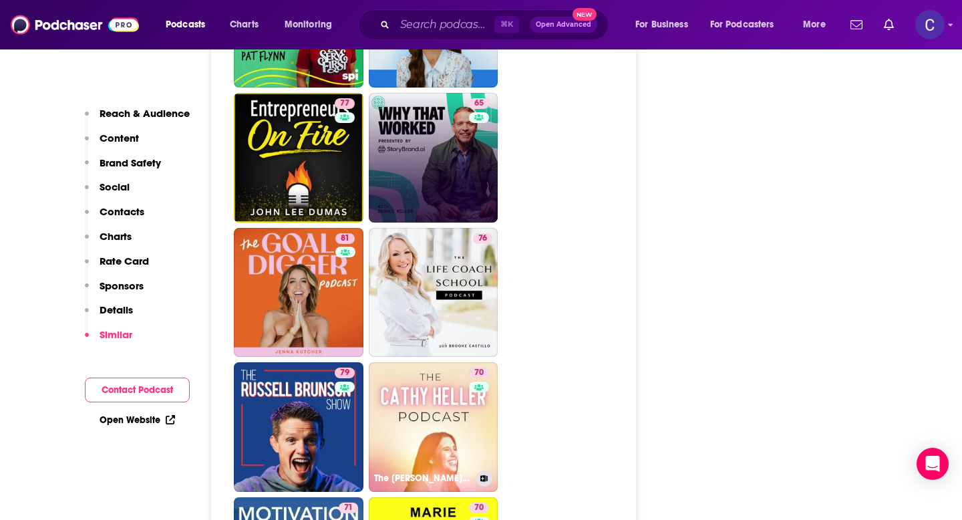
scroll to position [3274, 0]
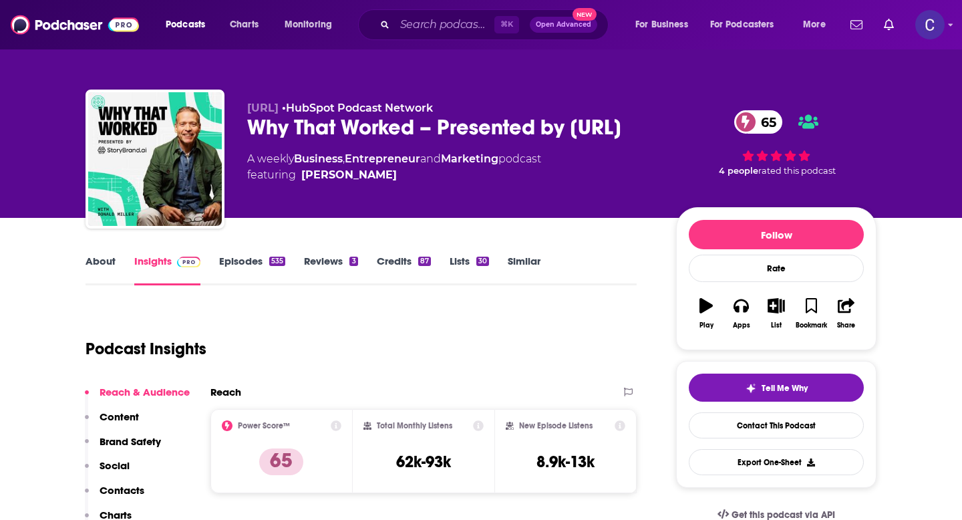
click at [106, 260] on link "About" at bounding box center [101, 270] width 30 height 31
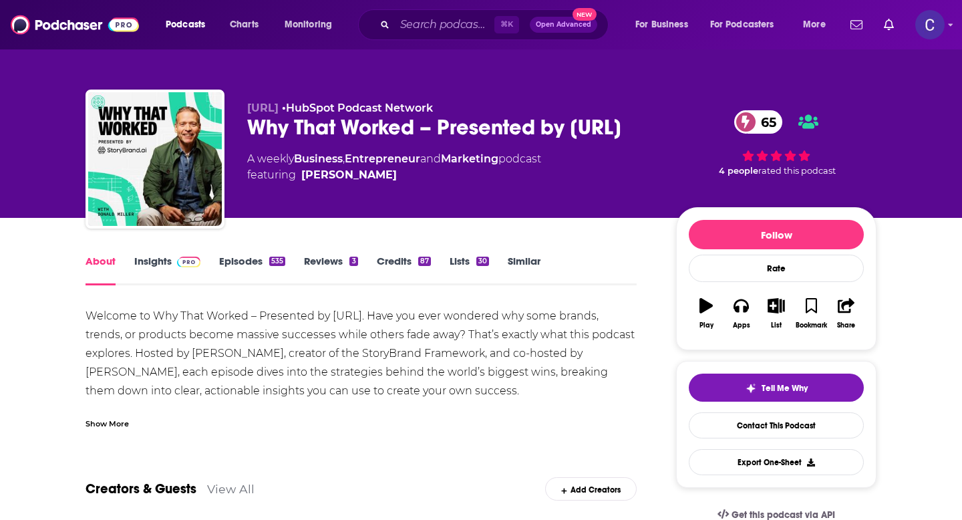
click at [114, 418] on div "Show More" at bounding box center [107, 422] width 43 height 13
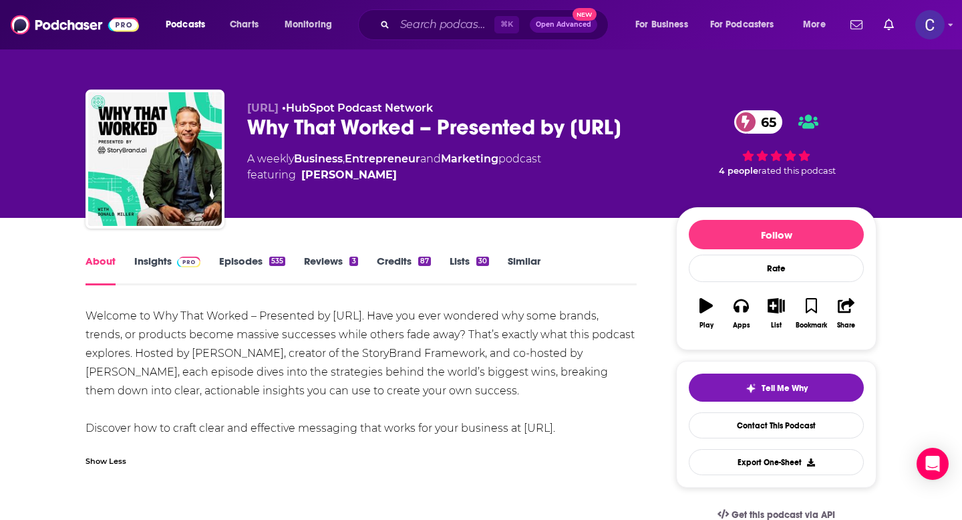
click at [159, 265] on link "Insights" at bounding box center [167, 270] width 66 height 31
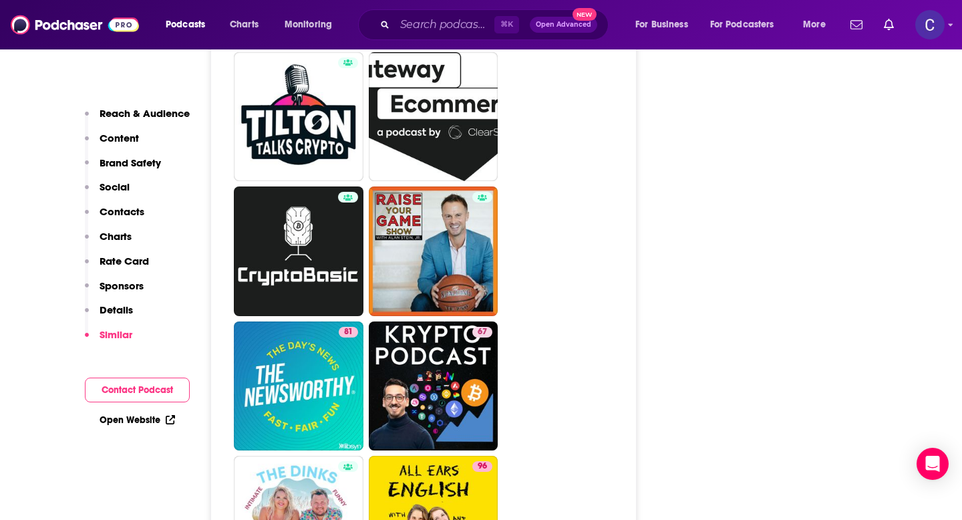
scroll to position [5258, 0]
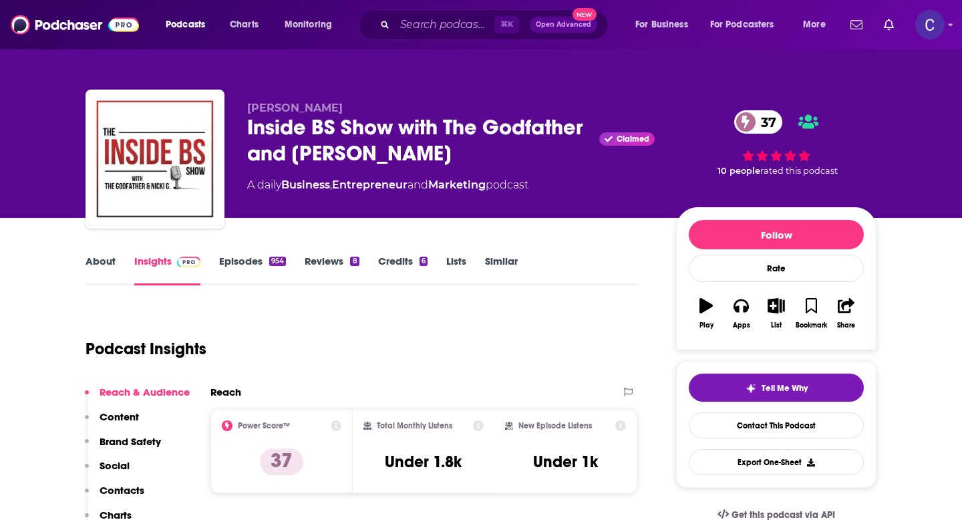
click at [107, 263] on link "About" at bounding box center [101, 270] width 30 height 31
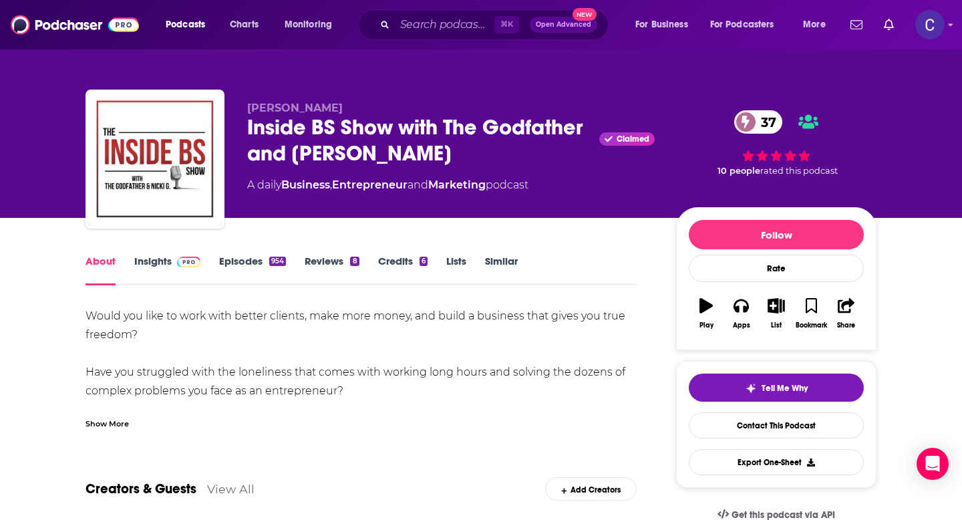
click at [122, 425] on div "Show More" at bounding box center [107, 422] width 43 height 13
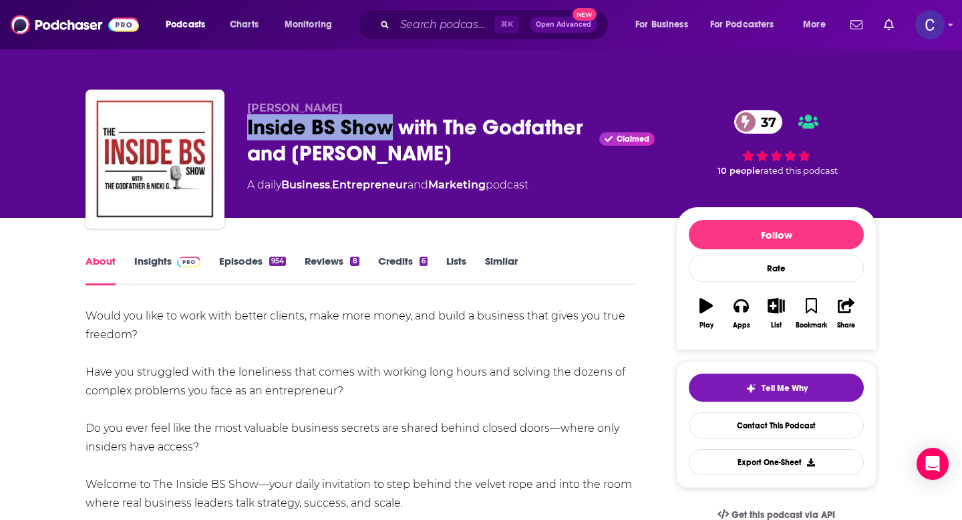
drag, startPoint x: 245, startPoint y: 130, endPoint x: 392, endPoint y: 133, distance: 147.0
click at [392, 133] on div "[PERSON_NAME] Inside BS Show with The Godfather and [PERSON_NAME] Claimed 37 A …" at bounding box center [481, 162] width 791 height 144
copy h1 "Inside BS Show"
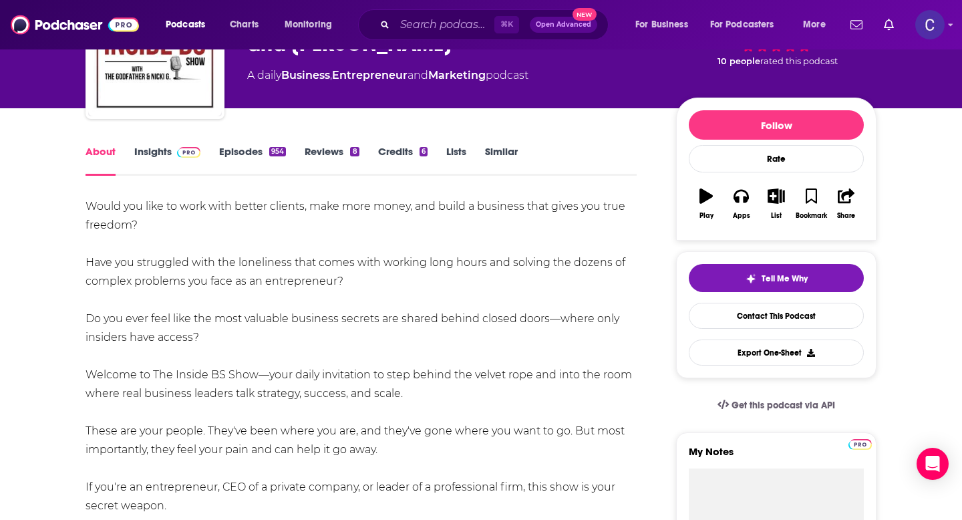
scroll to position [113, 0]
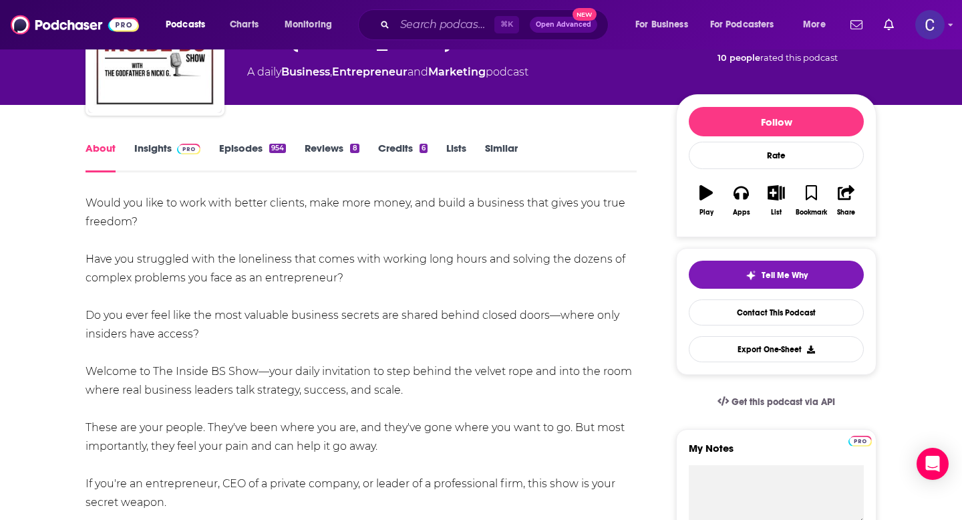
click at [143, 146] on link "Insights" at bounding box center [167, 157] width 66 height 31
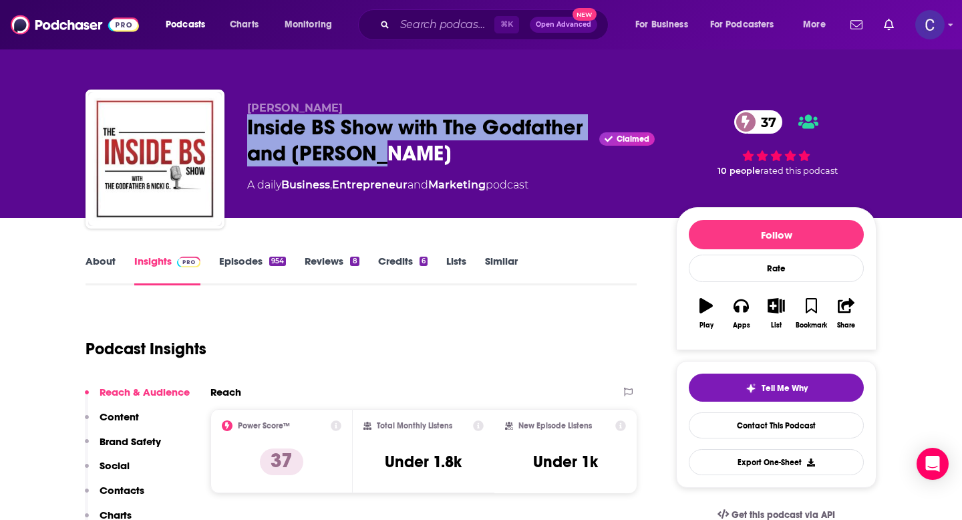
drag, startPoint x: 245, startPoint y: 132, endPoint x: 474, endPoint y: 151, distance: 230.0
click at [474, 151] on div "[PERSON_NAME] Inside BS Show with The Godfather and [PERSON_NAME] Claimed 37 A …" at bounding box center [481, 162] width 791 height 144
copy h2 "Inside BS Show with The Godfather and [PERSON_NAME]"
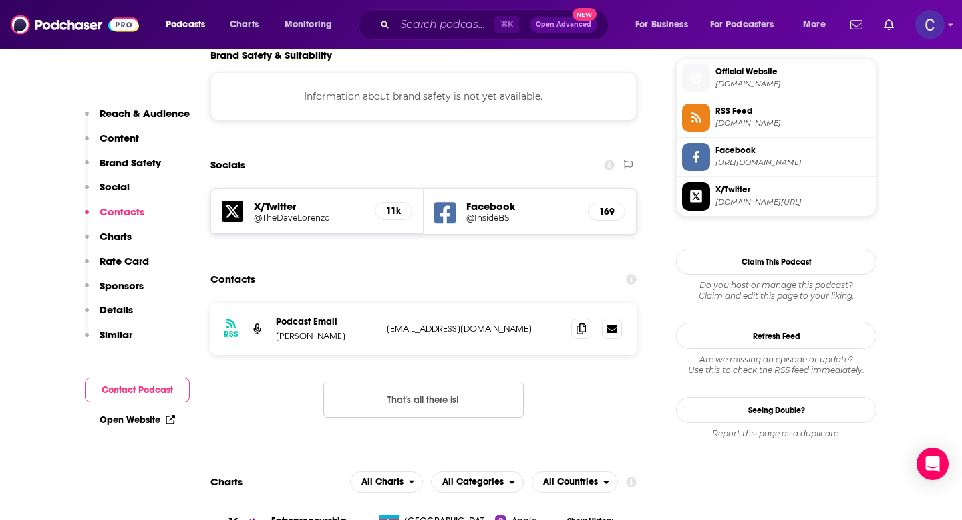
scroll to position [1200, 0]
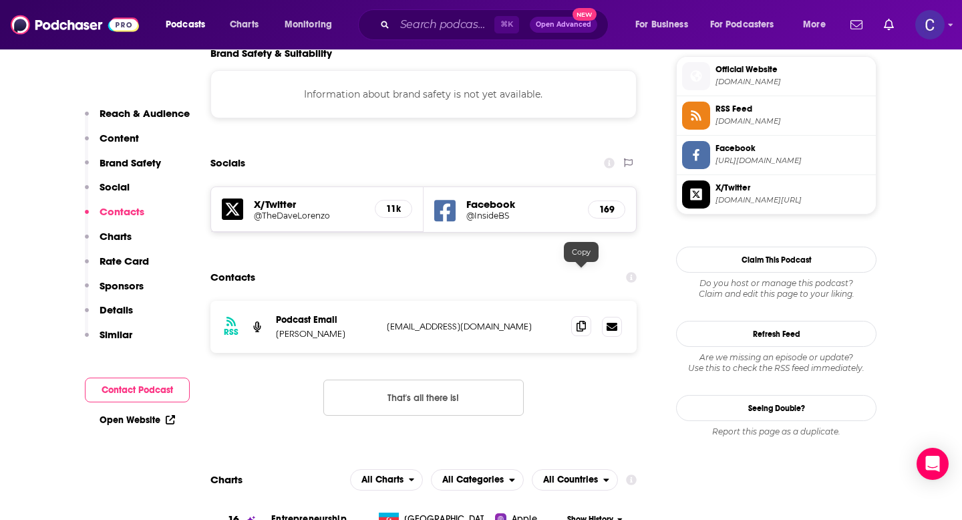
click at [580, 321] on icon at bounding box center [581, 326] width 9 height 11
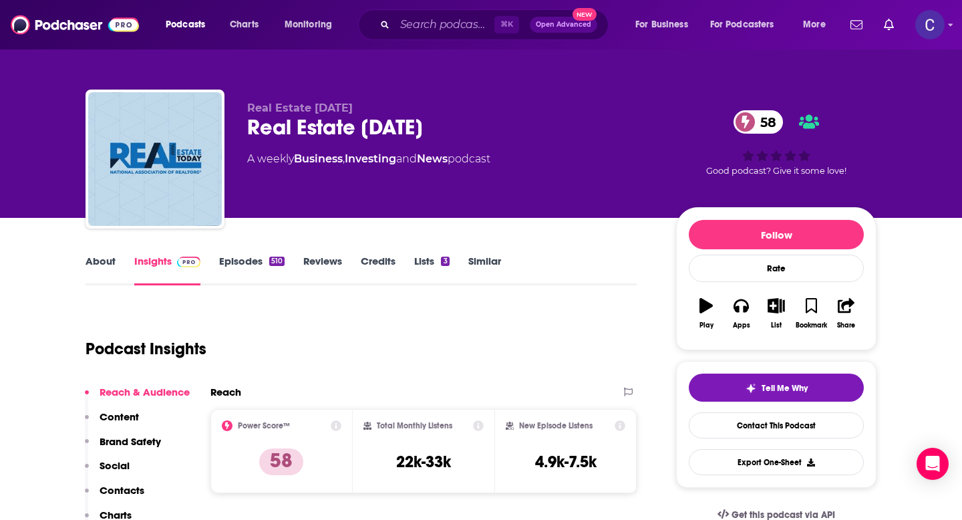
click at [102, 259] on link "About" at bounding box center [101, 270] width 30 height 31
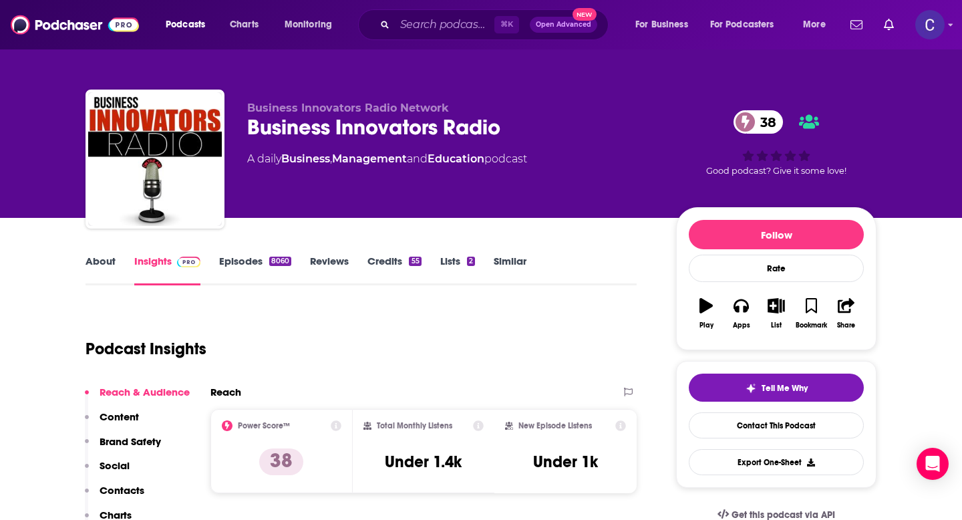
click at [101, 255] on link "About" at bounding box center [101, 270] width 30 height 31
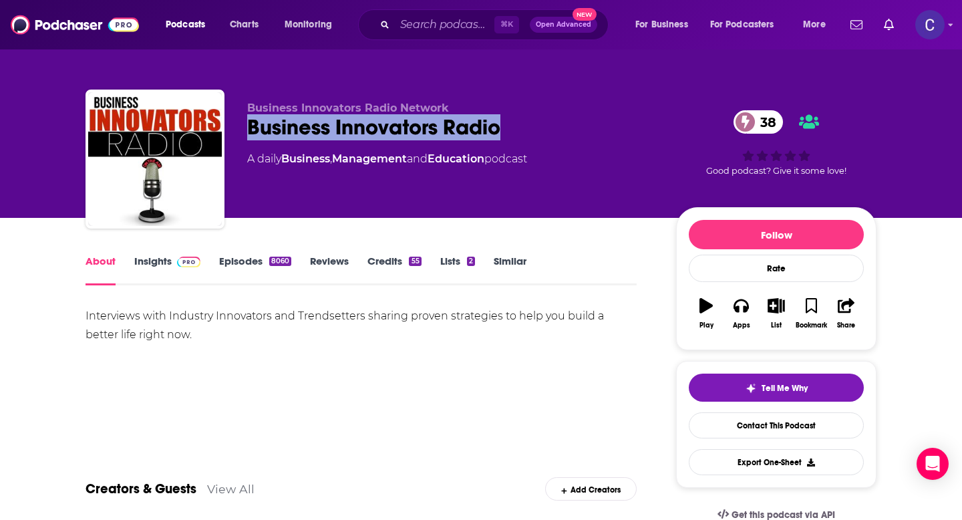
drag, startPoint x: 510, startPoint y: 129, endPoint x: 238, endPoint y: 124, distance: 272.0
click at [238, 124] on div "Business Innovators Radio Network Business Innovators Radio 38 A daily Business…" at bounding box center [481, 162] width 791 height 144
copy h1 "Business Innovators Radio"
click at [129, 124] on div "Business Innovators Radio Network Business Innovators Radio 38 A daily Business…" at bounding box center [481, 162] width 791 height 144
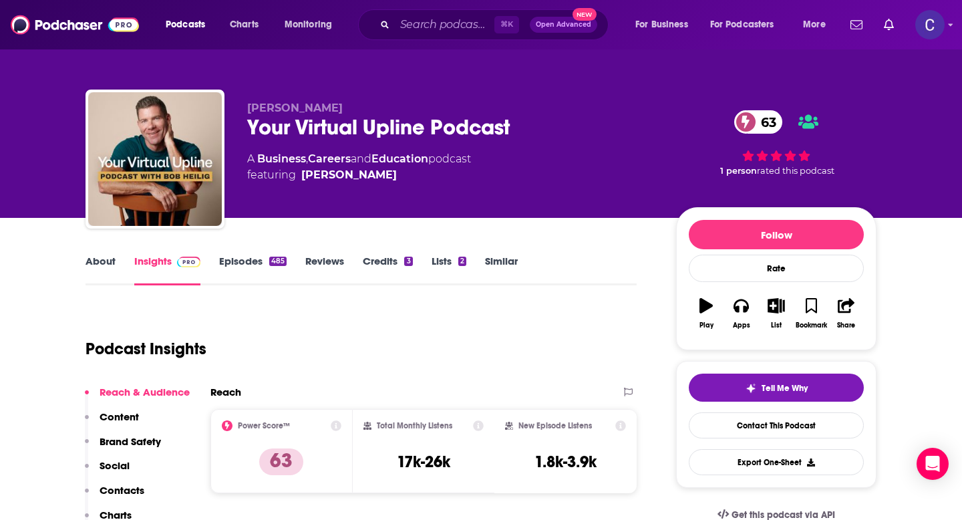
click at [98, 264] on link "About" at bounding box center [101, 270] width 30 height 31
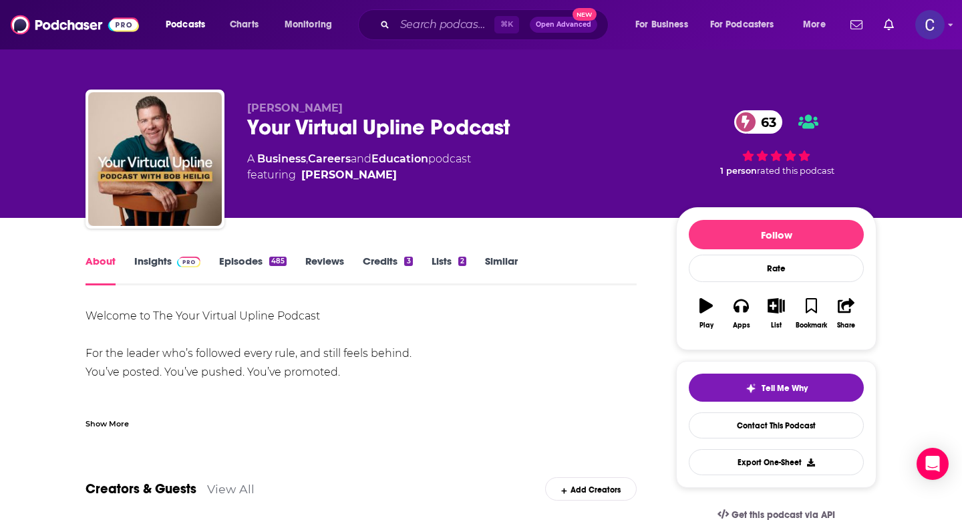
click at [110, 423] on div "Show More" at bounding box center [107, 422] width 43 height 13
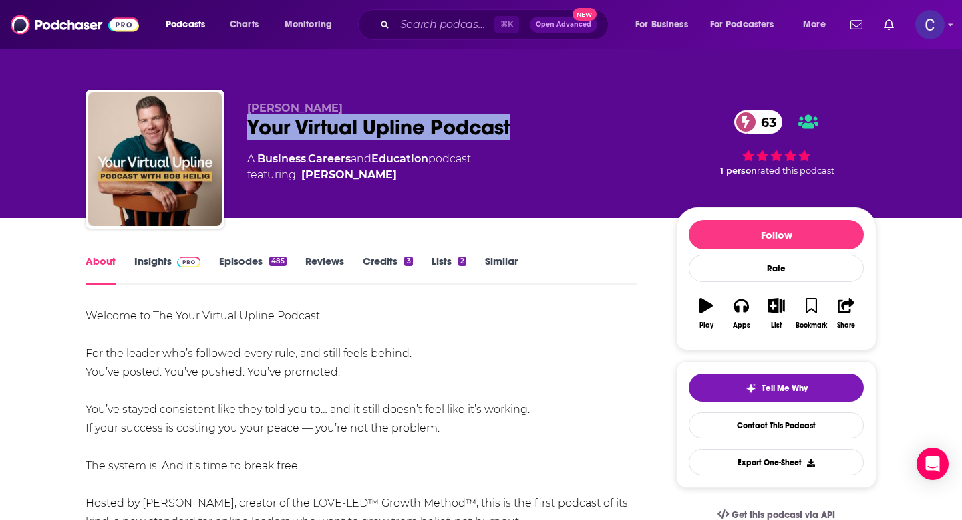
drag, startPoint x: 245, startPoint y: 128, endPoint x: 513, endPoint y: 142, distance: 267.7
click at [513, 142] on div "[PERSON_NAME] Your Virtual Upline Podcast 63 A Business , Careers and Education…" at bounding box center [481, 162] width 791 height 144
copy h1 "Your Virtual Upline Podcast"
